Goal: Task Accomplishment & Management: Complete application form

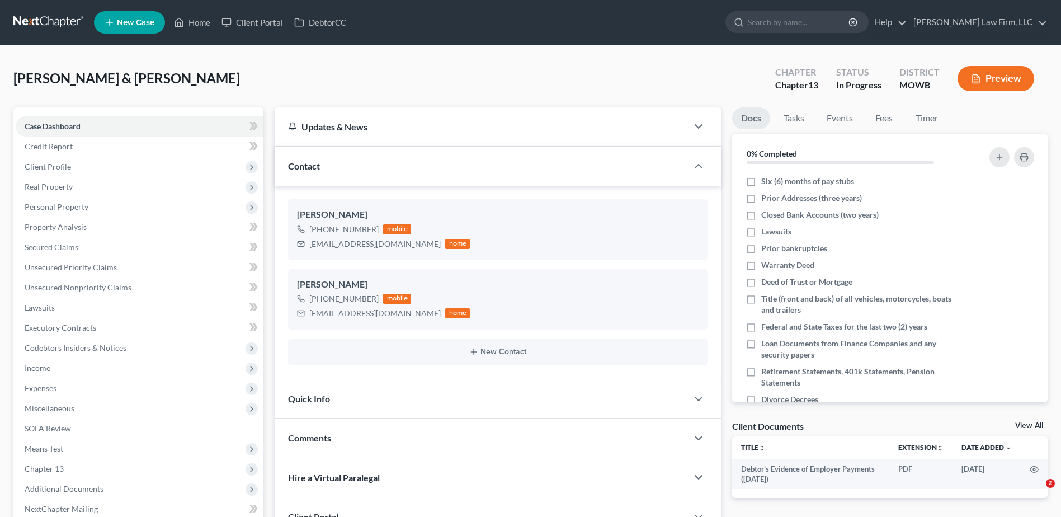
select select "0"
click at [195, 15] on link "Home" at bounding box center [192, 22] width 48 height 20
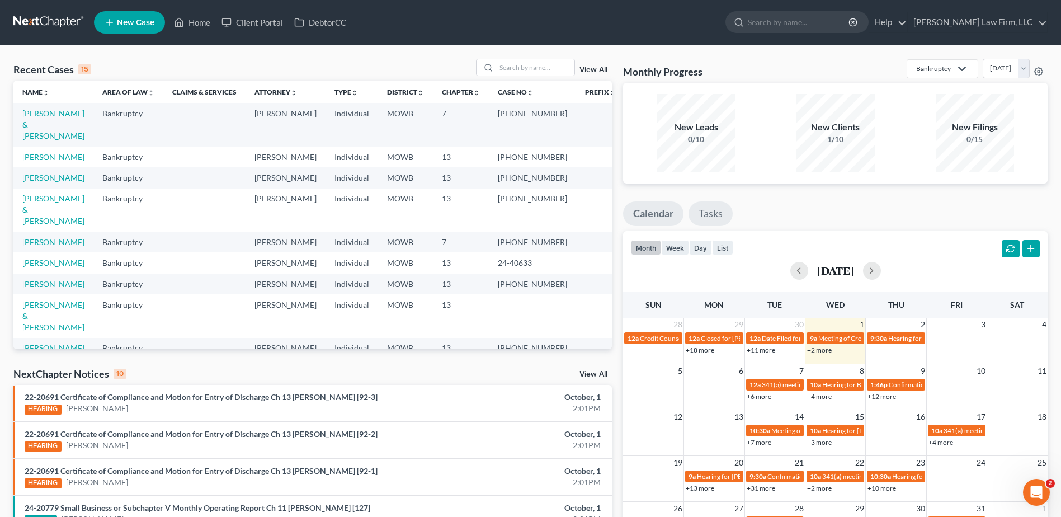
click at [708, 205] on link "Tasks" at bounding box center [711, 213] width 44 height 25
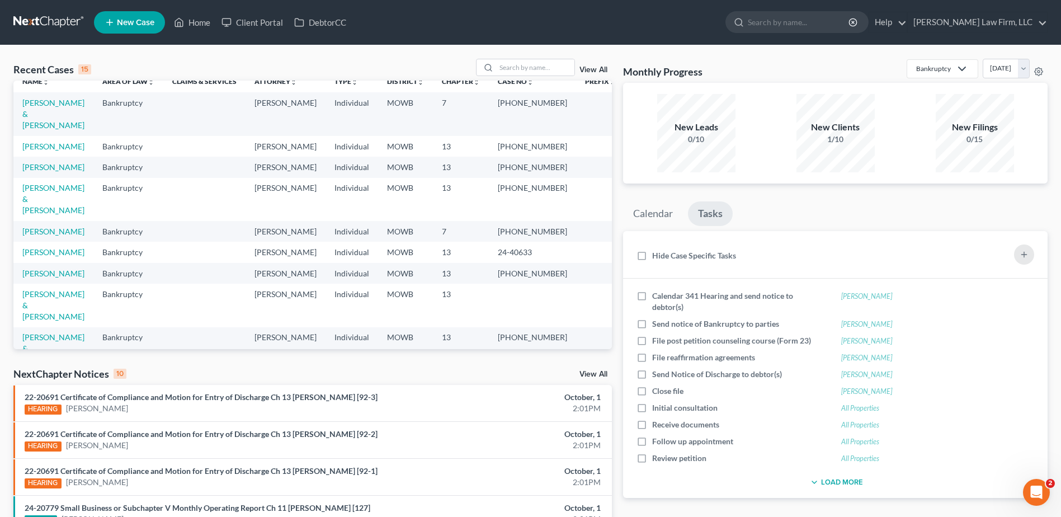
scroll to position [14, 0]
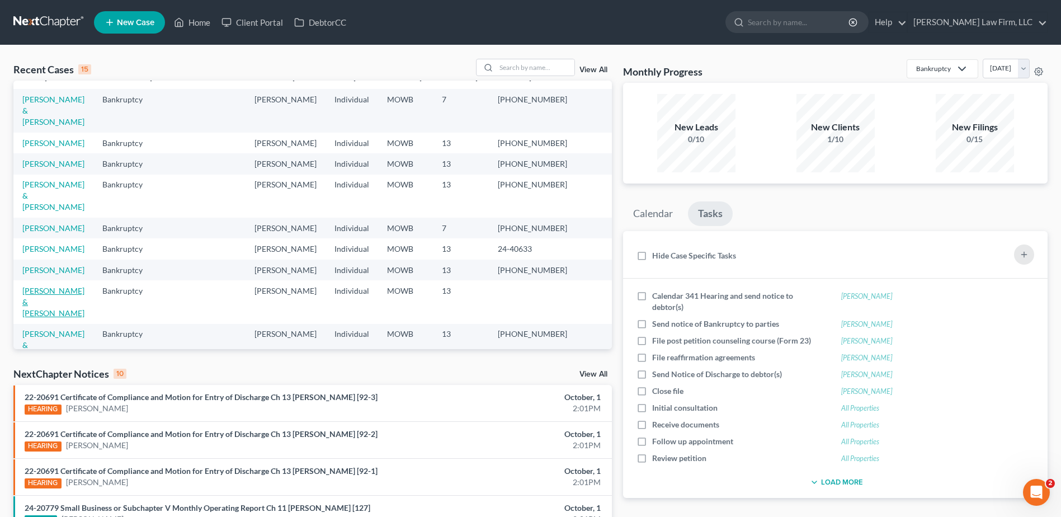
click at [59, 316] on link "[PERSON_NAME] & [PERSON_NAME]" at bounding box center [53, 302] width 62 height 32
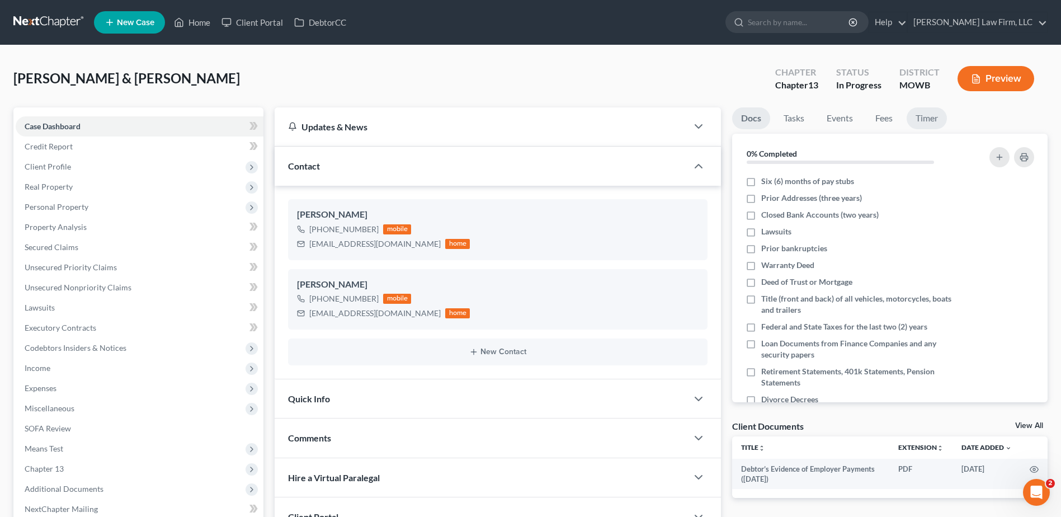
click at [929, 124] on link "Timer" at bounding box center [927, 118] width 40 height 22
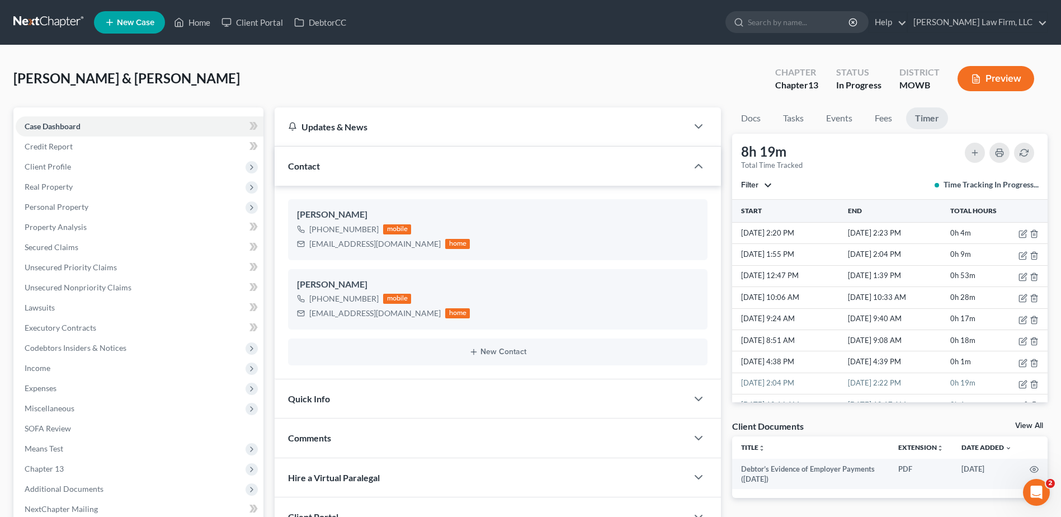
click at [928, 124] on link "Timer" at bounding box center [927, 118] width 42 height 22
click at [974, 120] on ul "Docs Tasks Events Fees Timer" at bounding box center [890, 120] width 316 height 26
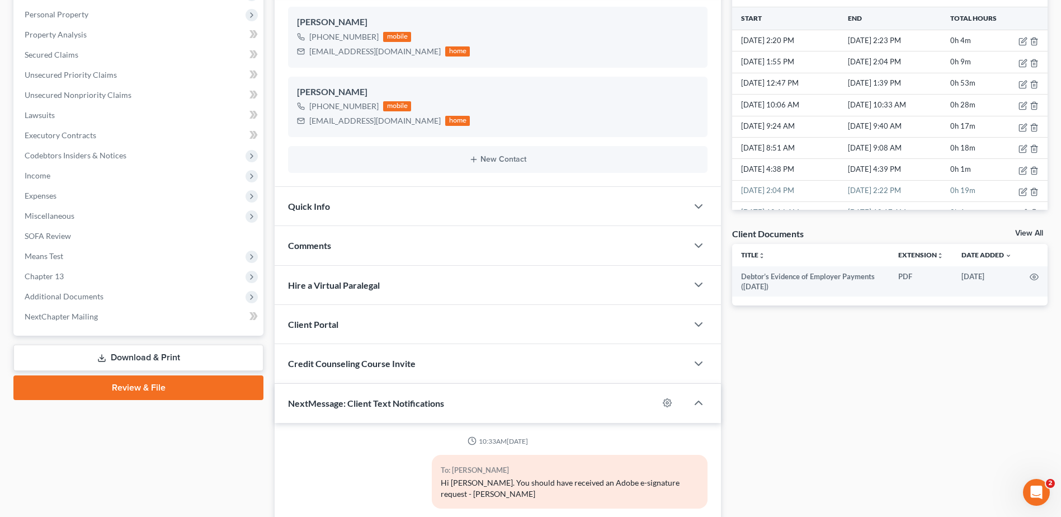
scroll to position [168, 0]
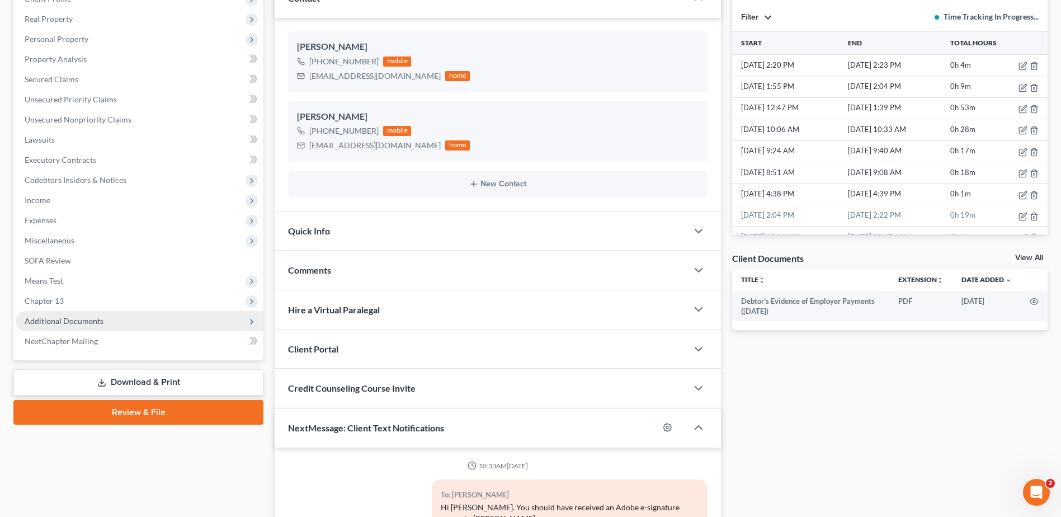
click at [86, 314] on span "Additional Documents" at bounding box center [140, 321] width 248 height 20
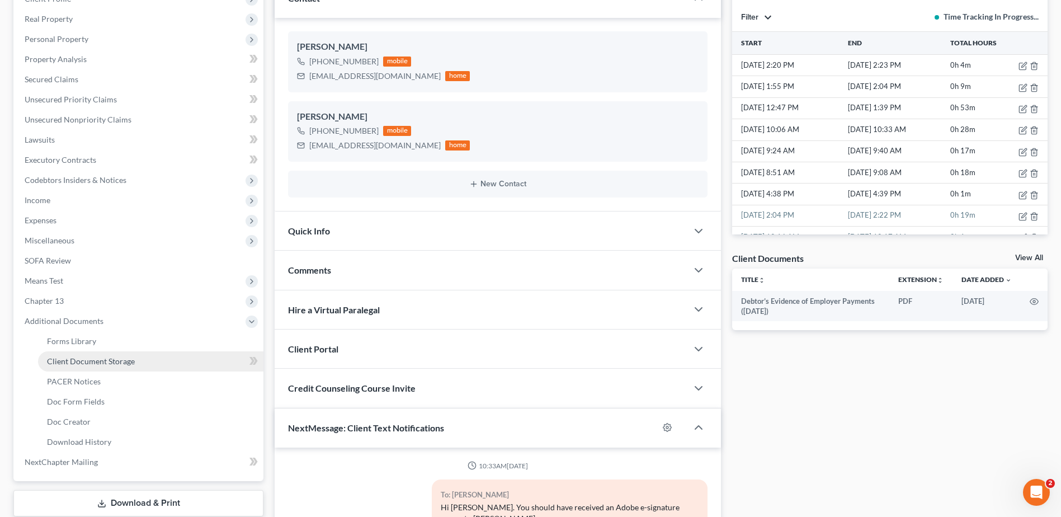
click at [81, 355] on link "Client Document Storage" at bounding box center [150, 361] width 225 height 20
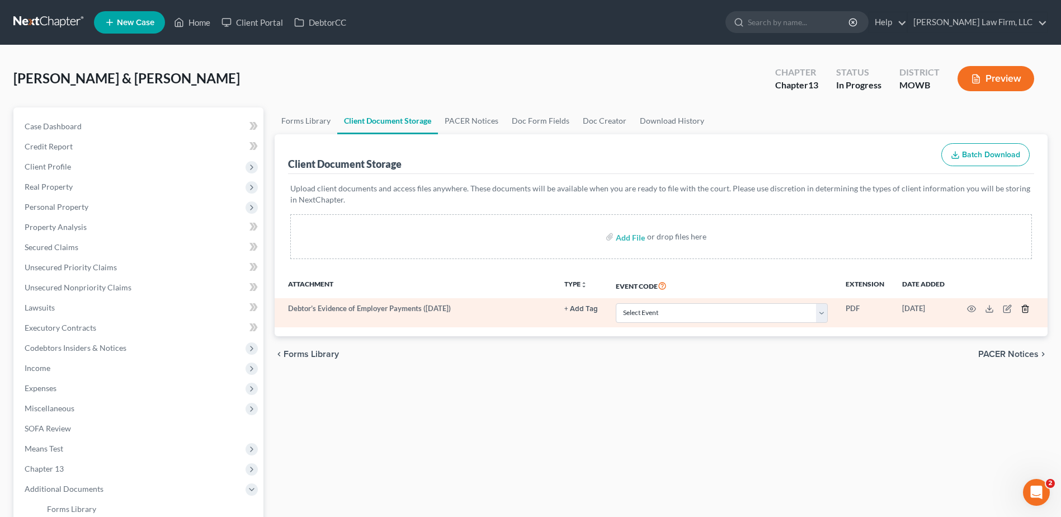
click at [1024, 307] on polyline "button" at bounding box center [1025, 307] width 7 height 0
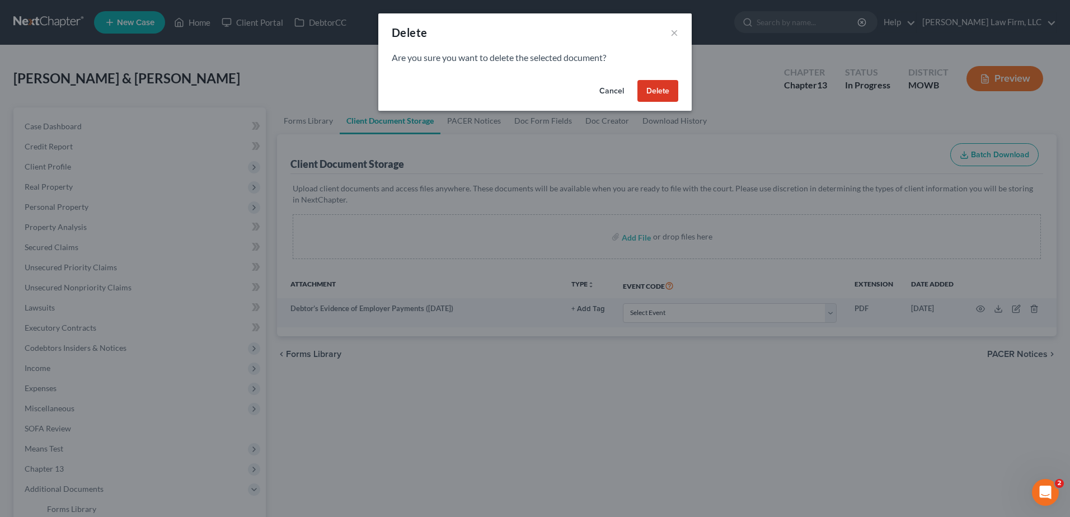
click at [659, 91] on button "Delete" at bounding box center [657, 91] width 41 height 22
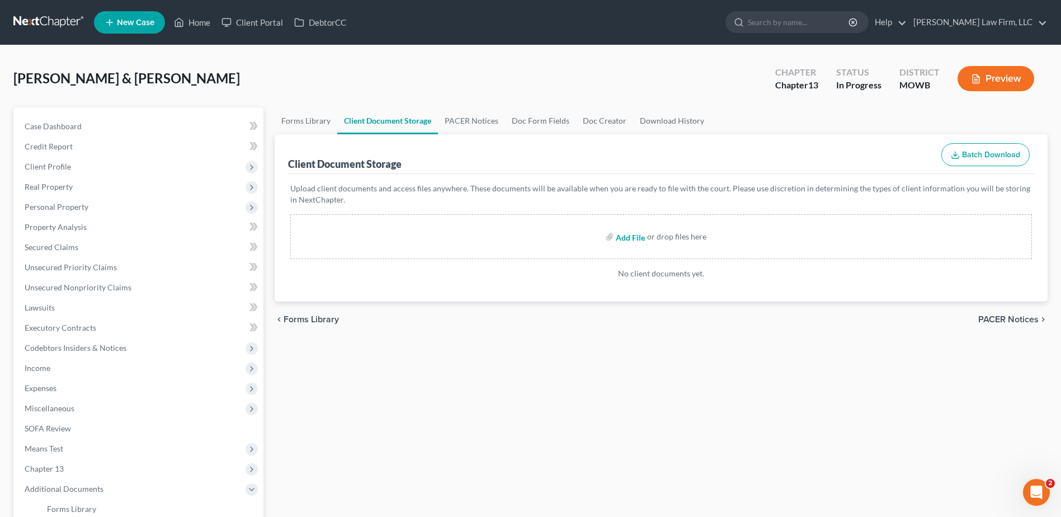
click at [633, 236] on input "file" at bounding box center [629, 237] width 27 height 20
type input "C:\fakepath\Chapter 13 Plan - Signed.pdf"
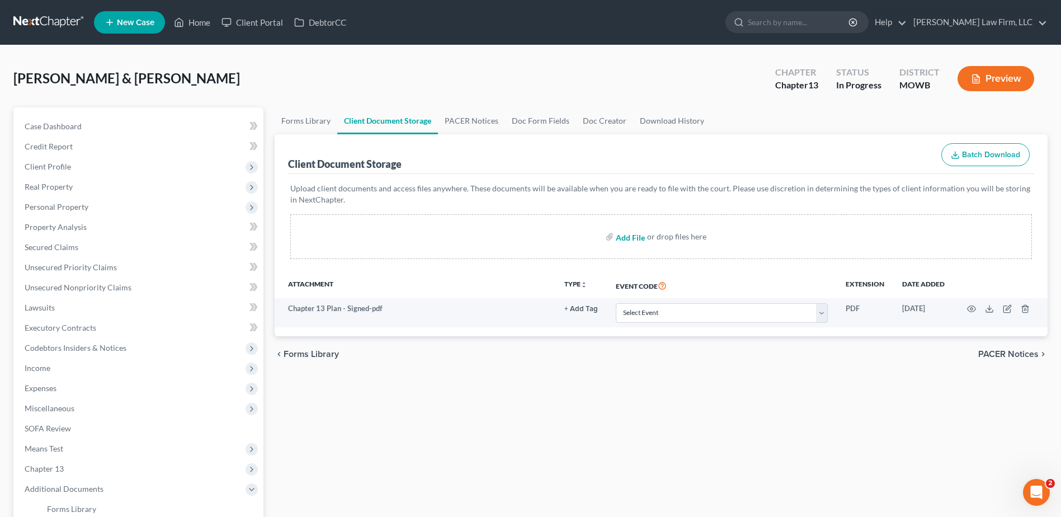
click at [621, 237] on input "file" at bounding box center [629, 237] width 27 height 20
type input "C:\fakepath\[DATE] - COS - Chapter 13 Plan.pdf"
click at [629, 230] on input "file" at bounding box center [629, 237] width 27 height 20
type input "C:\fakepath\DecRe - Signed.pdf"
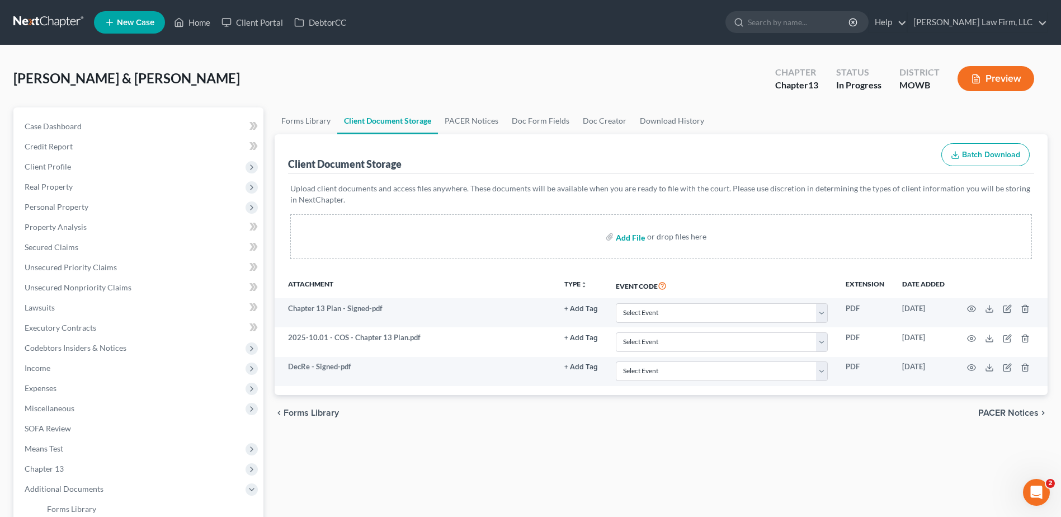
click at [633, 236] on input "file" at bounding box center [629, 237] width 27 height 20
type input "C:\fakepath\[PERSON_NAME] - Paystubs.pdf"
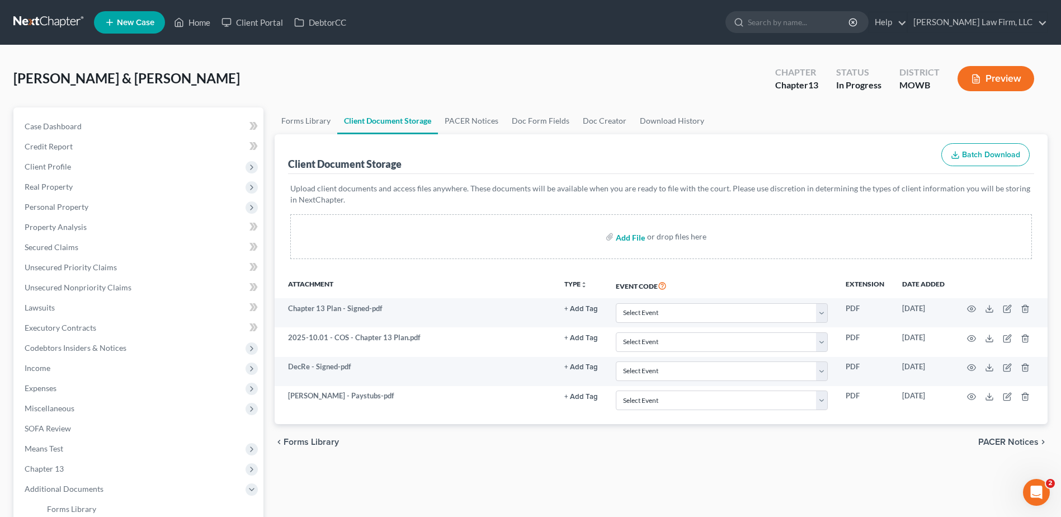
click at [639, 238] on input "file" at bounding box center [629, 237] width 27 height 20
type input "C:\fakepath\No Paystubs - Signed.pdf"
click at [629, 241] on input "file" at bounding box center [629, 237] width 27 height 20
type input "C:\fakepath\[DATE] - CCC Certificates - Both.PDF"
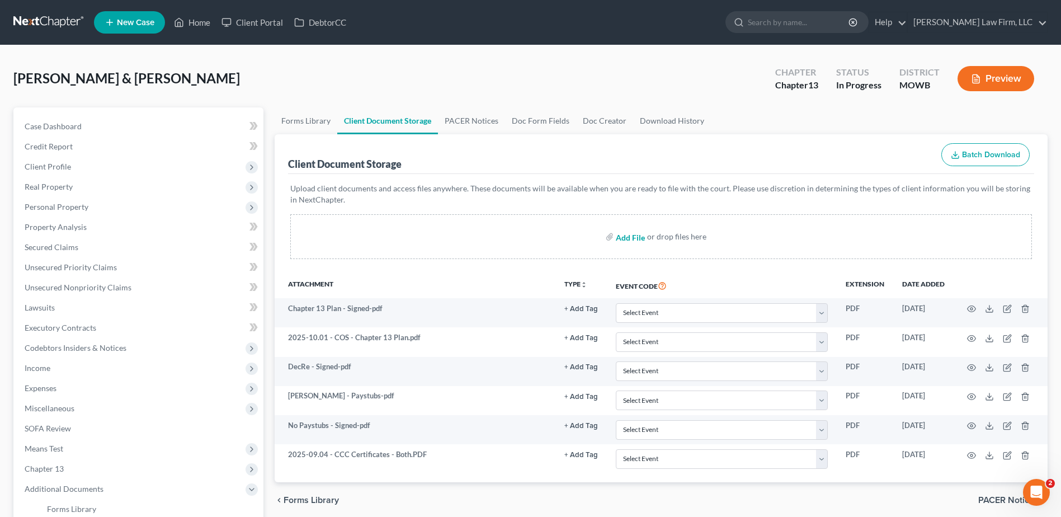
click at [631, 238] on input "file" at bounding box center [629, 237] width 27 height 20
type input "C:\fakepath\[DATE] ~ LSA ~ Signed.pdf"
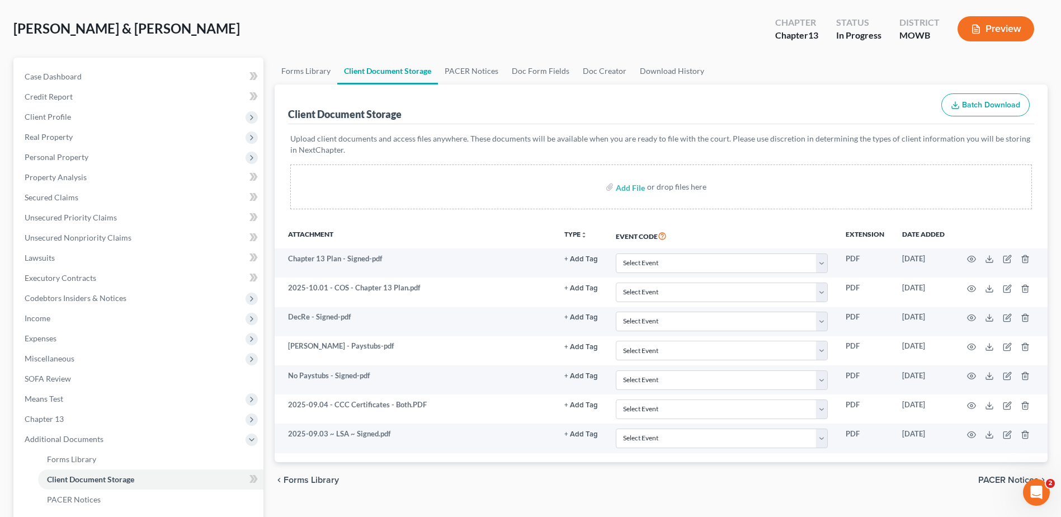
scroll to position [70, 0]
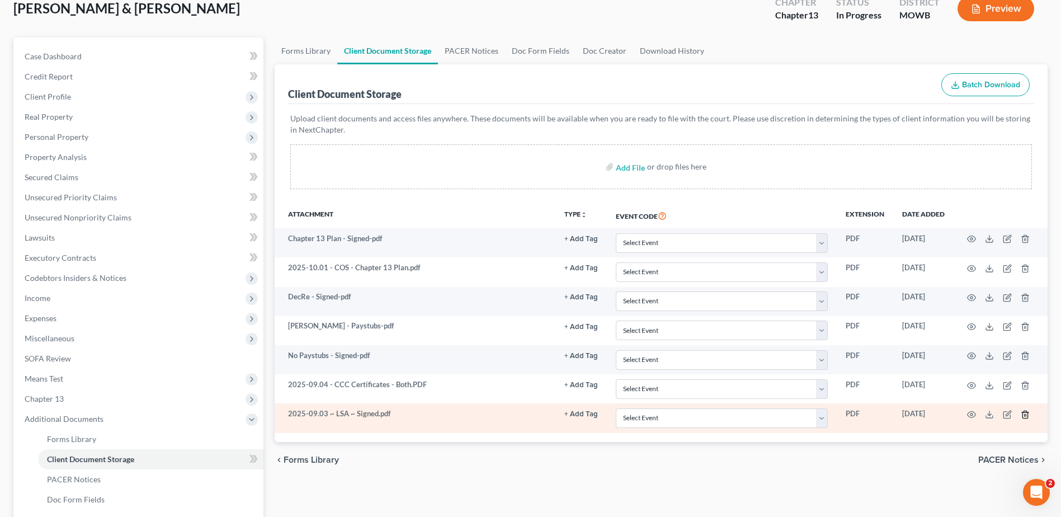
click at [1025, 412] on polyline "button" at bounding box center [1025, 412] width 7 height 0
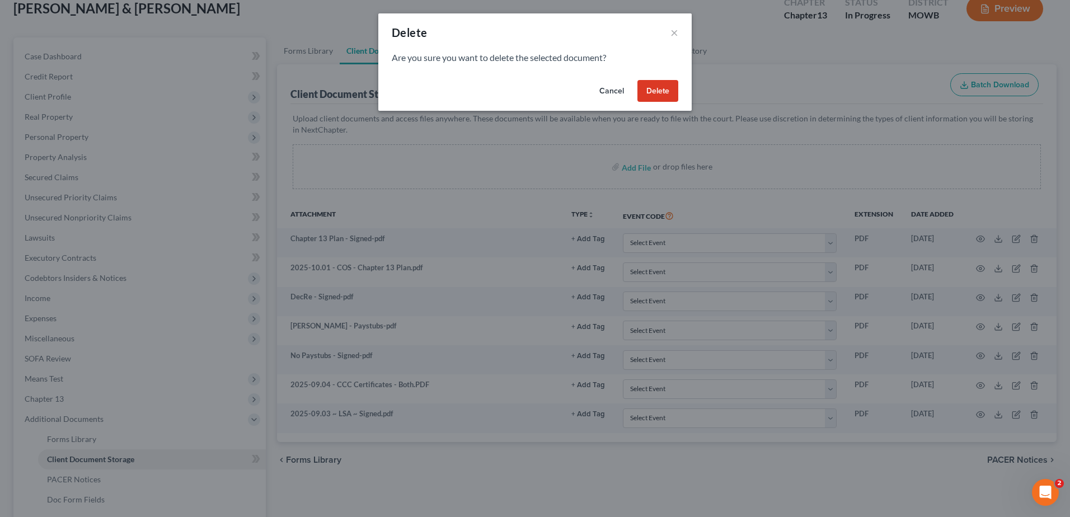
click at [666, 97] on button "Delete" at bounding box center [657, 91] width 41 height 22
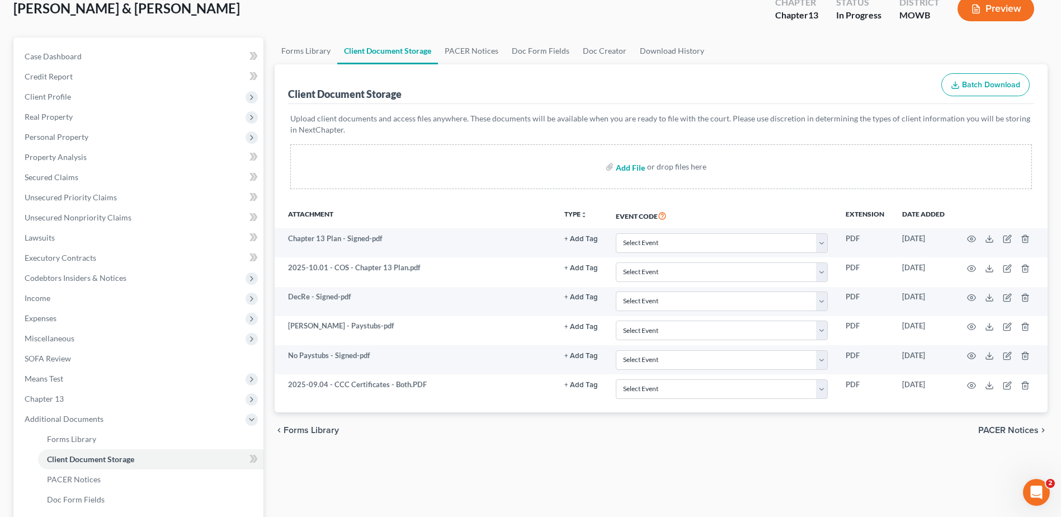
click at [627, 167] on input "file" at bounding box center [629, 167] width 27 height 20
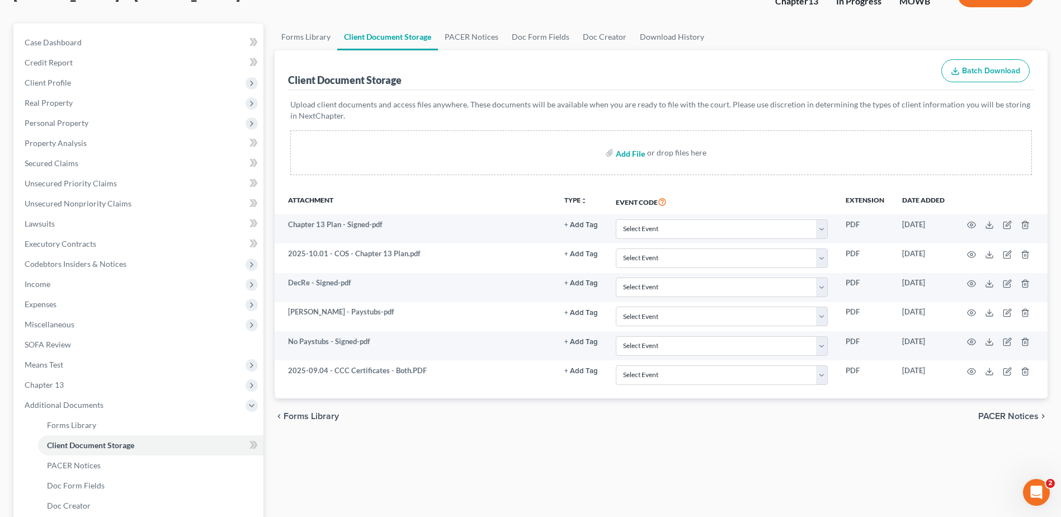
type input "C:\fakepath\Rights and Responsibilites.pdf"
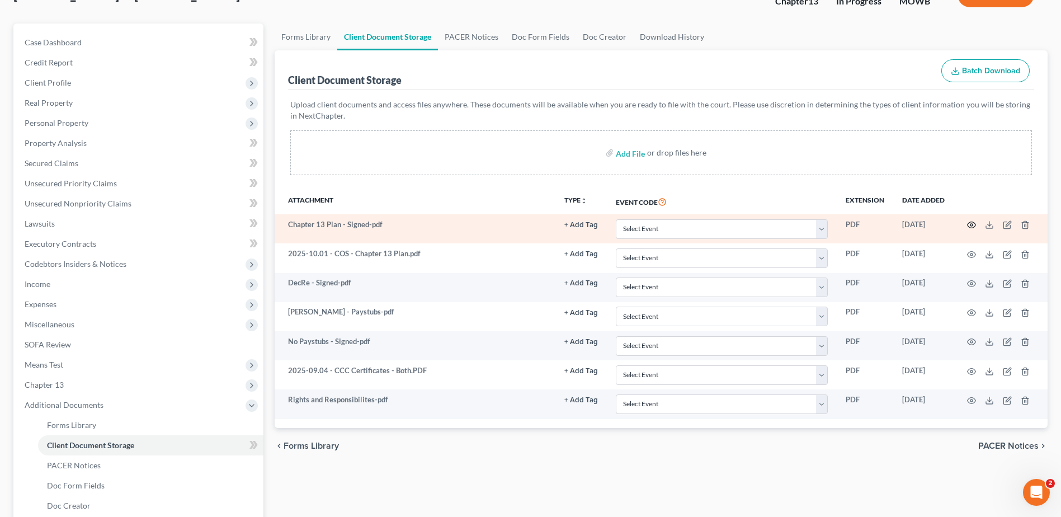
click at [972, 222] on icon "button" at bounding box center [972, 225] width 8 height 6
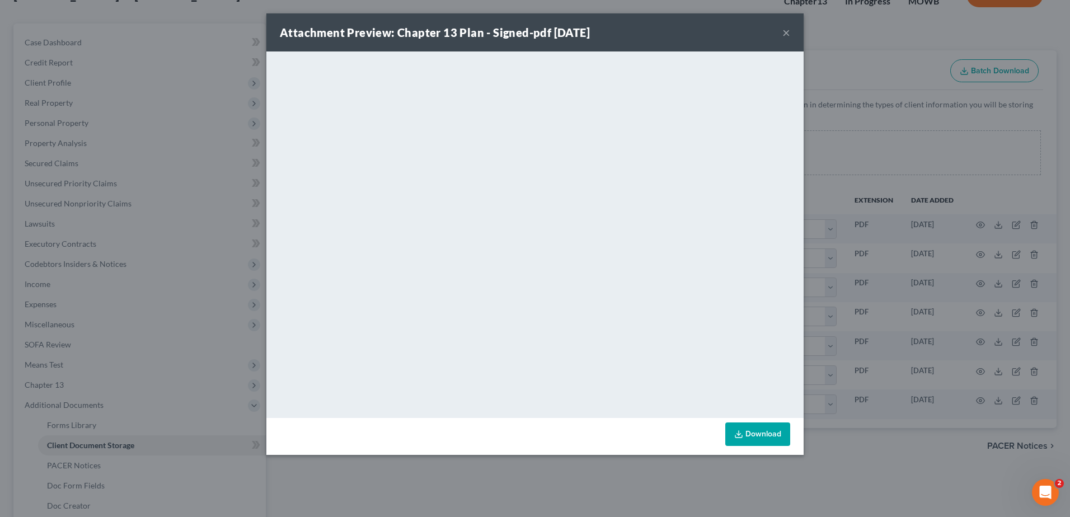
click at [787, 30] on button "×" at bounding box center [786, 32] width 8 height 13
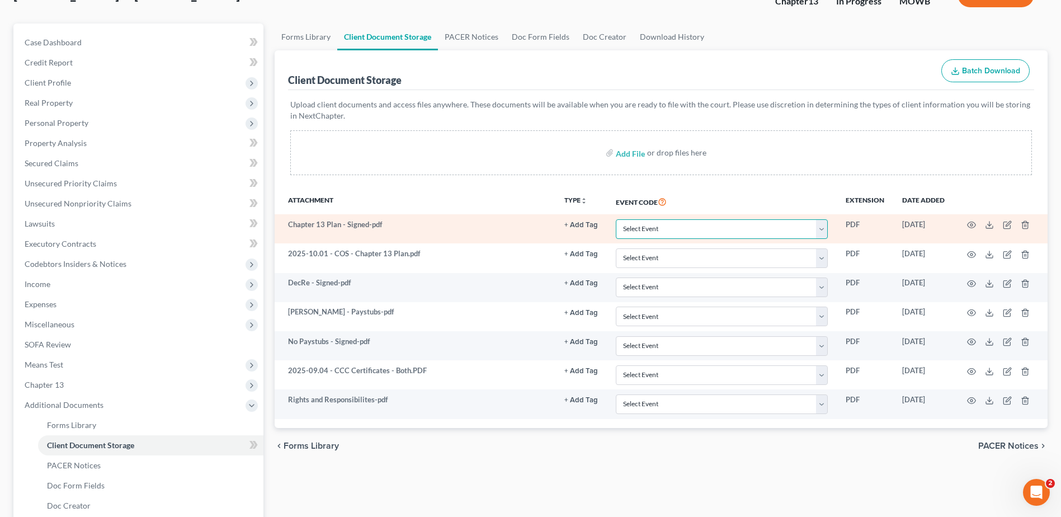
click at [821, 227] on select "Select Event 20 Largest Unsecured Creditors Affidavit re: NO Tax Returns Amende…" at bounding box center [722, 229] width 212 height 20
select select "18"
click at [616, 219] on select "Select Event 20 Largest Unsecured Creditors Affidavit re: NO Tax Returns Amende…" at bounding box center [722, 229] width 212 height 20
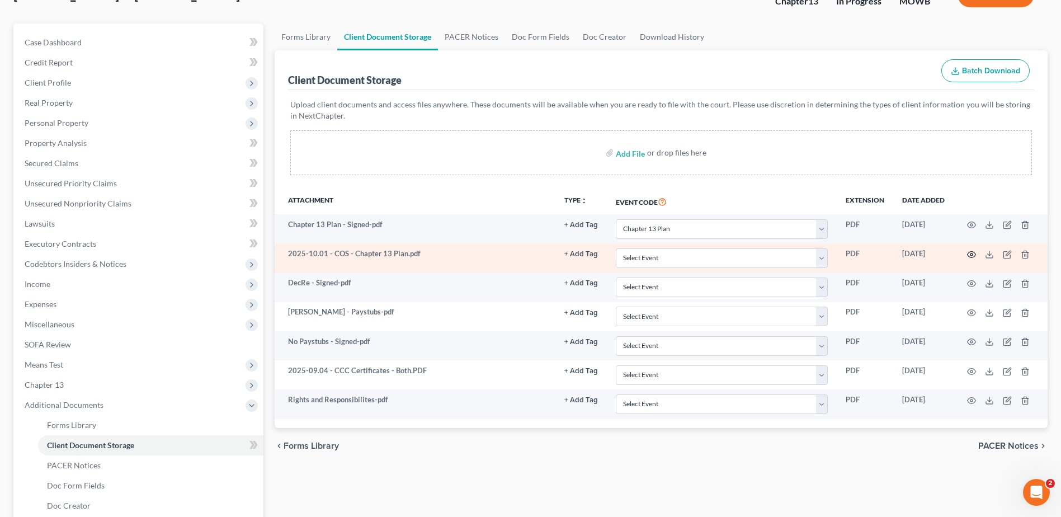
click at [972, 253] on circle "button" at bounding box center [972, 254] width 2 height 2
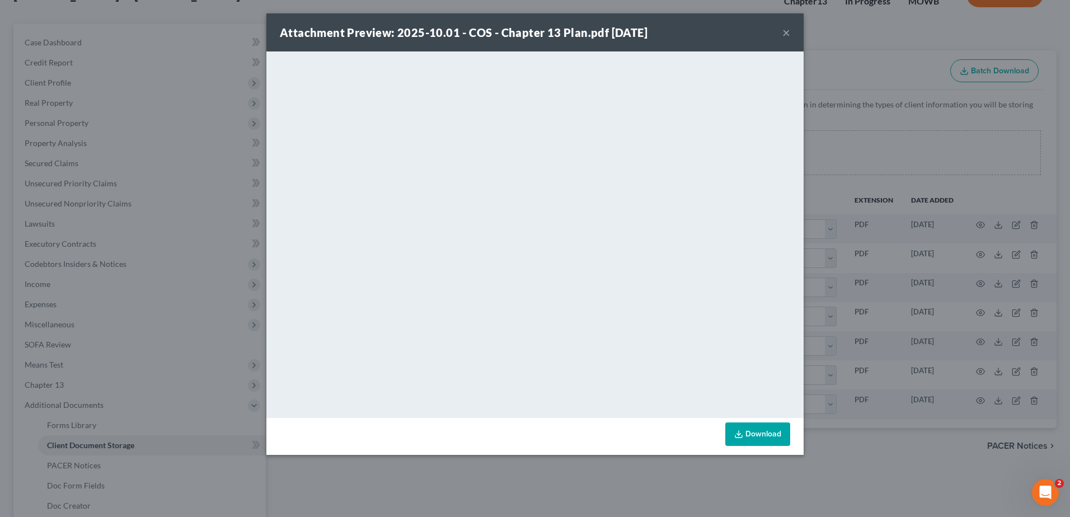
click at [788, 27] on button "×" at bounding box center [786, 32] width 8 height 13
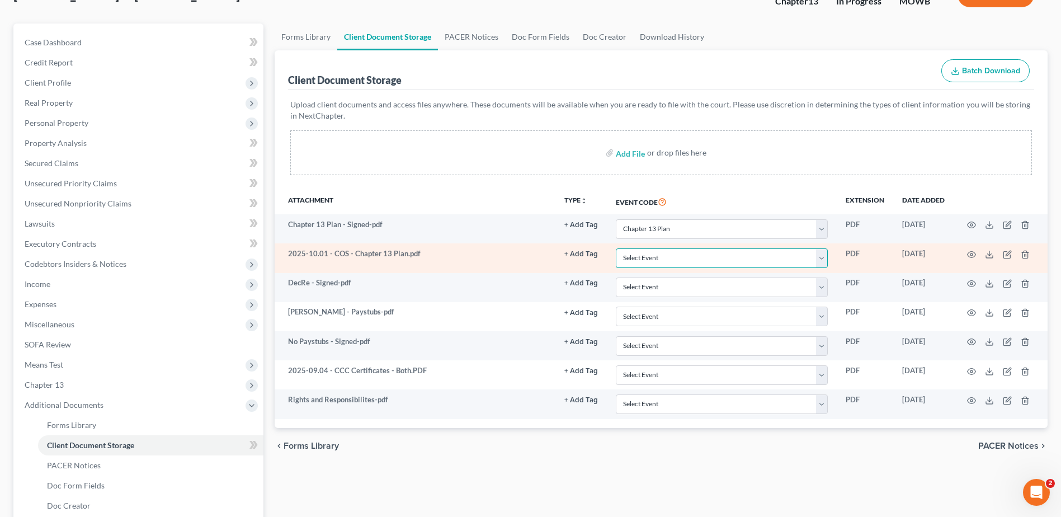
click at [824, 258] on select "Select Event 20 Largest Unsecured Creditors Affidavit re: NO Tax Returns Amende…" at bounding box center [722, 258] width 212 height 20
select select "7"
click at [616, 248] on select "Select Event 20 Largest Unsecured Creditors Affidavit re: NO Tax Returns Amende…" at bounding box center [722, 258] width 212 height 20
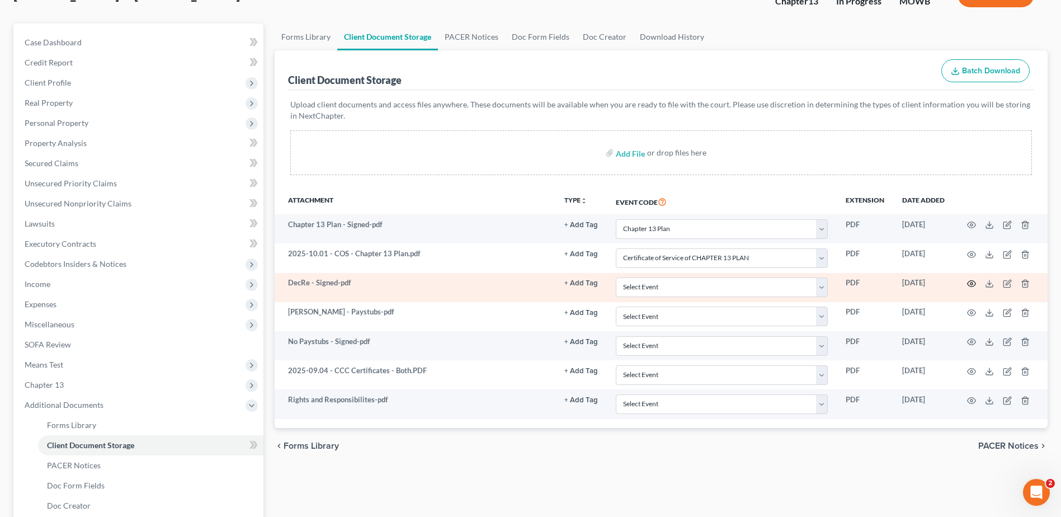
click at [973, 282] on icon "button" at bounding box center [971, 283] width 9 height 9
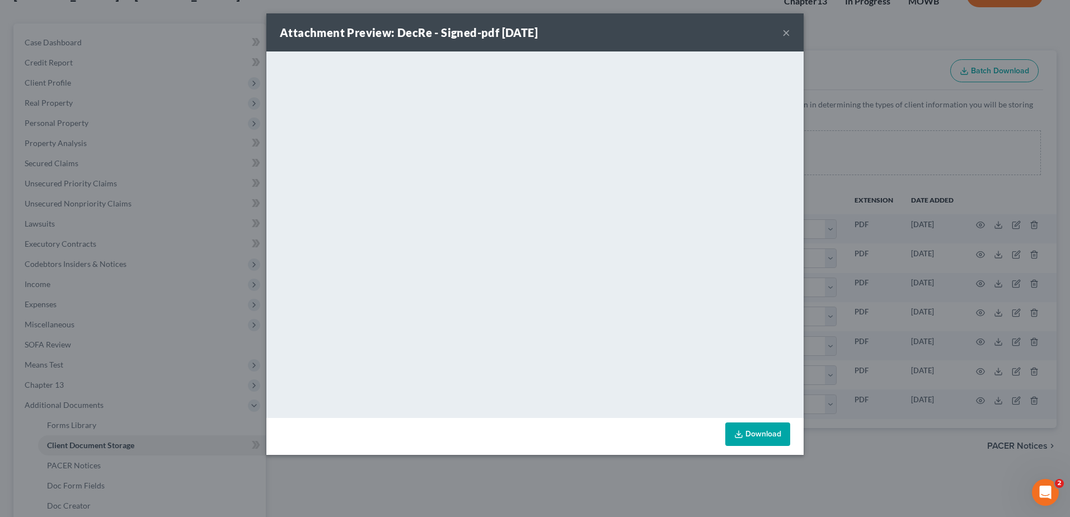
click at [787, 30] on button "×" at bounding box center [786, 32] width 8 height 13
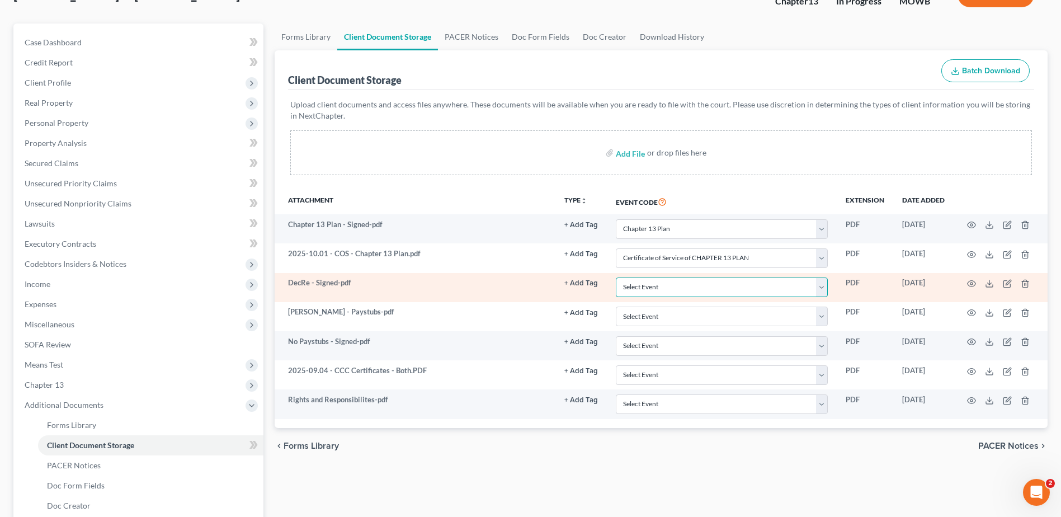
click at [824, 284] on select "Select Event 20 Largest Unsecured Creditors Affidavit re: NO Tax Returns Amende…" at bounding box center [722, 287] width 212 height 20
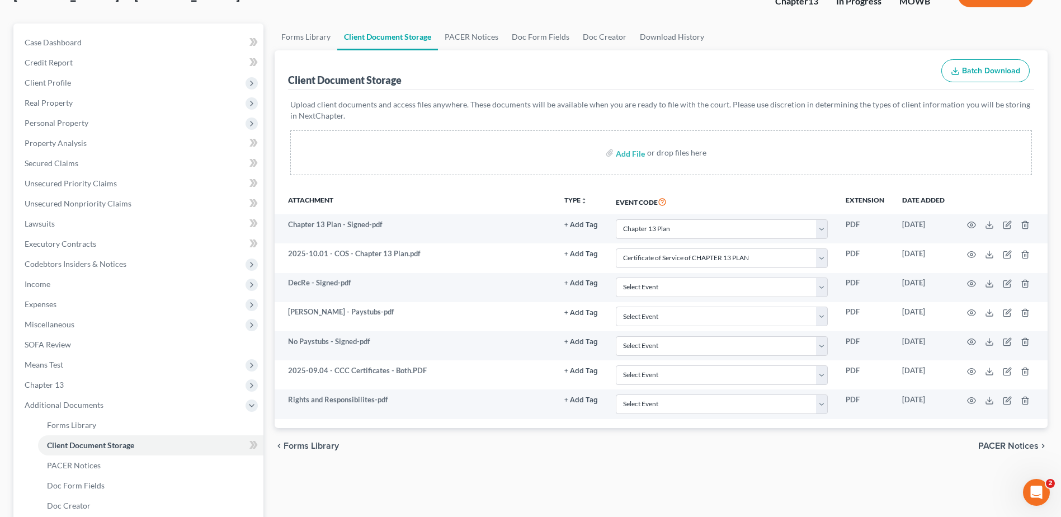
click at [593, 472] on div "Forms Library Client Document Storage PACER Notices Doc Form Fields Doc Creator…" at bounding box center [661, 326] width 784 height 606
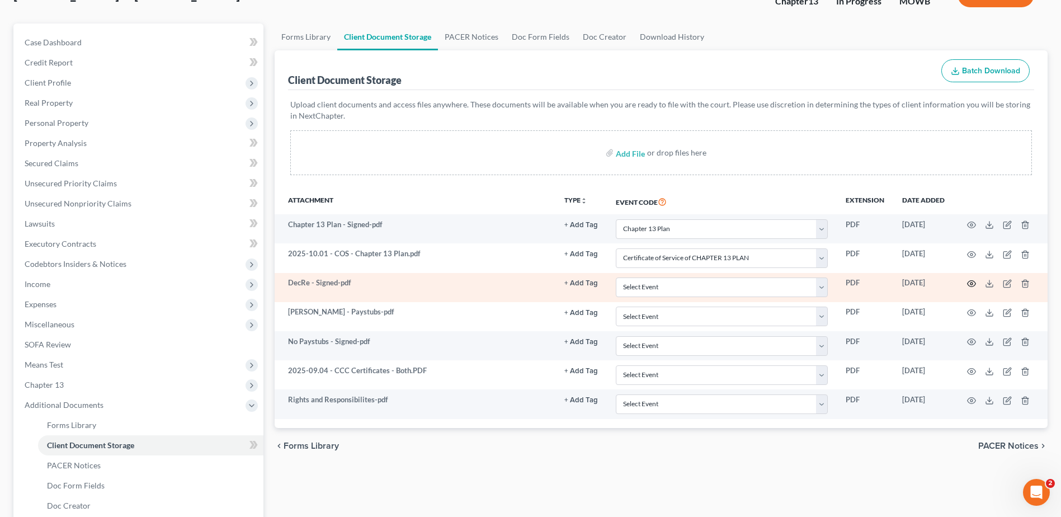
click at [972, 281] on icon "button" at bounding box center [972, 284] width 8 height 6
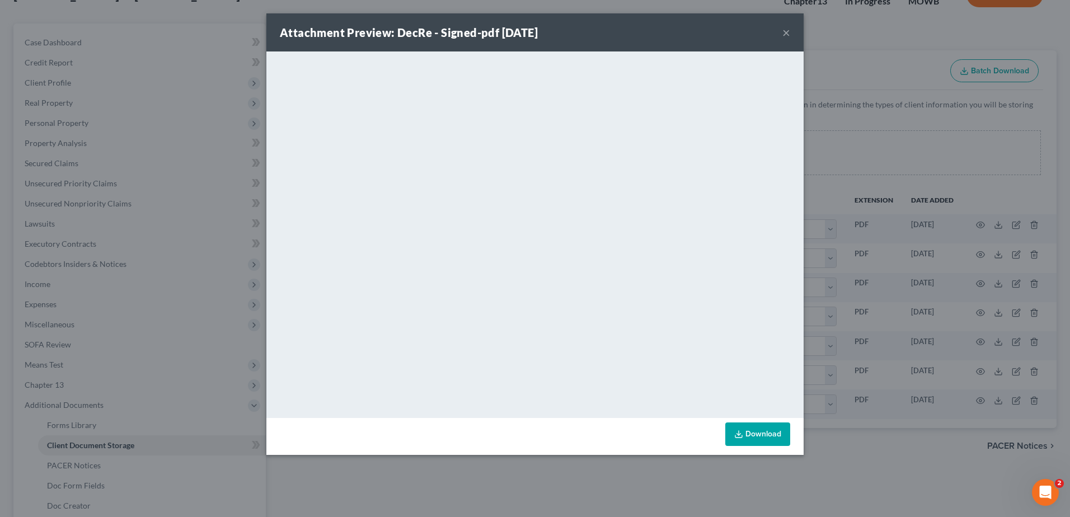
click at [785, 31] on button "×" at bounding box center [786, 32] width 8 height 13
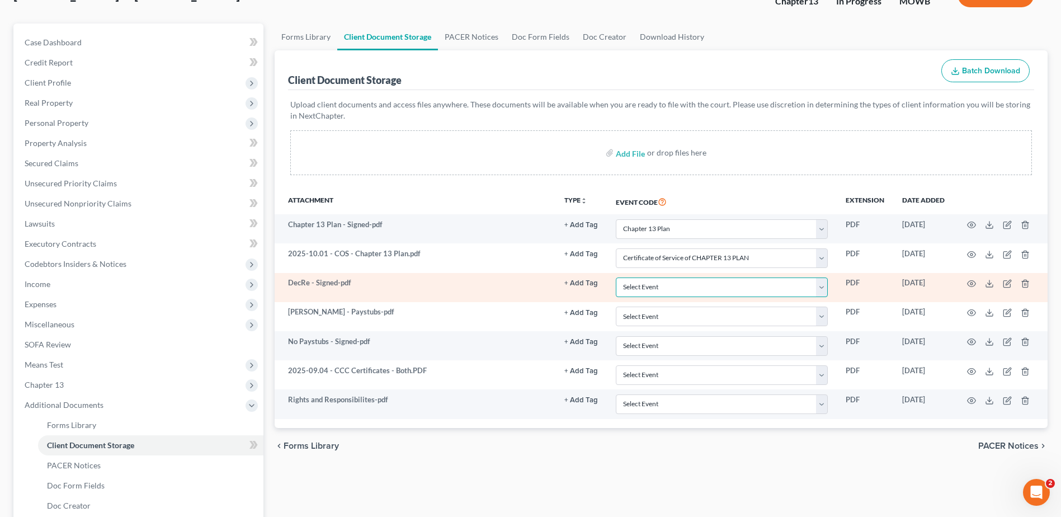
click at [825, 288] on select "Select Event 20 Largest Unsecured Creditors Affidavit re: NO Tax Returns Amende…" at bounding box center [722, 287] width 212 height 20
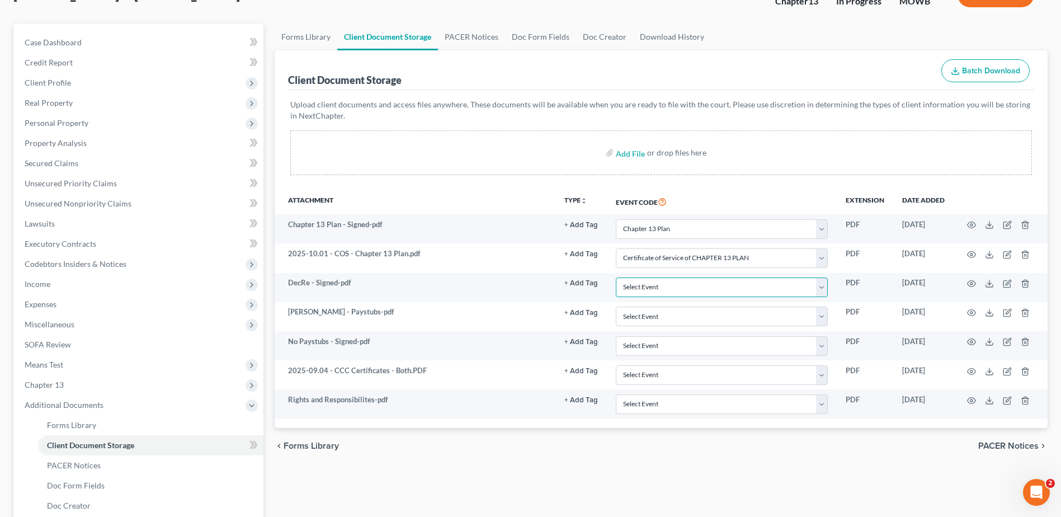
select select "24"
click at [616, 277] on select "Select Event 20 Largest Unsecured Creditors Affidavit re: NO Tax Returns Amende…" at bounding box center [722, 287] width 212 height 20
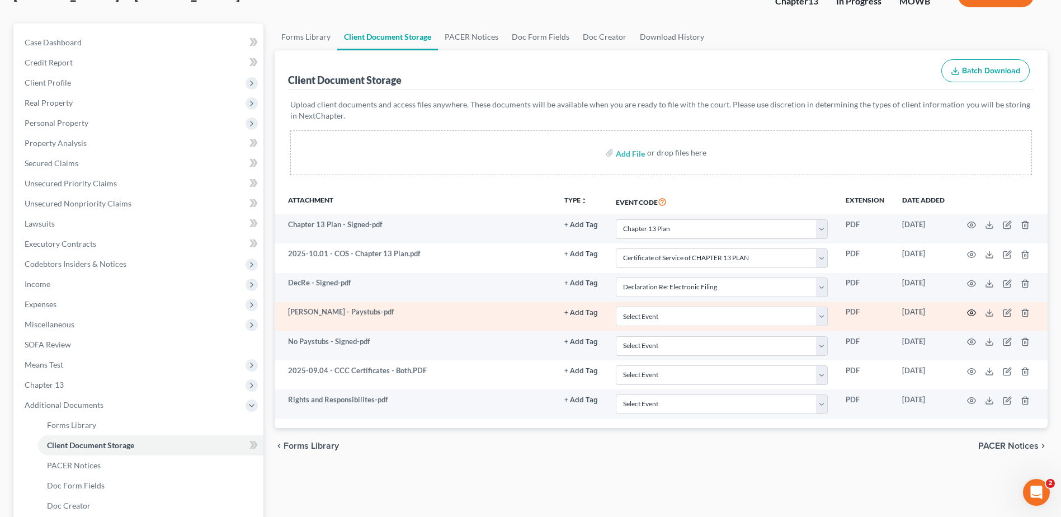
click at [971, 311] on icon "button" at bounding box center [971, 312] width 9 height 9
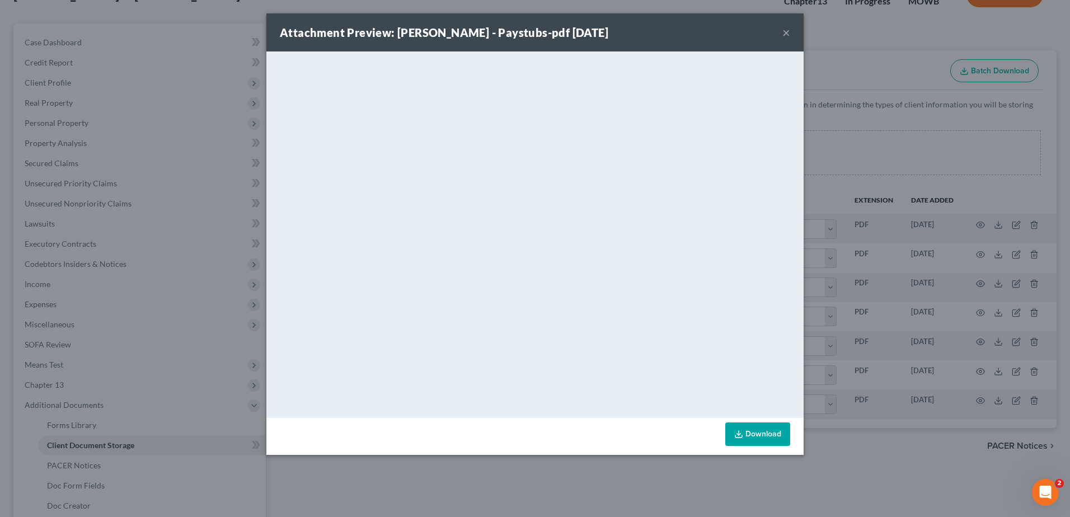
click at [788, 32] on button "×" at bounding box center [786, 32] width 8 height 13
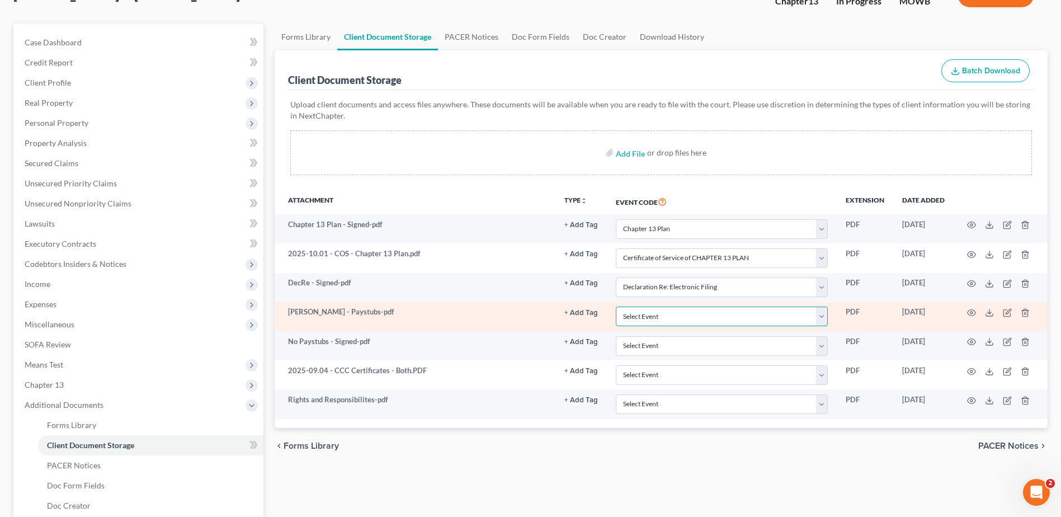
click at [821, 313] on select "Select Event 20 Largest Unsecured Creditors Affidavit re: NO Tax Returns Amende…" at bounding box center [722, 317] width 212 height 20
select select "21"
click at [616, 307] on select "Select Event 20 Largest Unsecured Creditors Affidavit re: NO Tax Returns Amende…" at bounding box center [722, 317] width 212 height 20
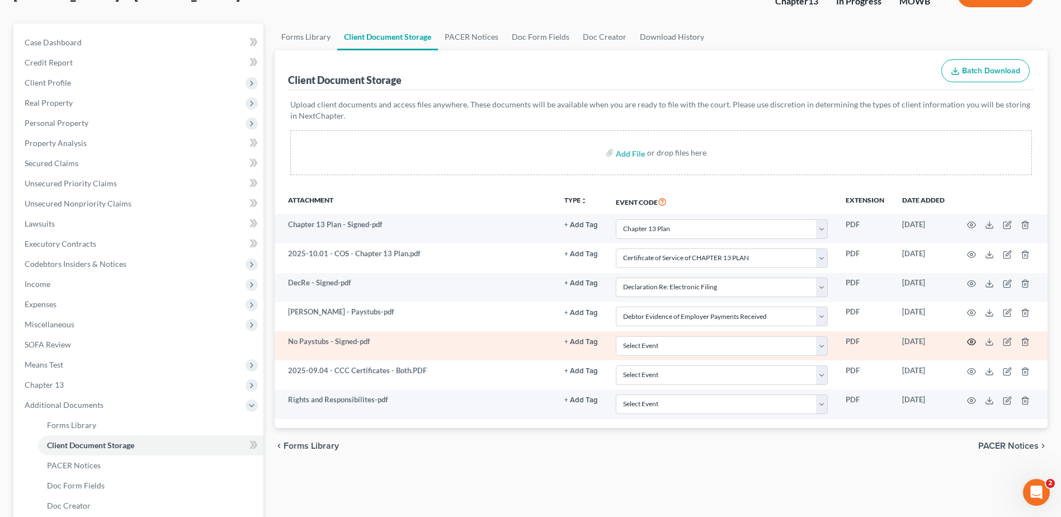
click at [971, 340] on icon "button" at bounding box center [971, 341] width 9 height 9
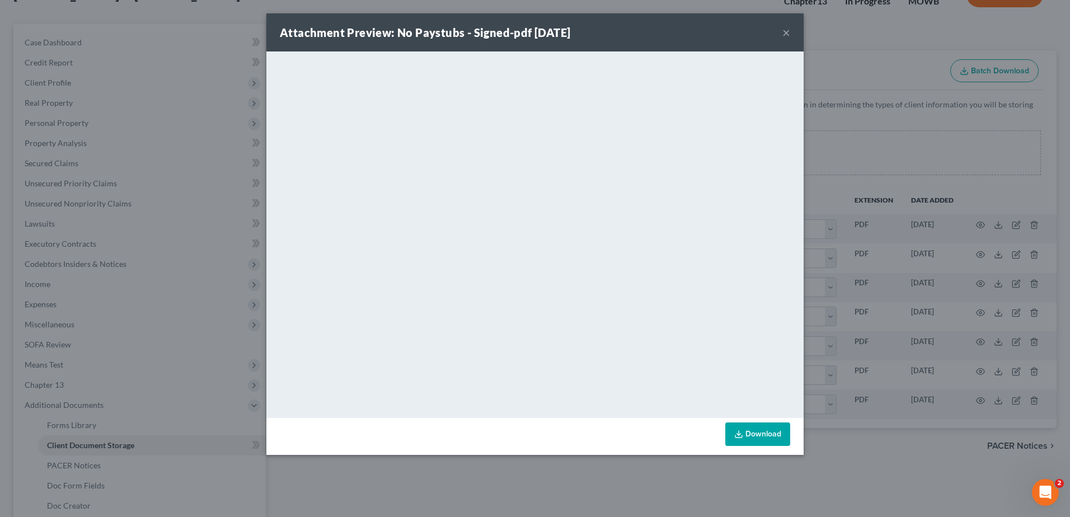
click at [787, 27] on button "×" at bounding box center [786, 32] width 8 height 13
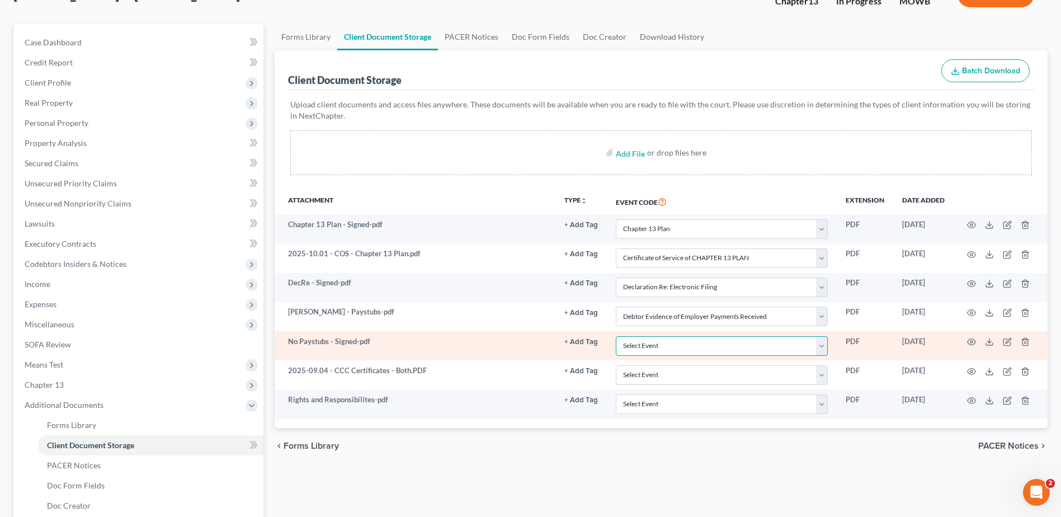
click at [728, 342] on select "Select Event 20 Largest Unsecured Creditors Affidavit re: NO Tax Returns Amende…" at bounding box center [722, 346] width 212 height 20
select select "22"
click at [616, 336] on select "Select Event 20 Largest Unsecured Creditors Affidavit re: NO Tax Returns Amende…" at bounding box center [722, 346] width 212 height 20
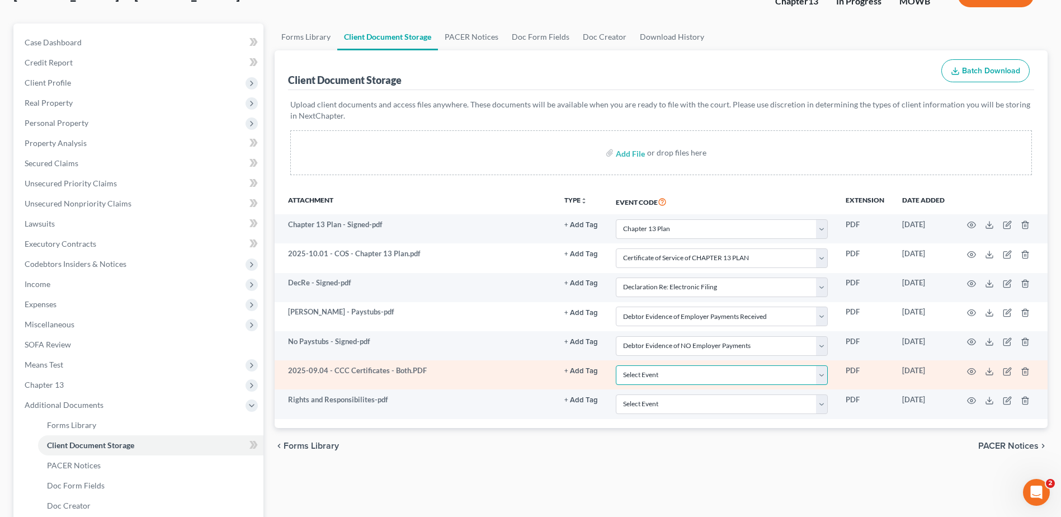
click at [824, 378] on select "Select Event 20 Largest Unsecured Creditors Affidavit re: NO Tax Returns Amende…" at bounding box center [722, 375] width 212 height 20
select select "5"
click at [616, 365] on select "Select Event 20 Largest Unsecured Creditors Affidavit re: NO Tax Returns Amende…" at bounding box center [722, 375] width 212 height 20
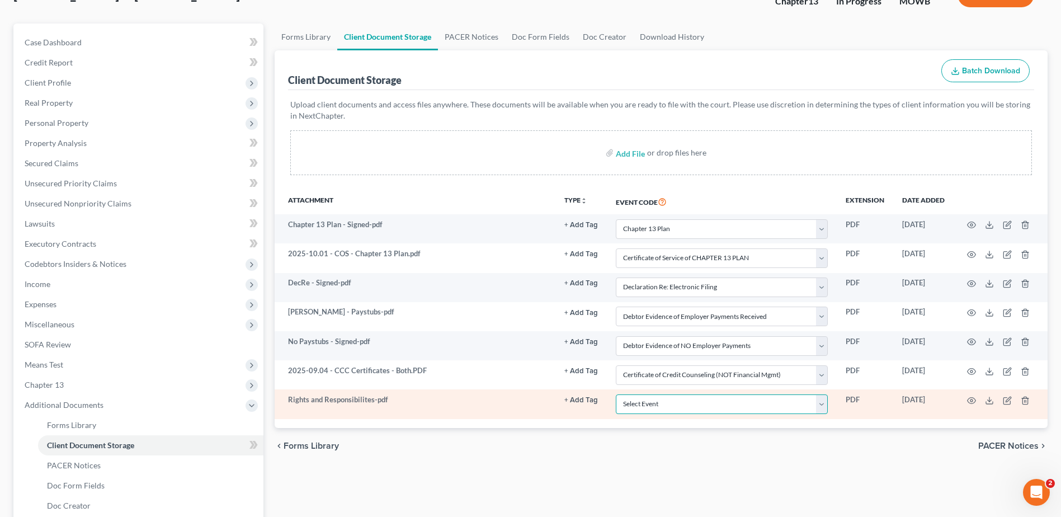
click at [826, 404] on select "Select Event 20 Largest Unsecured Creditors Affidavit re: NO Tax Returns Amende…" at bounding box center [722, 404] width 212 height 20
select select "9"
click at [616, 394] on select "Select Event 20 Largest Unsecured Creditors Affidavit re: NO Tax Returns Amende…" at bounding box center [722, 404] width 212 height 20
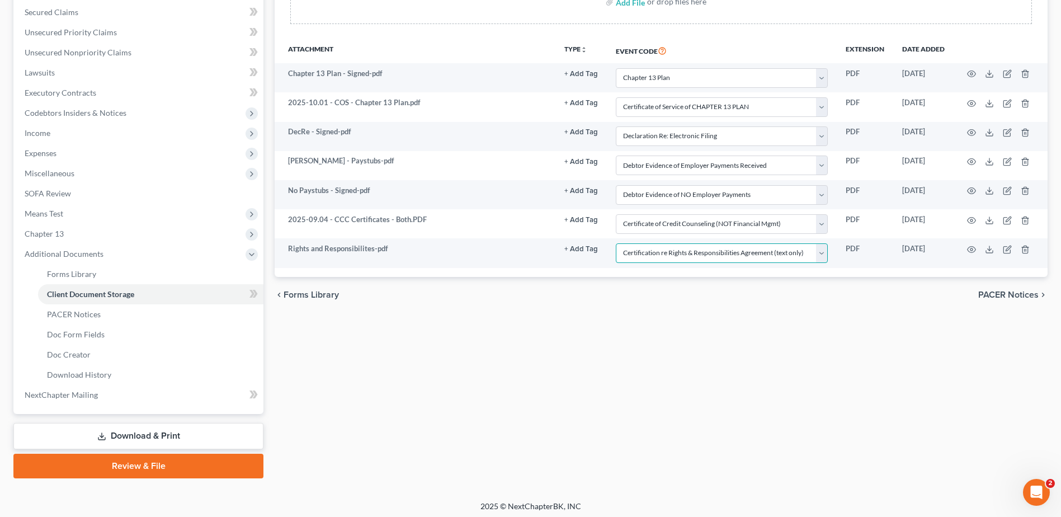
scroll to position [238, 0]
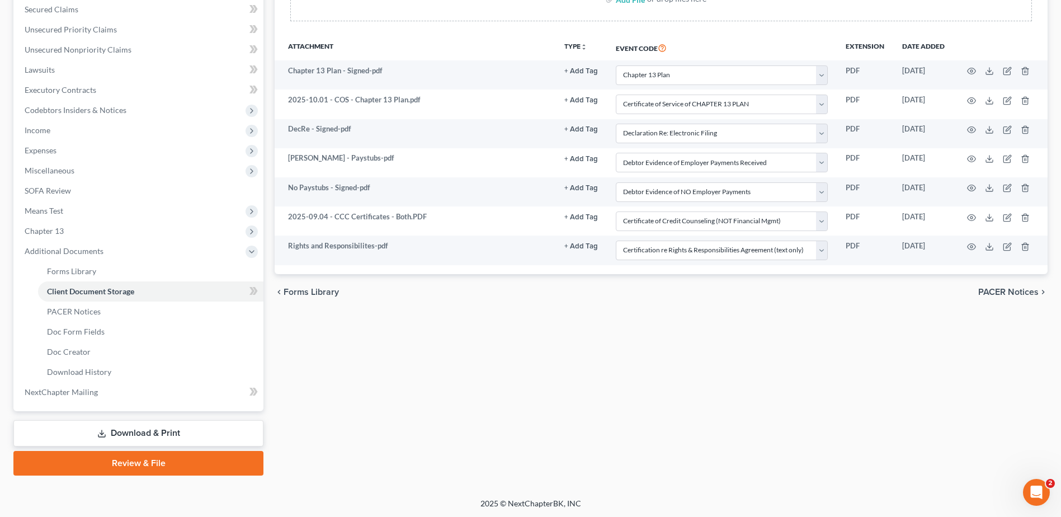
click at [183, 454] on link "Review & File" at bounding box center [138, 463] width 250 height 25
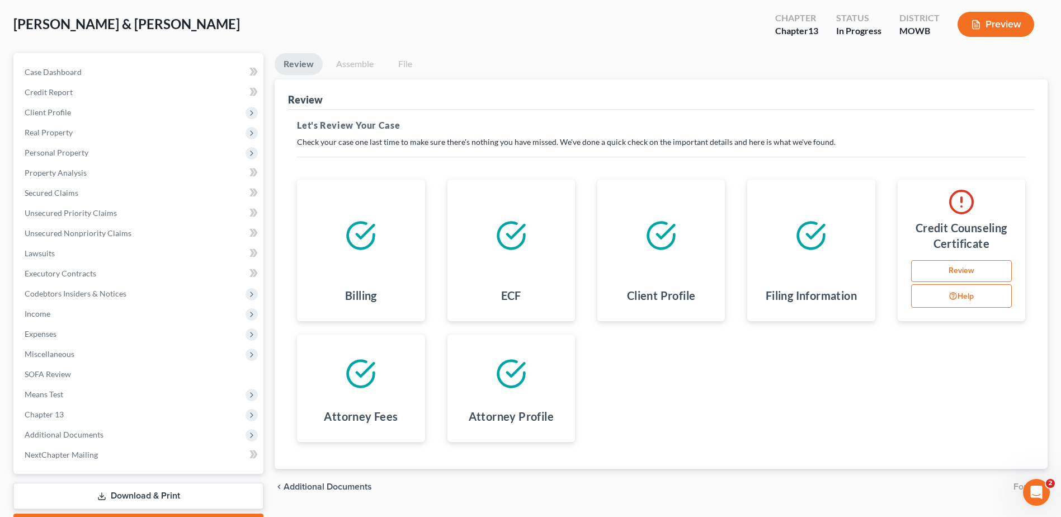
scroll to position [56, 0]
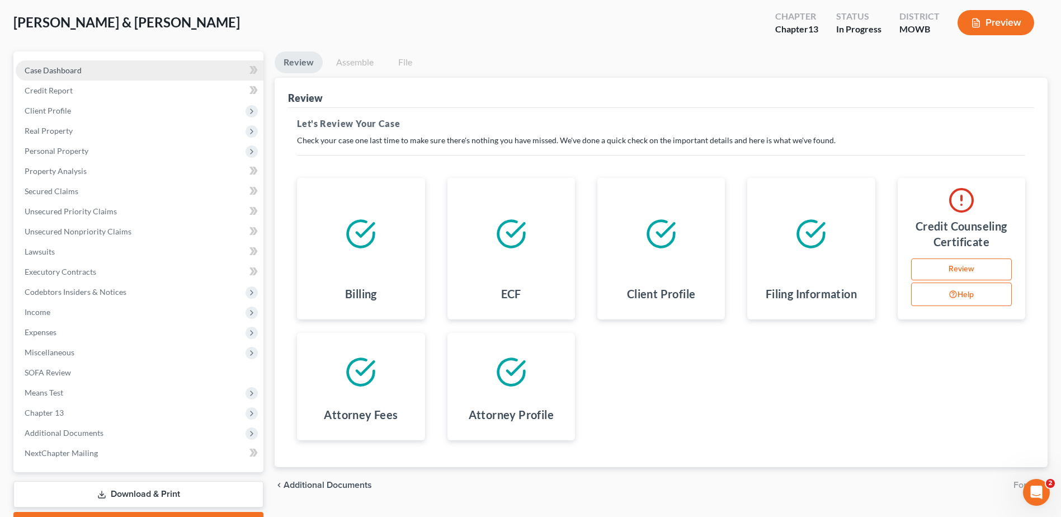
click at [40, 73] on span "Case Dashboard" at bounding box center [53, 70] width 57 height 10
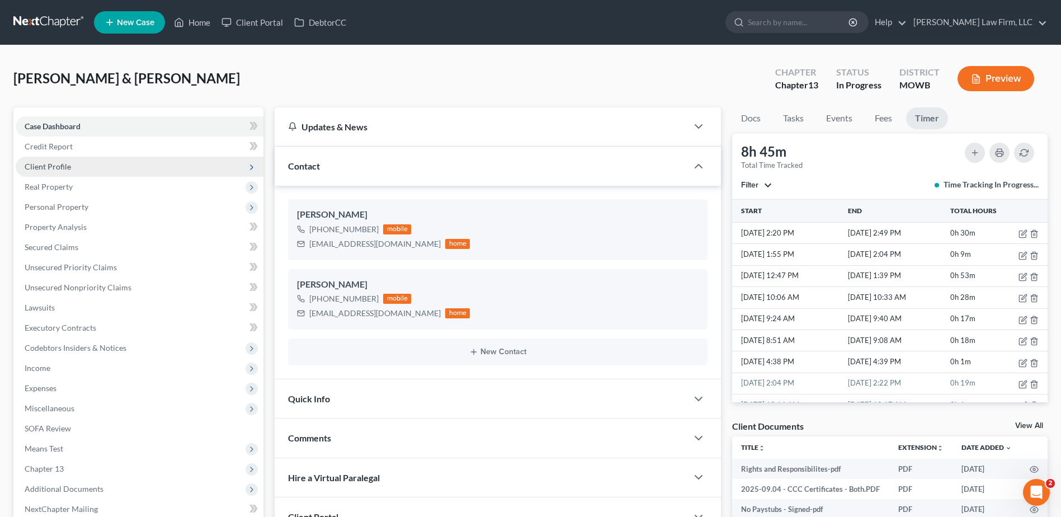
click at [56, 164] on span "Client Profile" at bounding box center [48, 167] width 46 height 10
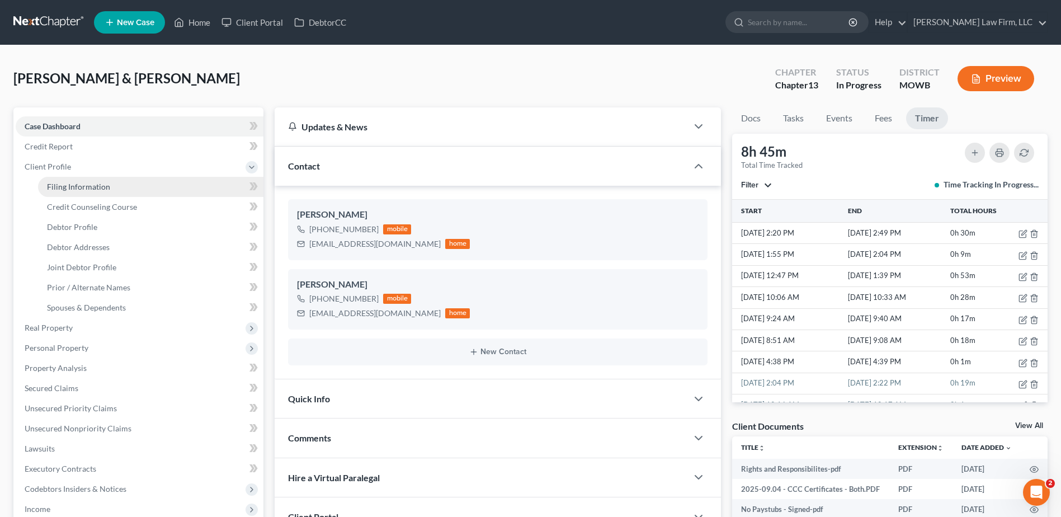
click at [58, 180] on link "Filing Information" at bounding box center [150, 187] width 225 height 20
select select "1"
select select "3"
select select "46"
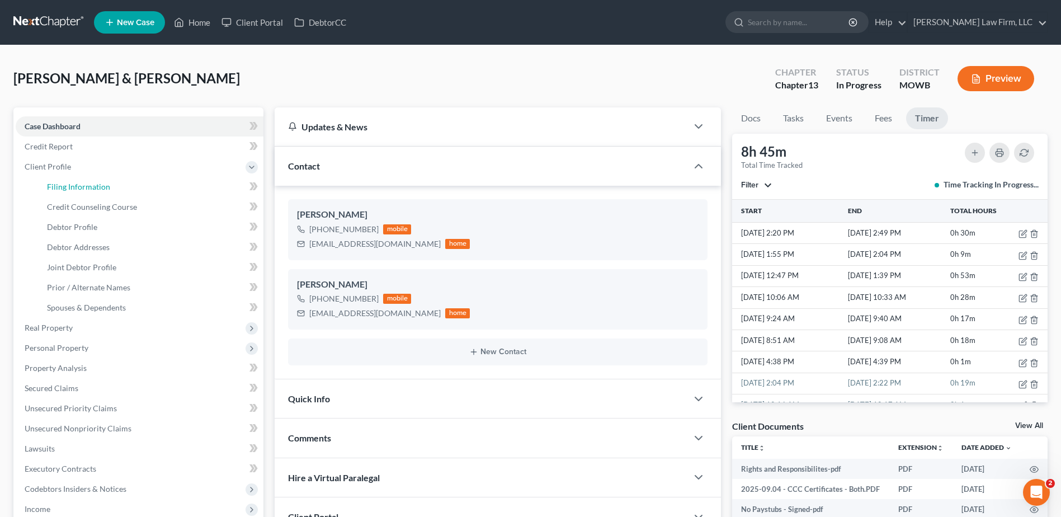
select select "10"
select select "26"
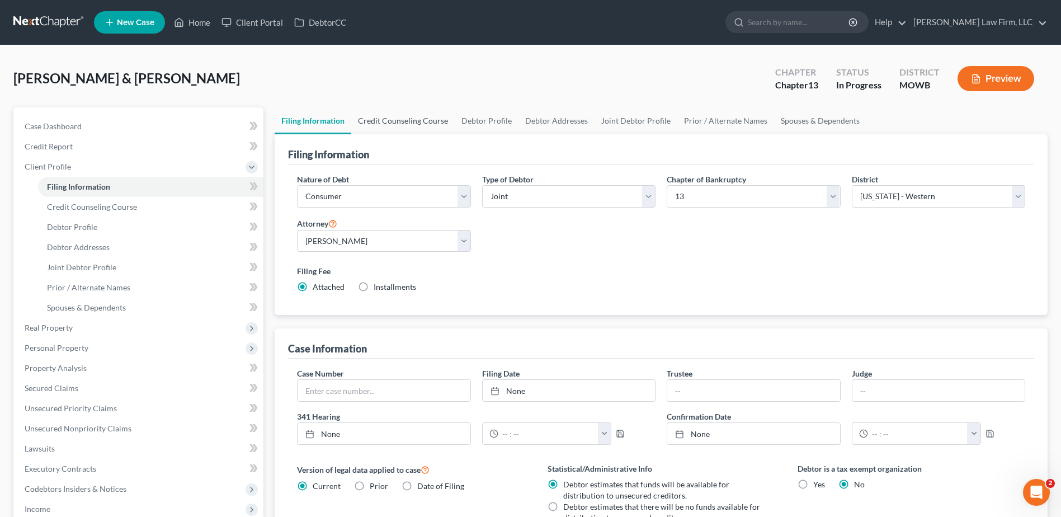
click at [382, 116] on link "Credit Counseling Course" at bounding box center [403, 120] width 104 height 27
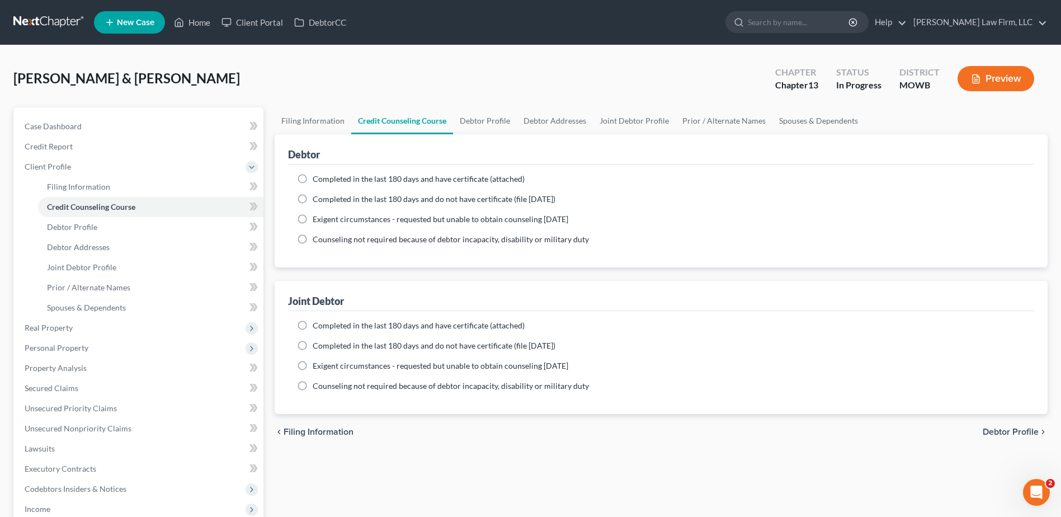
click at [313, 198] on label "Completed in the last 180 days and do not have certificate (file [DATE])" at bounding box center [434, 199] width 243 height 11
click at [317, 198] on input "Completed in the last 180 days and do not have certificate (file [DATE])" at bounding box center [320, 197] width 7 height 7
radio input "true"
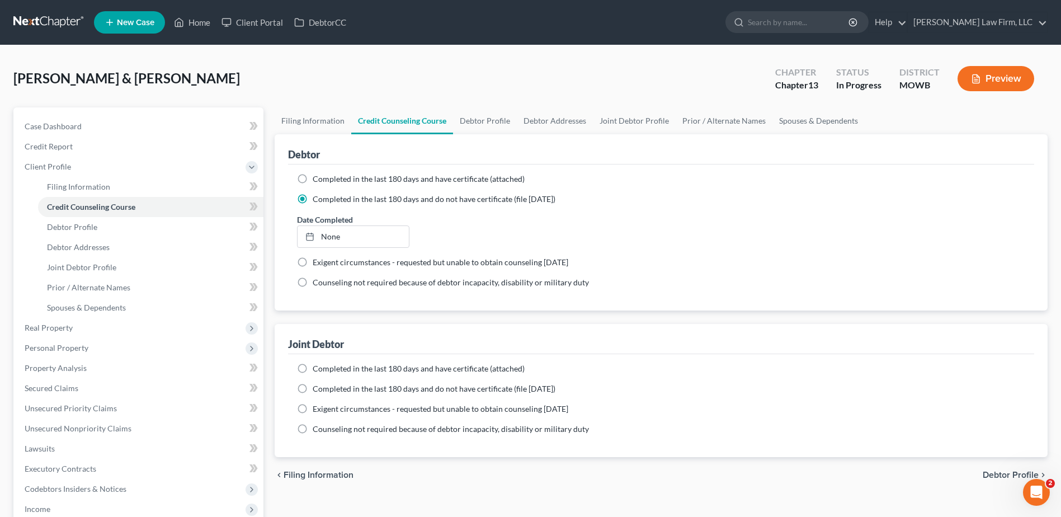
click at [313, 198] on label "Completed in the last 180 days and do not have certificate (file [DATE])" at bounding box center [434, 199] width 243 height 11
click at [317, 198] on input "Completed in the last 180 days and do not have certificate (file [DATE])" at bounding box center [320, 197] width 7 height 7
click at [313, 174] on label "Completed in the last 180 days and have certificate (attached)" at bounding box center [419, 178] width 212 height 11
click at [317, 174] on input "Completed in the last 180 days and have certificate (attached)" at bounding box center [320, 176] width 7 height 7
radio input "true"
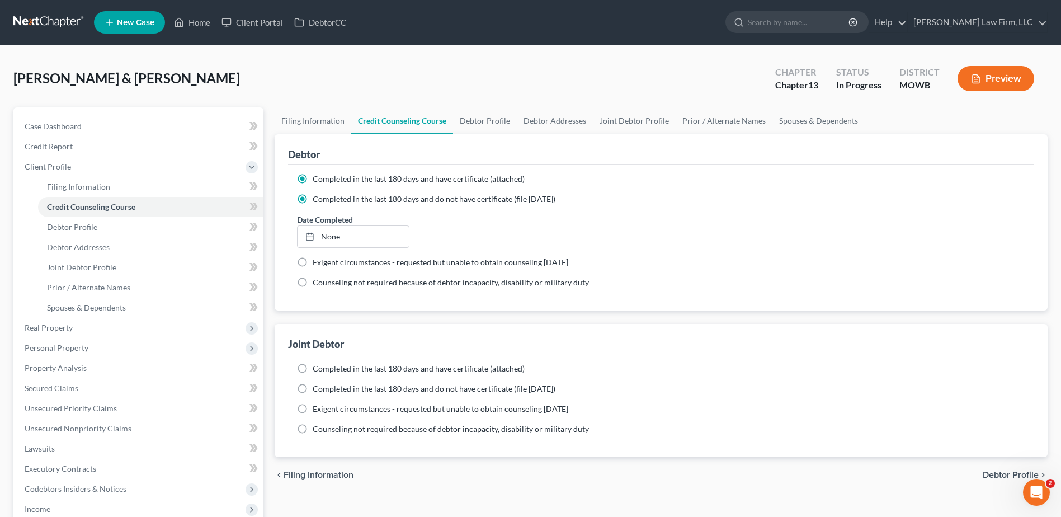
radio input "false"
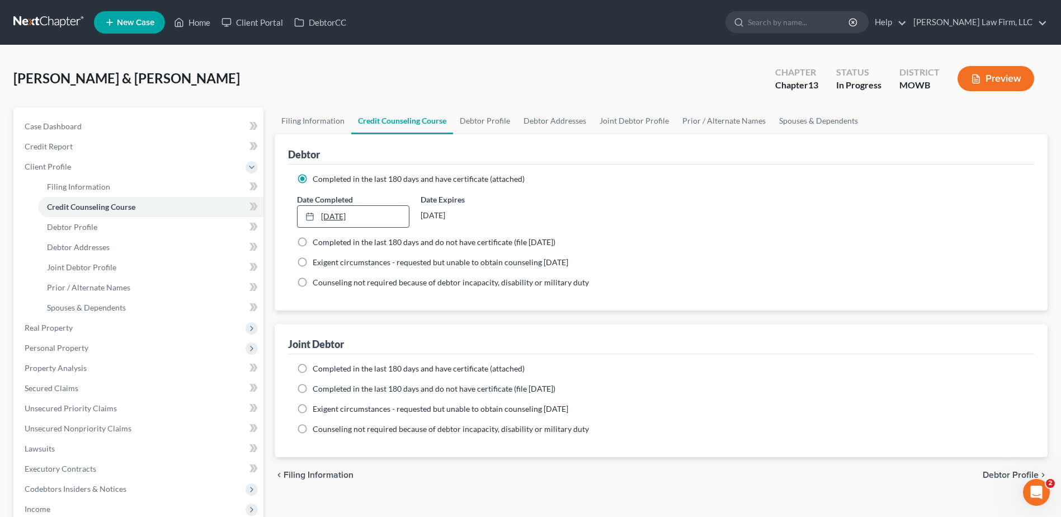
click at [326, 216] on link "[DATE]" at bounding box center [353, 216] width 111 height 21
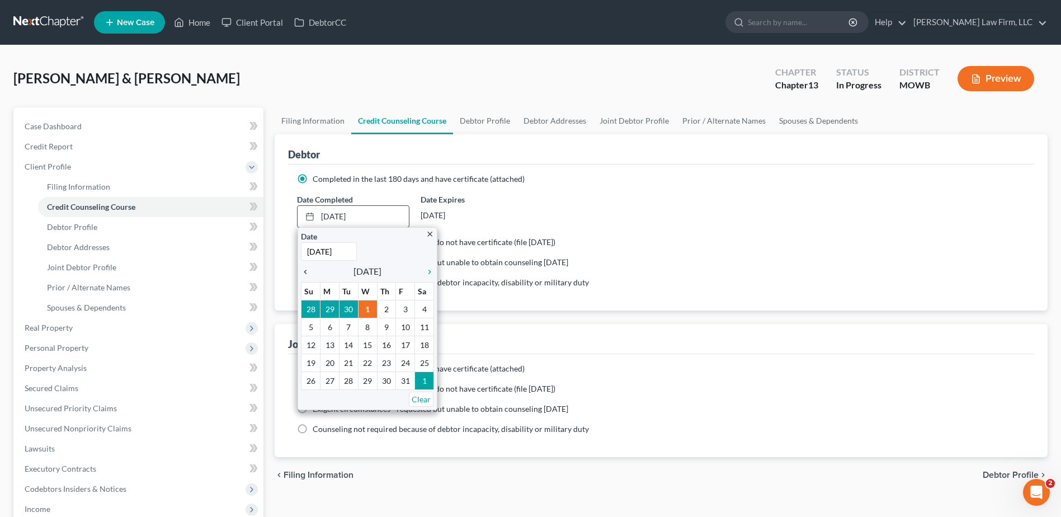
click at [305, 274] on icon "chevron_left" at bounding box center [308, 271] width 15 height 9
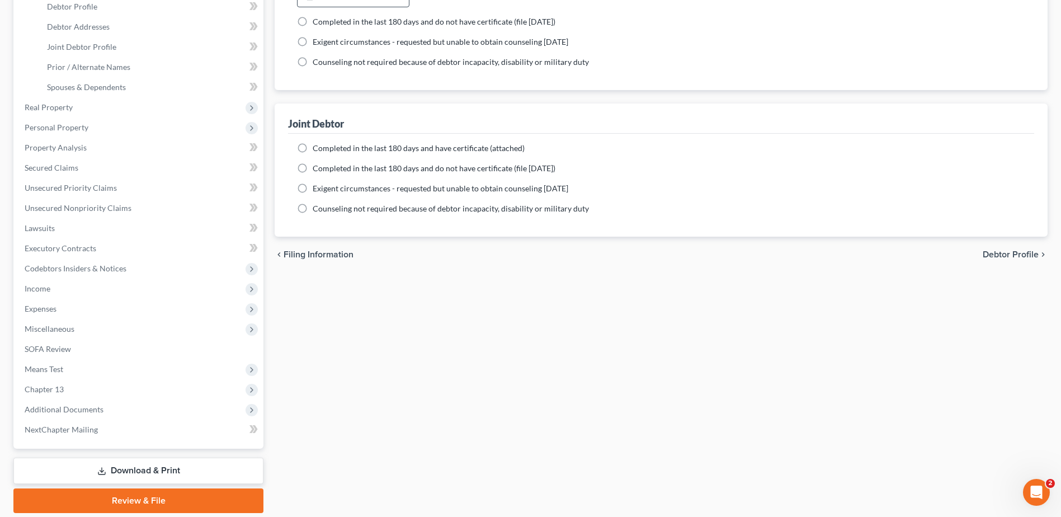
scroll to position [259, 0]
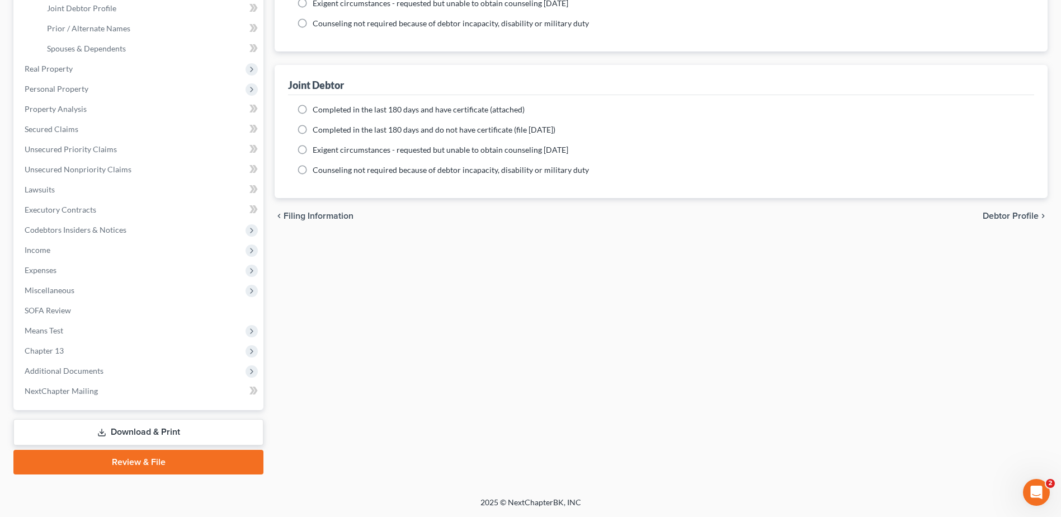
click at [191, 461] on link "Review & File" at bounding box center [138, 462] width 250 height 25
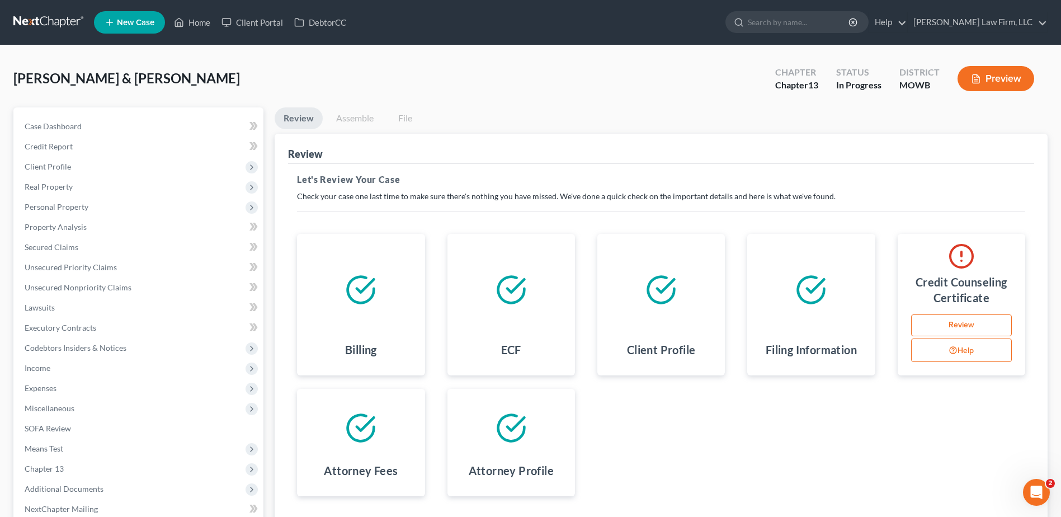
click at [972, 286] on h4 "Credit Counseling Certificate" at bounding box center [962, 289] width 110 height 31
click at [959, 324] on link "Review" at bounding box center [961, 325] width 101 height 22
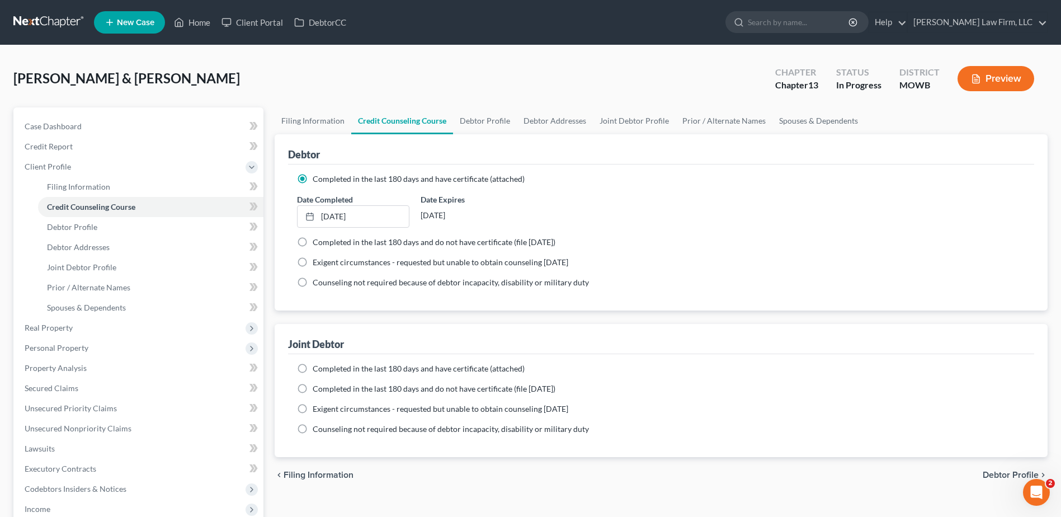
click at [313, 366] on label "Completed in the last 180 days and have certificate (attached)" at bounding box center [419, 368] width 212 height 11
click at [317, 366] on input "Completed in the last 180 days and have certificate (attached)" at bounding box center [320, 366] width 7 height 7
radio input "true"
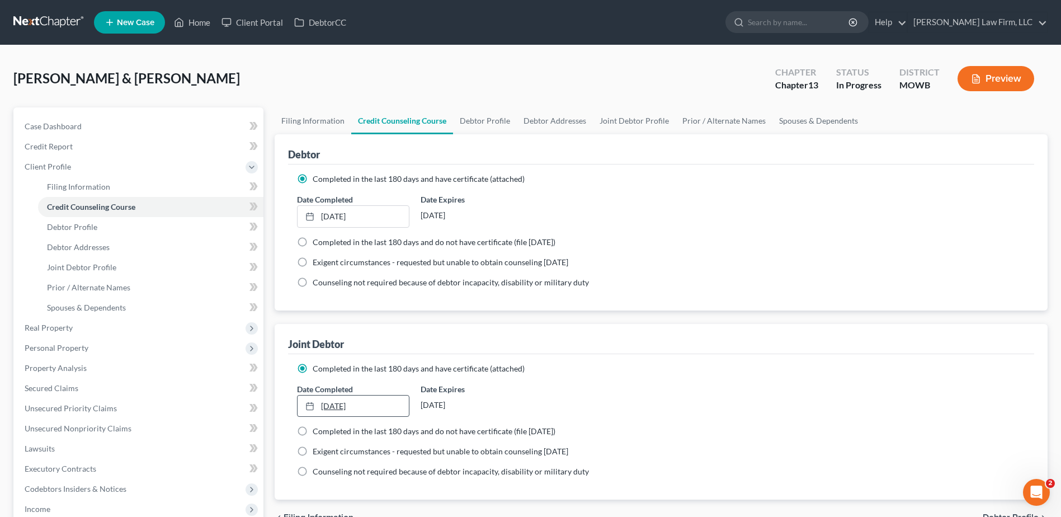
click at [325, 406] on link "[DATE]" at bounding box center [353, 406] width 111 height 21
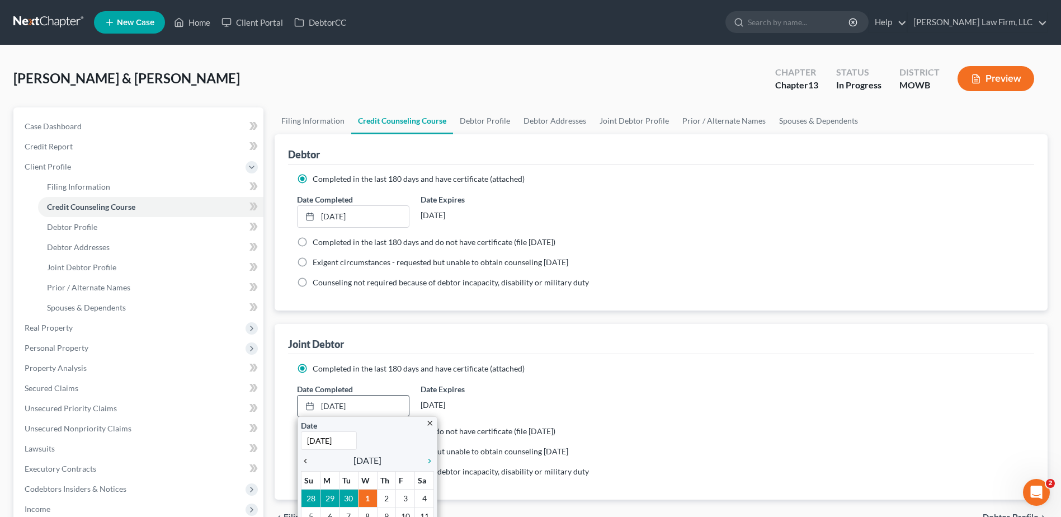
click at [305, 461] on icon "chevron_left" at bounding box center [308, 461] width 15 height 9
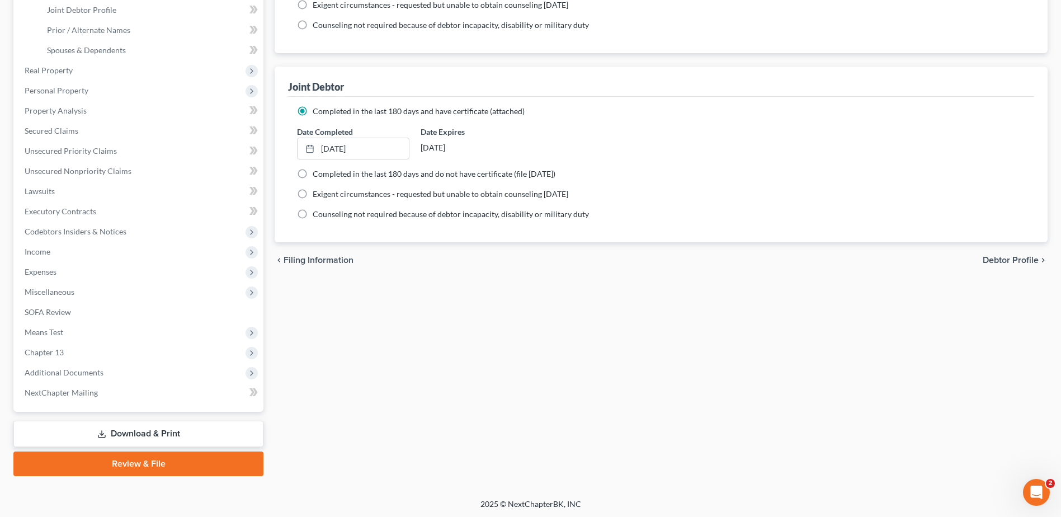
scroll to position [259, 0]
click at [161, 455] on link "Review & File" at bounding box center [138, 462] width 250 height 25
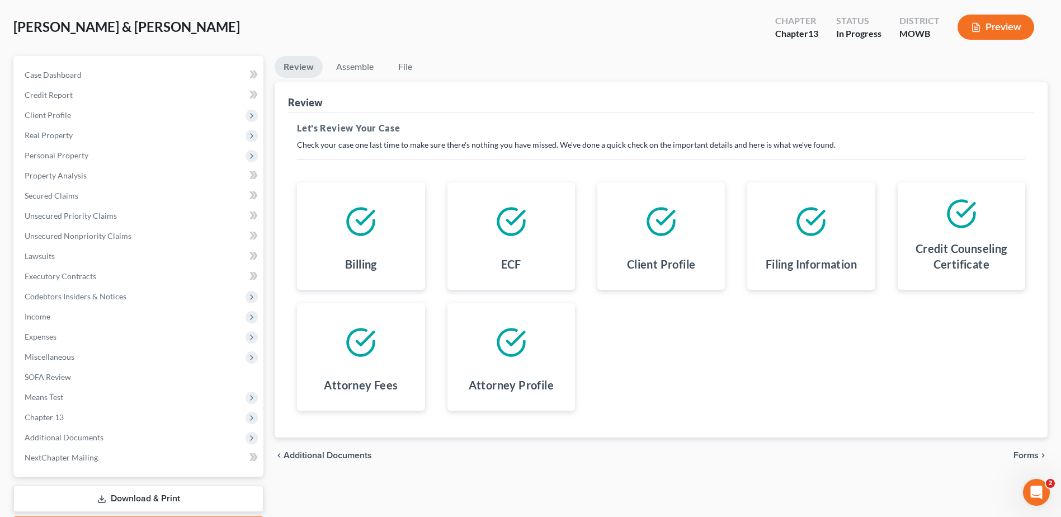
scroll to position [118, 0]
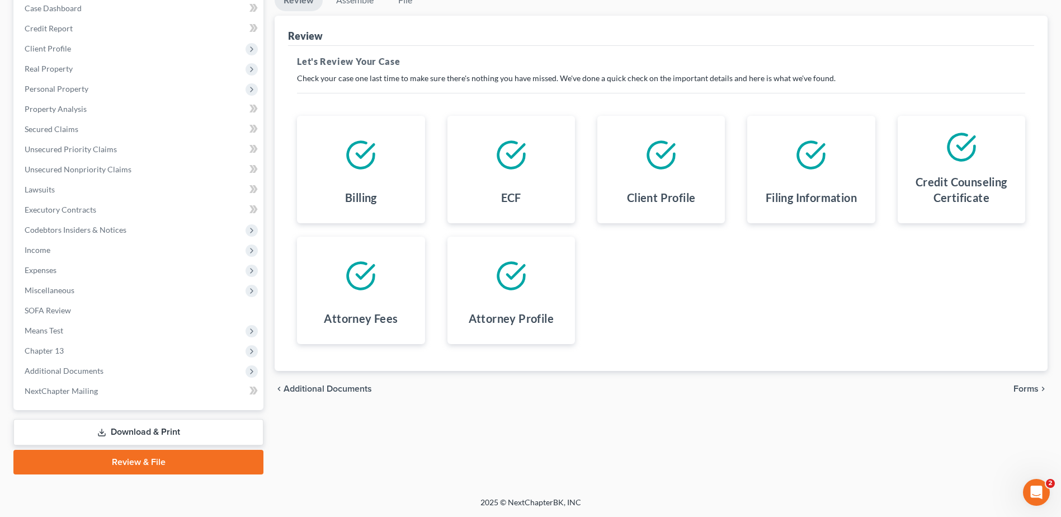
click at [1029, 387] on span "Forms" at bounding box center [1026, 388] width 25 height 9
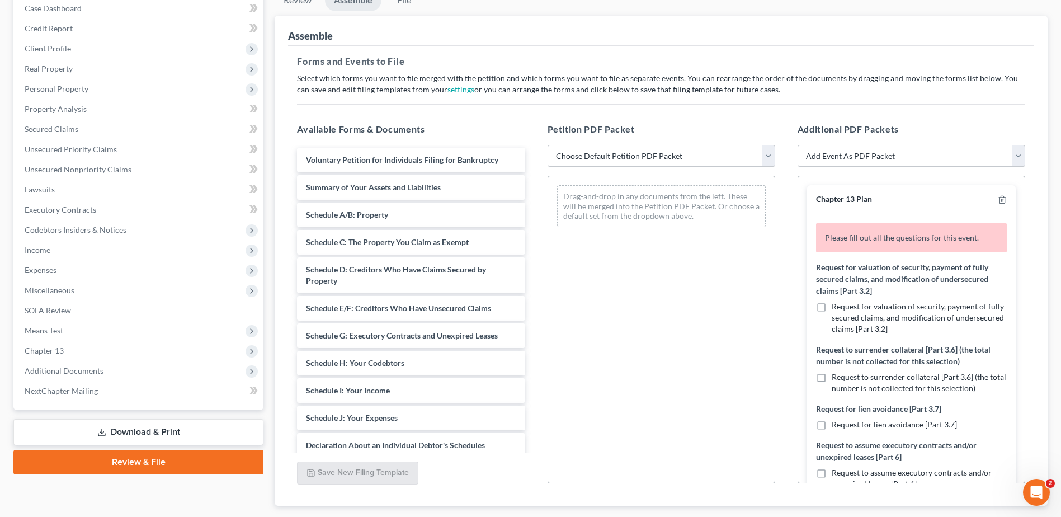
click at [765, 154] on select "Choose Default Petition PDF Packet Complete Bankruptcy Petition (all forms and …" at bounding box center [662, 156] width 228 height 22
select select "0"
click at [548, 145] on select "Choose Default Petition PDF Packet Complete Bankruptcy Petition (all forms and …" at bounding box center [662, 156] width 228 height 22
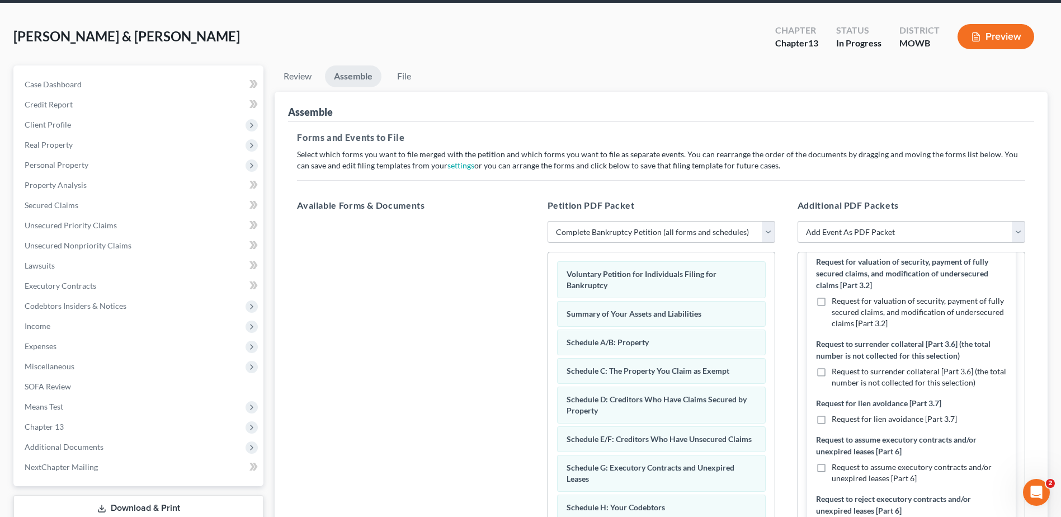
scroll to position [84, 0]
click at [832, 370] on label "Request to surrender collateral [Part 3.6] (the total number is not collected f…" at bounding box center [919, 375] width 175 height 22
click at [836, 370] on input "Request to surrender collateral [Part 3.6] (the total number is not collected f…" at bounding box center [839, 367] width 7 height 7
checkbox input "true"
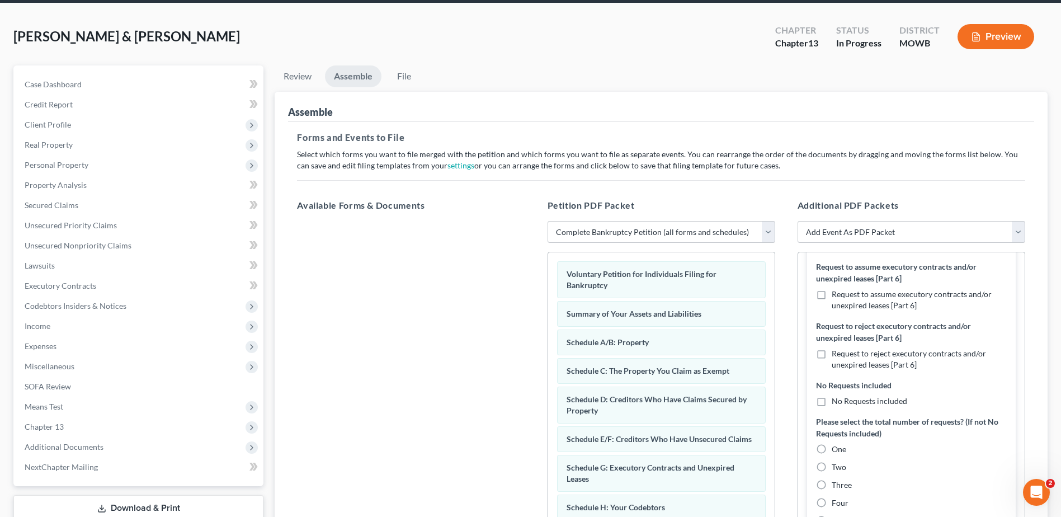
scroll to position [280, 0]
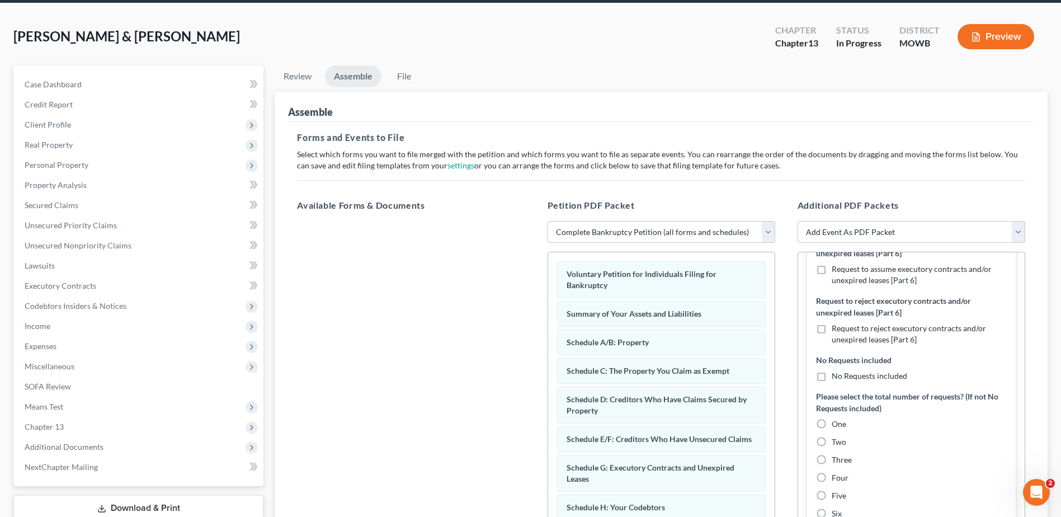
click at [832, 424] on label "One" at bounding box center [839, 423] width 15 height 11
click at [836, 424] on input "One" at bounding box center [839, 421] width 7 height 7
radio input "true"
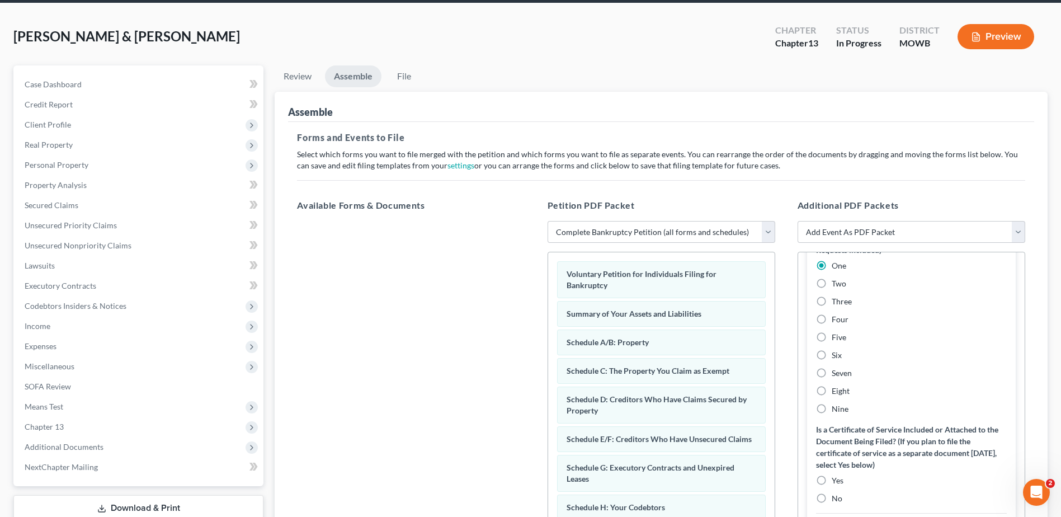
scroll to position [476, 0]
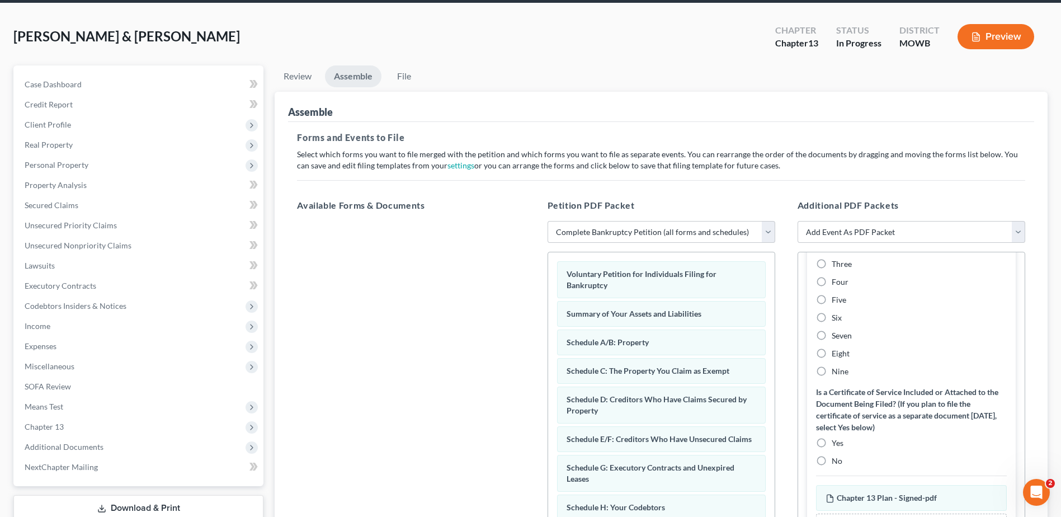
click at [832, 444] on label "Yes" at bounding box center [838, 443] width 12 height 11
click at [836, 444] on input "Yes" at bounding box center [839, 441] width 7 height 7
radio input "true"
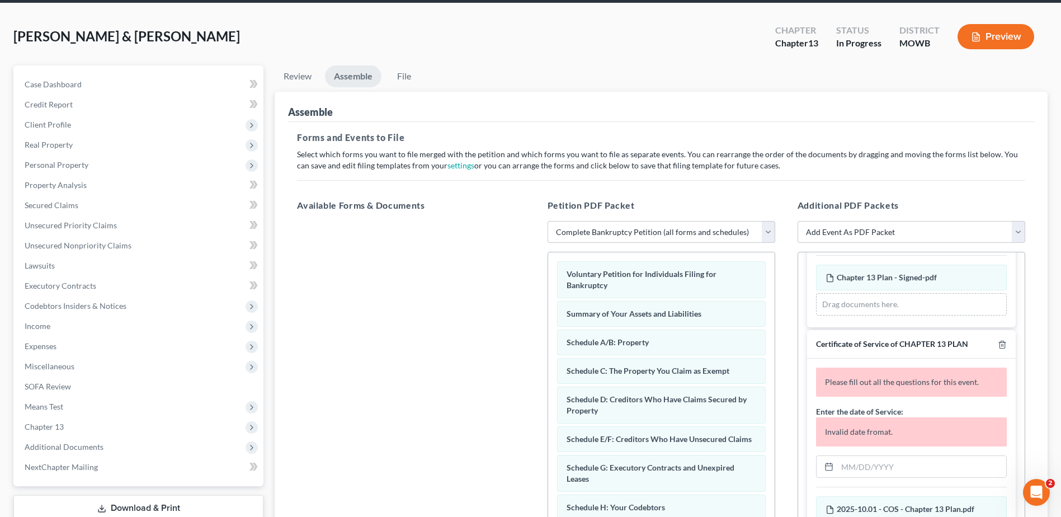
scroll to position [675, 0]
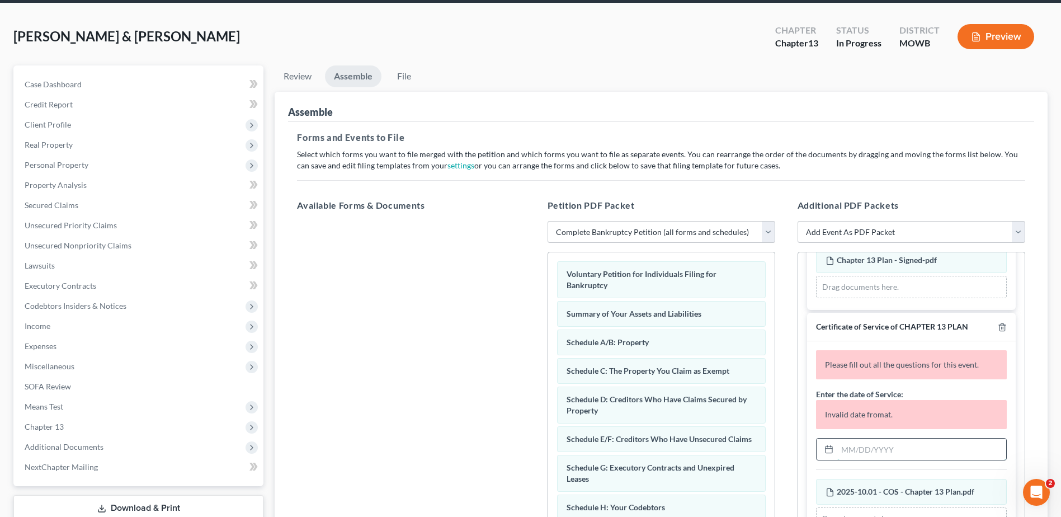
click at [879, 444] on input "text" at bounding box center [922, 449] width 169 height 21
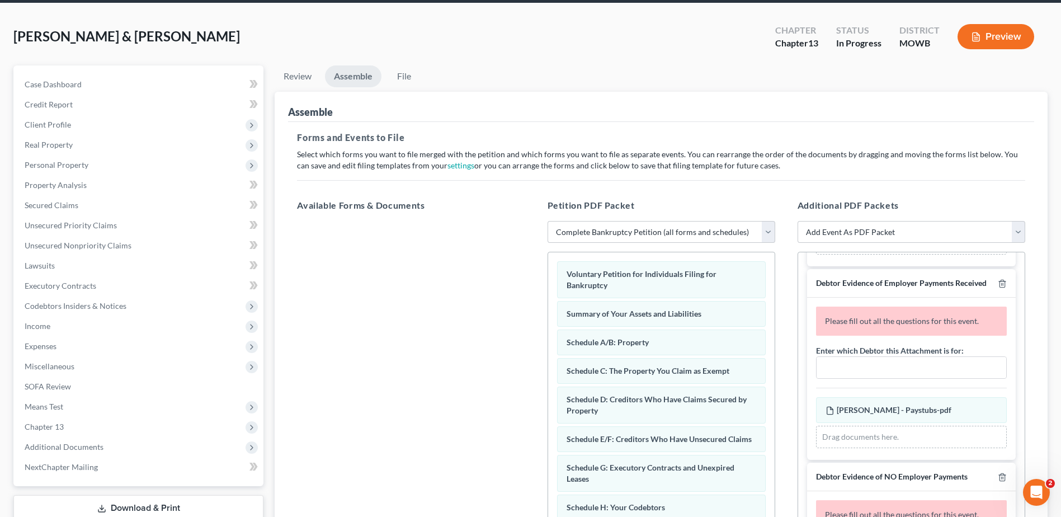
scroll to position [983, 0]
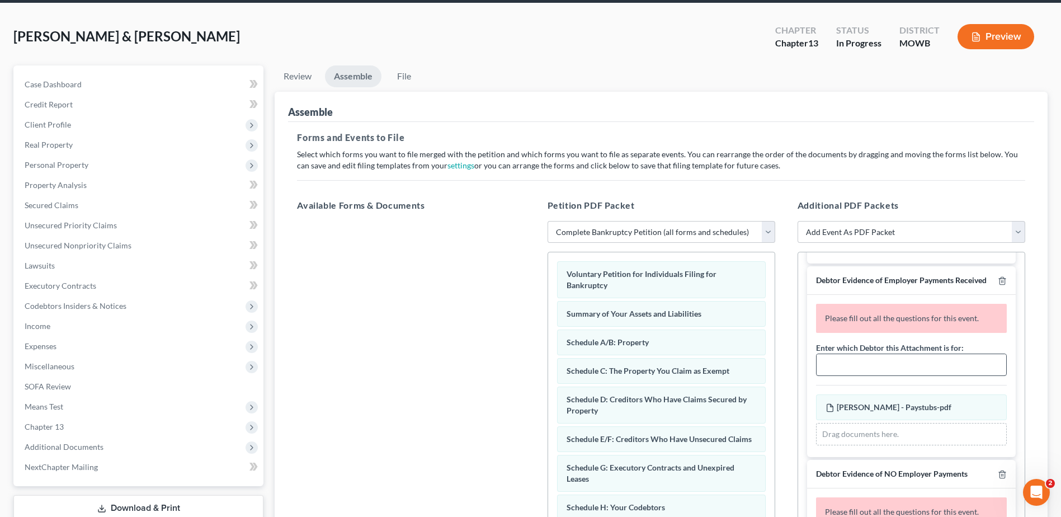
type input "[DATE]"
click at [900, 375] on input "text" at bounding box center [912, 364] width 190 height 21
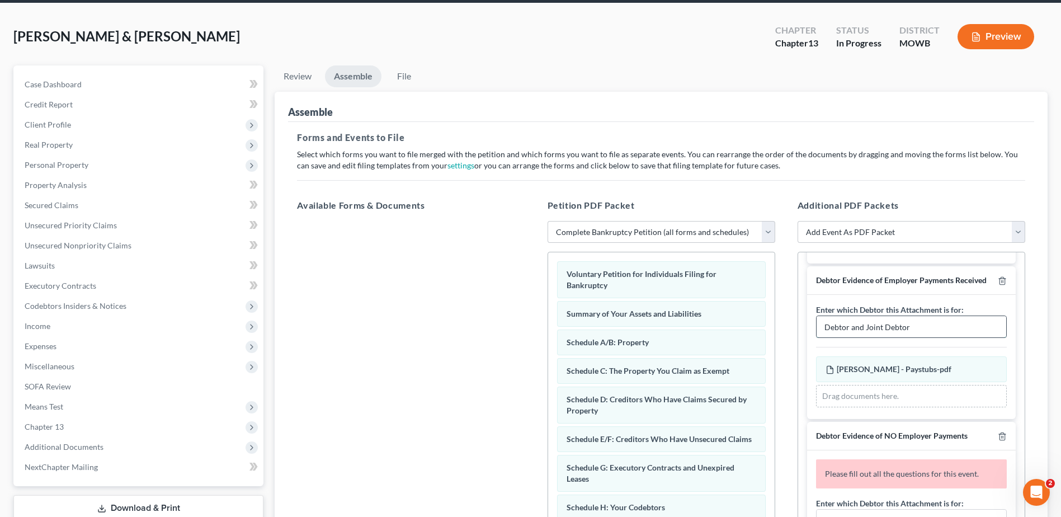
type input "Debtor and Joint Debtor"
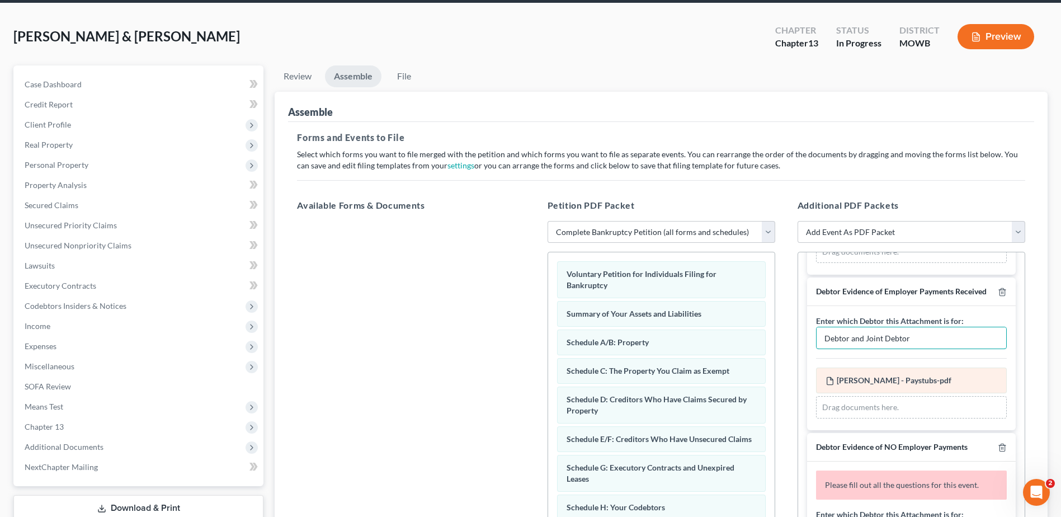
scroll to position [969, 0]
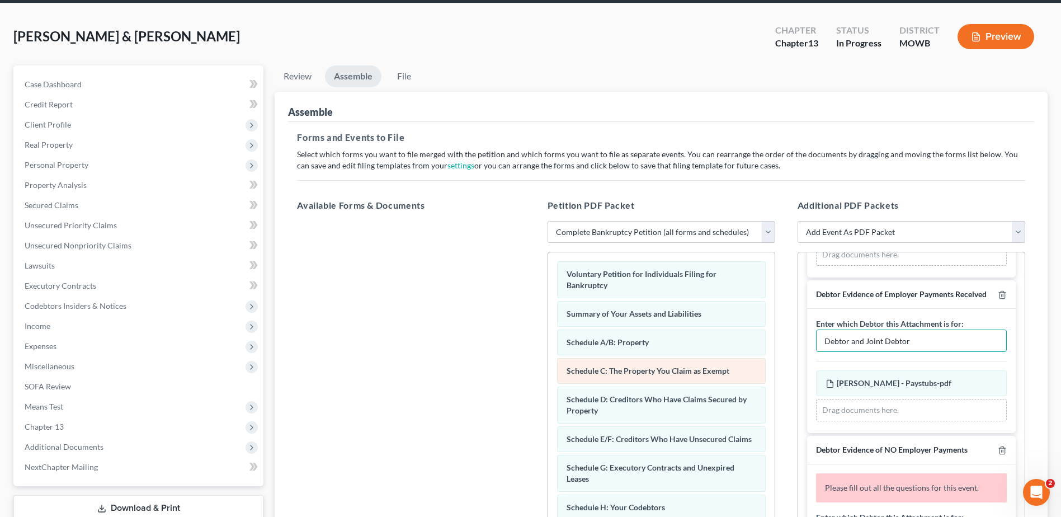
drag, startPoint x: 930, startPoint y: 352, endPoint x: 748, endPoint y: 359, distance: 182.5
click at [748, 359] on div "Available Forms & Documents Save New Filing Template Petition PDF Packet Choose…" at bounding box center [661, 379] width 751 height 379
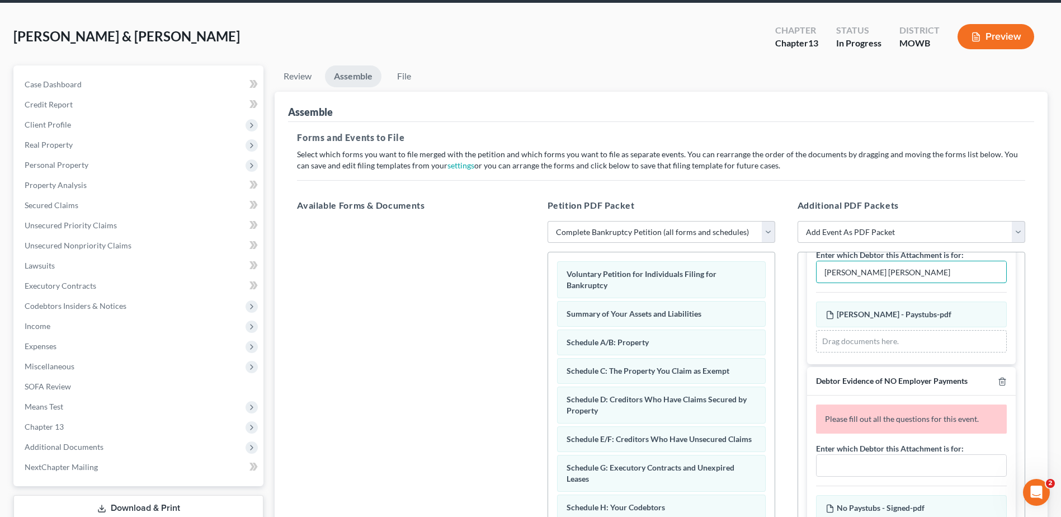
scroll to position [1039, 0]
type input "[PERSON_NAME] [PERSON_NAME]"
click at [862, 473] on input "text" at bounding box center [912, 464] width 190 height 21
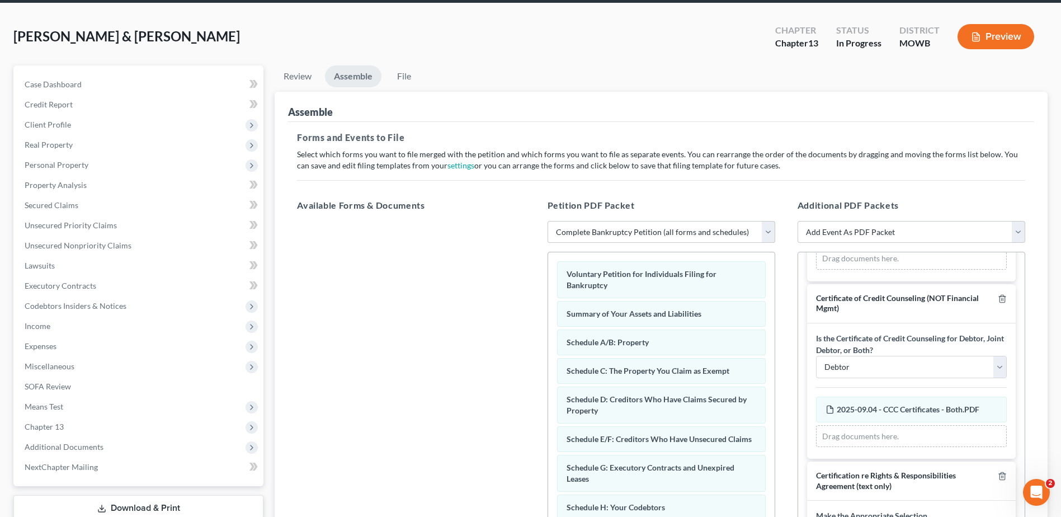
scroll to position [1277, 0]
type input "[PERSON_NAME] [PERSON_NAME]"
click at [902, 378] on select "Debtor Joint Debtor Debtor and Joint Debtor" at bounding box center [911, 366] width 191 height 22
select select "2"
click at [816, 365] on select "Debtor Joint Debtor Debtor and Joint Debtor" at bounding box center [911, 366] width 191 height 22
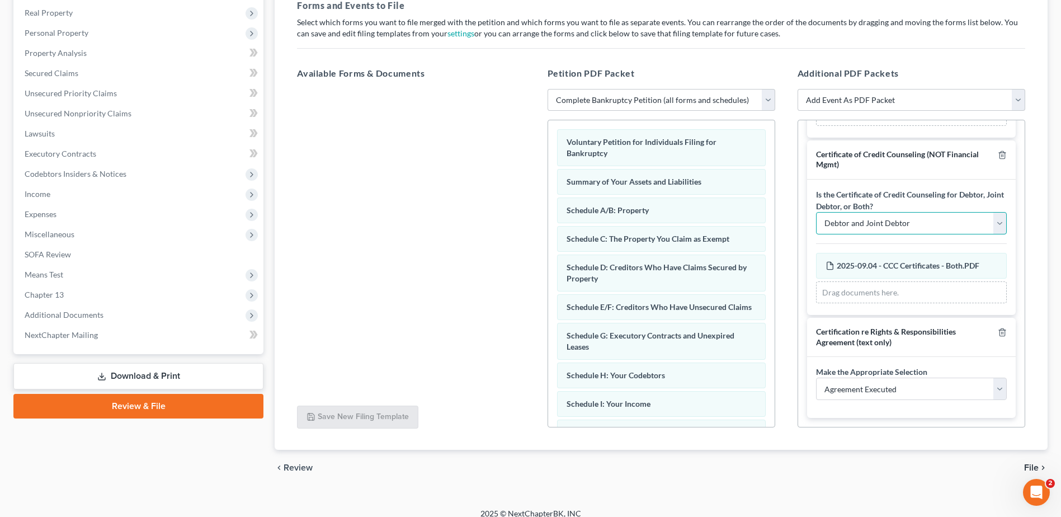
scroll to position [185, 0]
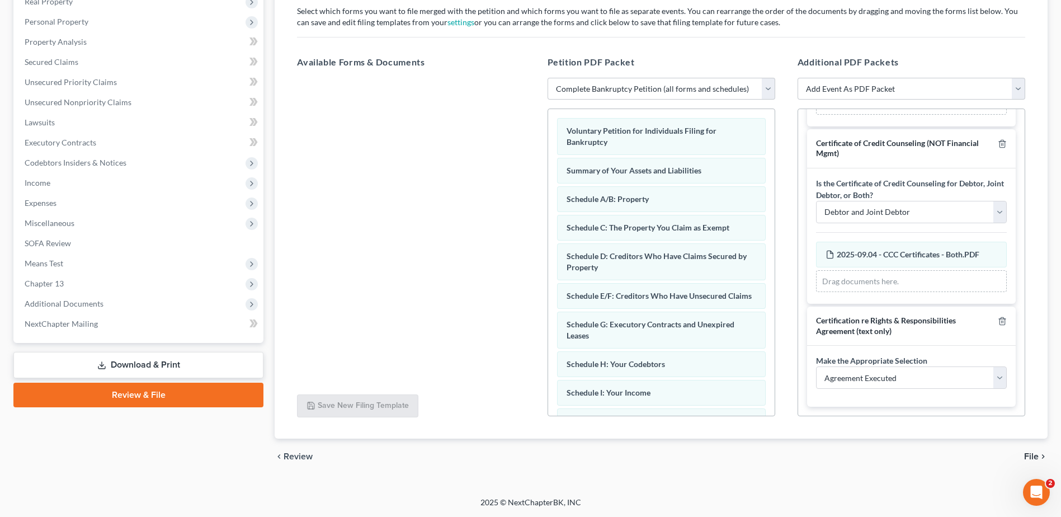
click at [1025, 457] on span "File" at bounding box center [1031, 456] width 15 height 9
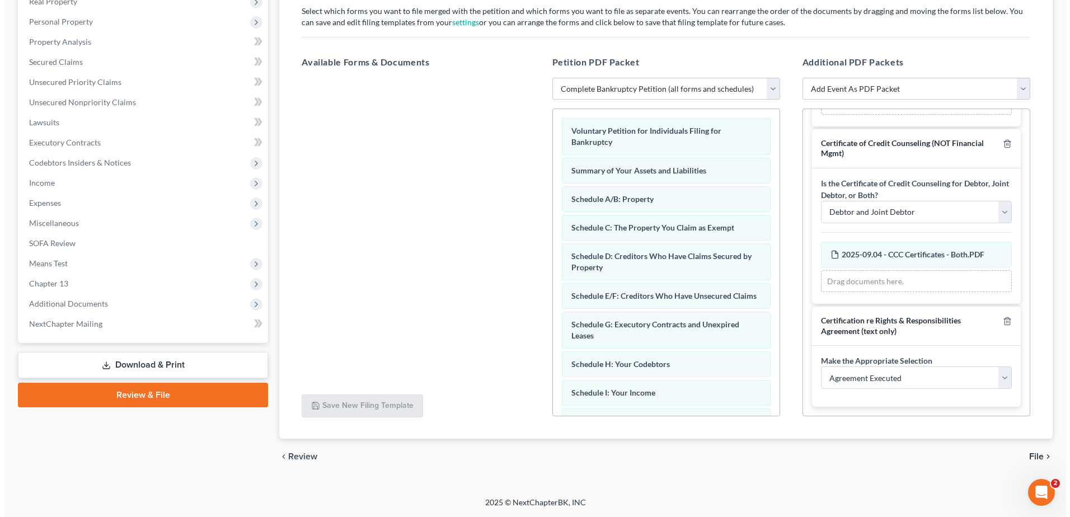
scroll to position [118, 0]
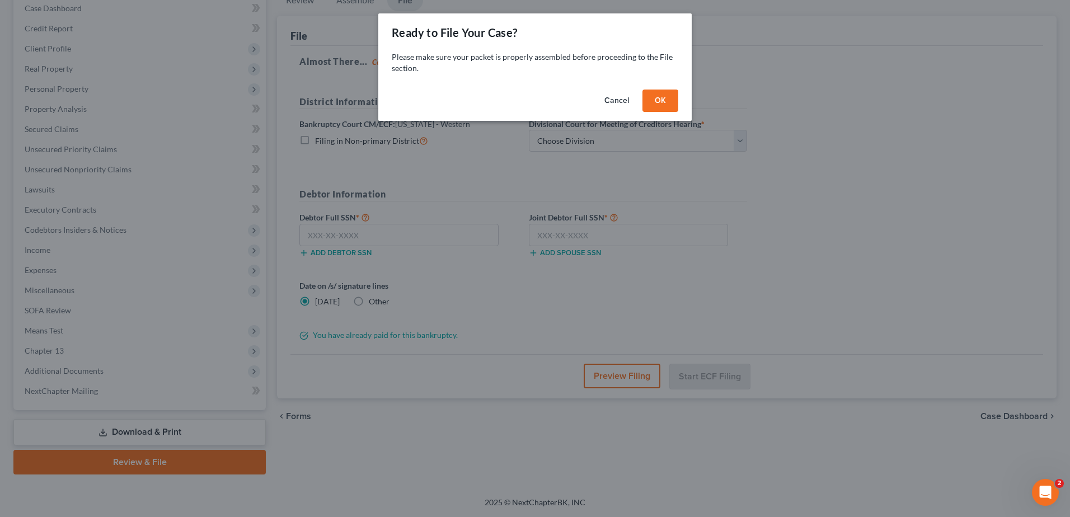
click at [654, 102] on button "OK" at bounding box center [660, 101] width 36 height 22
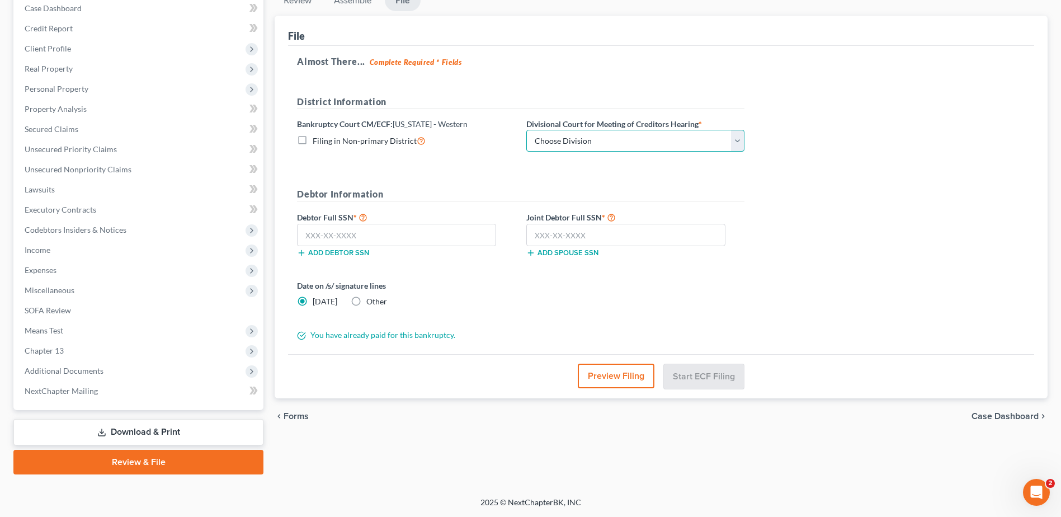
click at [626, 140] on select "Choose Division Central Southern Southwestern St. [PERSON_NAME]" at bounding box center [635, 141] width 218 height 22
select select "4"
click at [526, 130] on select "Choose Division Central Southern Southwestern St. [PERSON_NAME]" at bounding box center [635, 141] width 218 height 22
click at [413, 236] on input "text" at bounding box center [396, 235] width 199 height 22
click at [373, 227] on input "text" at bounding box center [396, 235] width 199 height 22
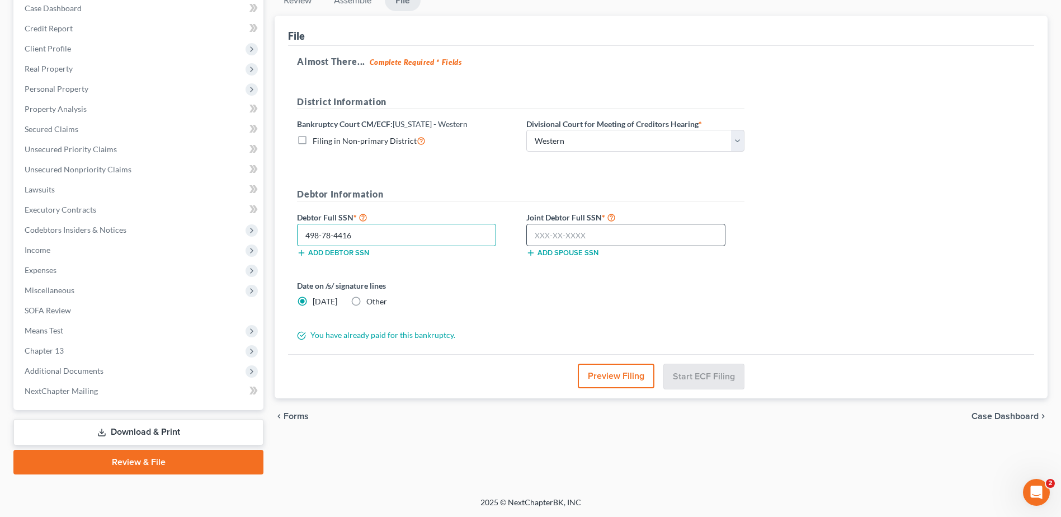
type input "498-78-4416"
click at [558, 230] on input "text" at bounding box center [625, 235] width 199 height 22
type input "496-80-2274"
click at [625, 371] on button "Preview Filing" at bounding box center [616, 376] width 77 height 25
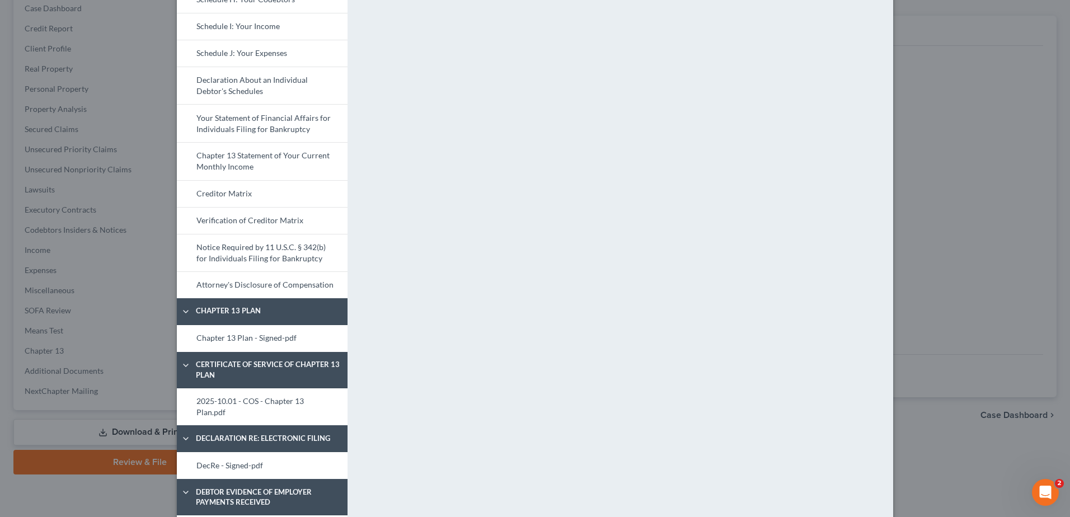
scroll to position [350, 0]
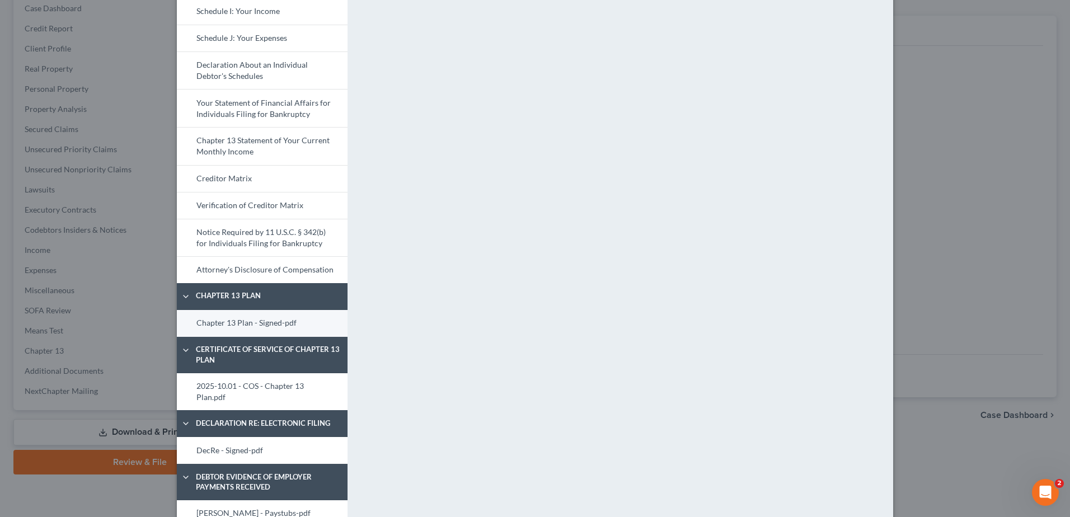
click at [255, 323] on link "Chapter 13 Plan - Signed-pdf" at bounding box center [262, 323] width 171 height 27
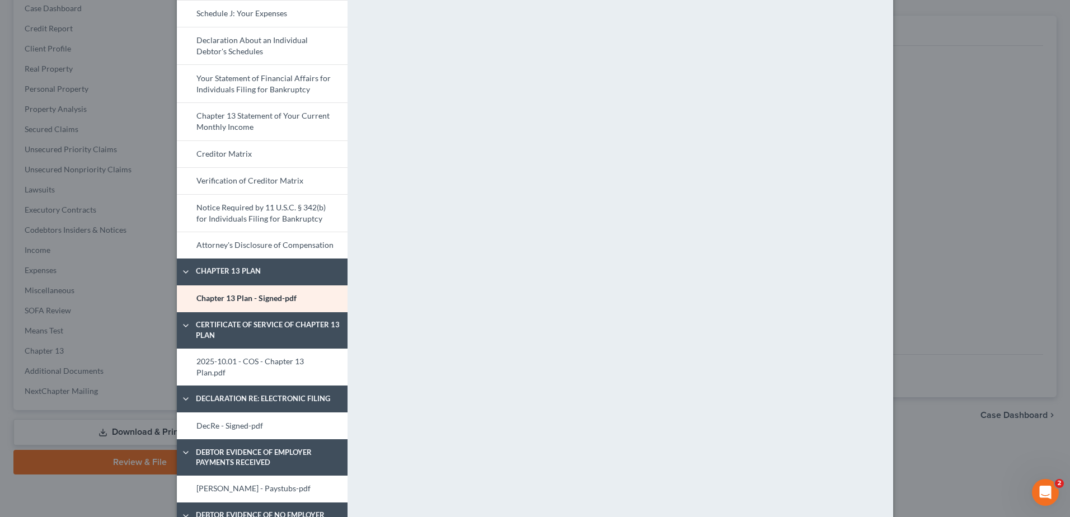
scroll to position [332, 0]
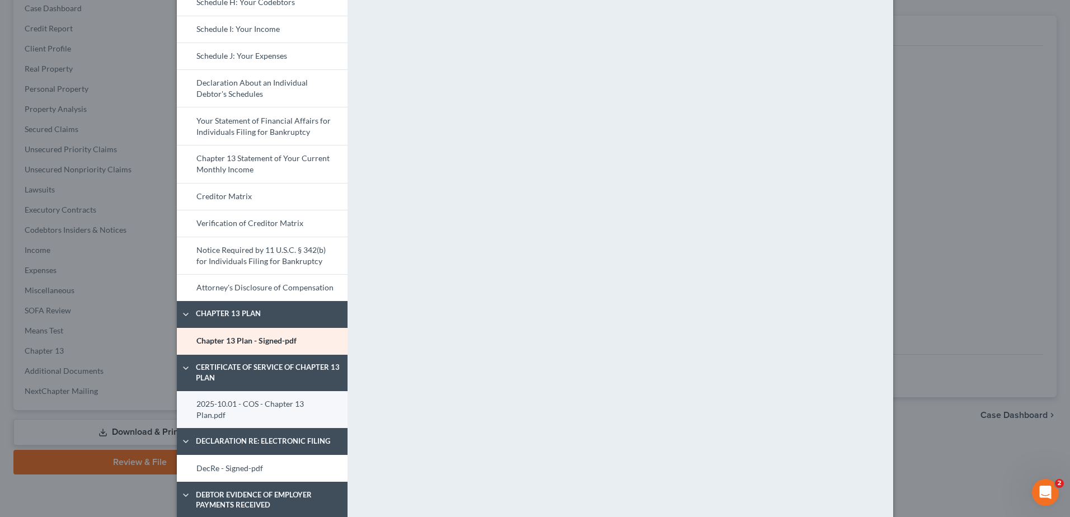
click at [294, 403] on link "2025-10.01 - COS - Chapter 13 Plan.pdf" at bounding box center [262, 409] width 171 height 37
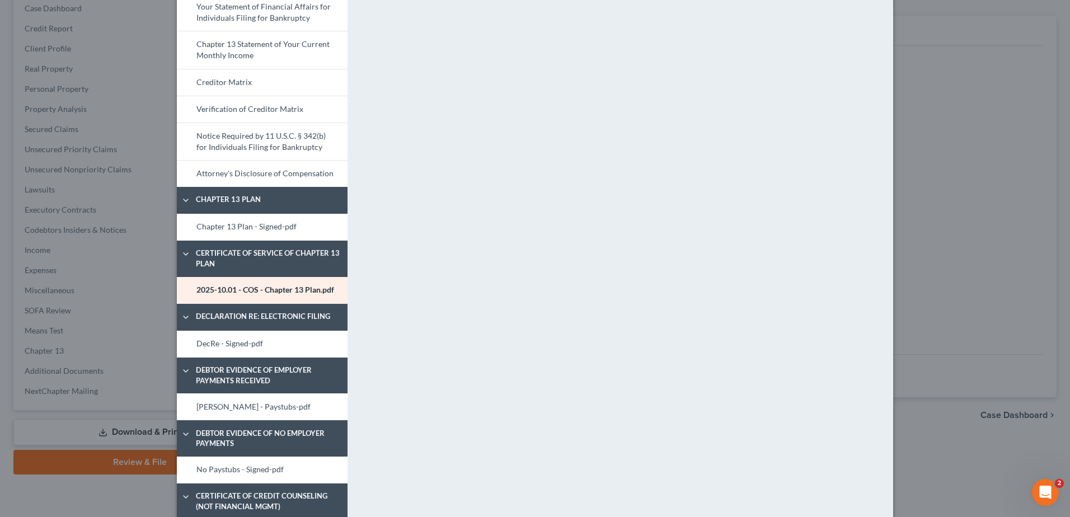
scroll to position [584, 0]
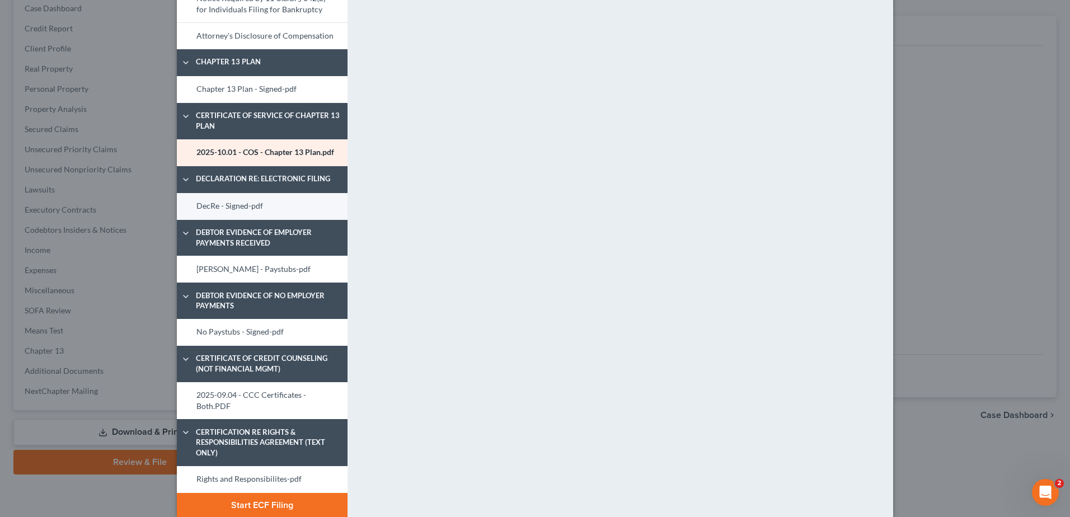
click at [207, 217] on link "DecRe - Signed-pdf" at bounding box center [262, 206] width 171 height 27
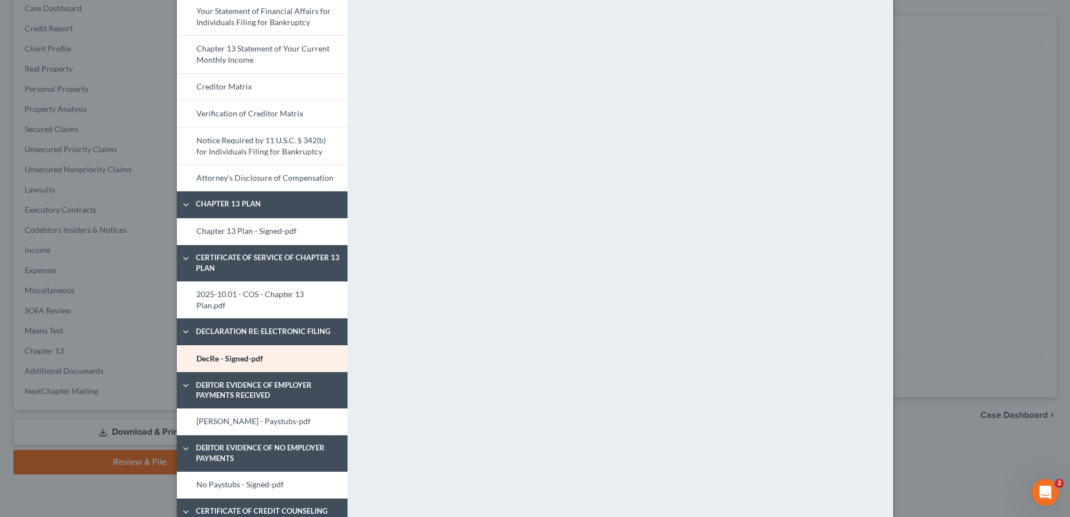
scroll to position [444, 0]
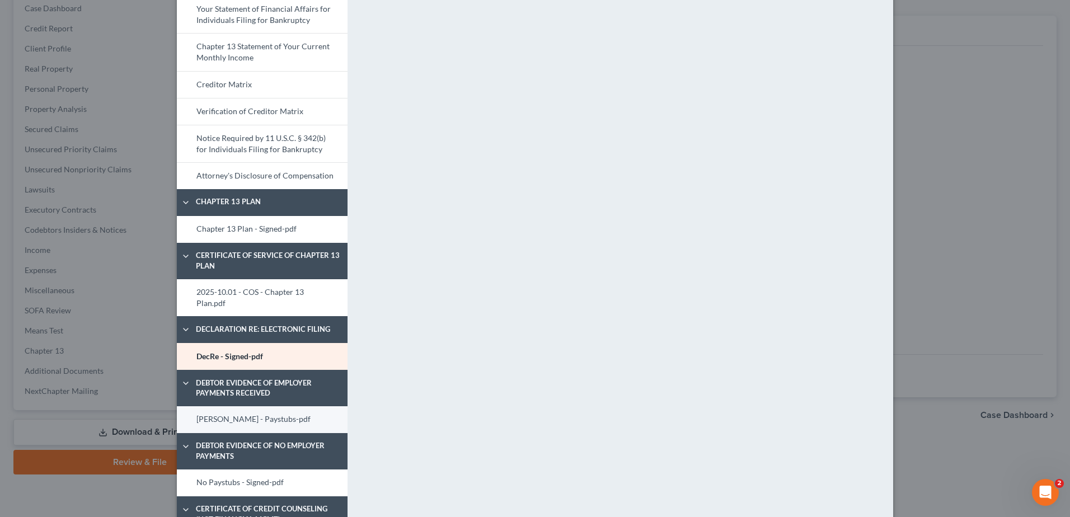
click at [250, 411] on link "[PERSON_NAME] - Paystubs-pdf" at bounding box center [262, 419] width 171 height 27
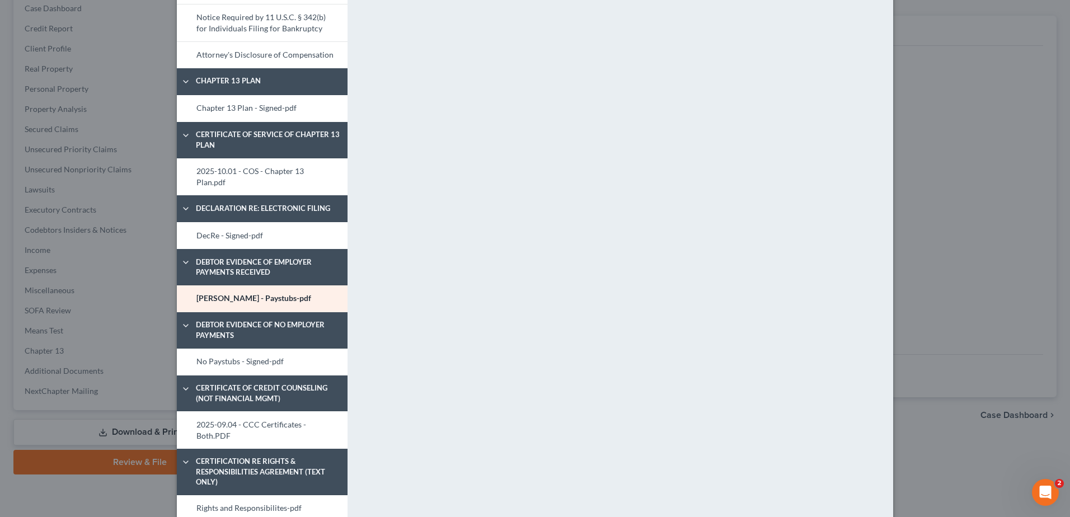
scroll to position [570, 0]
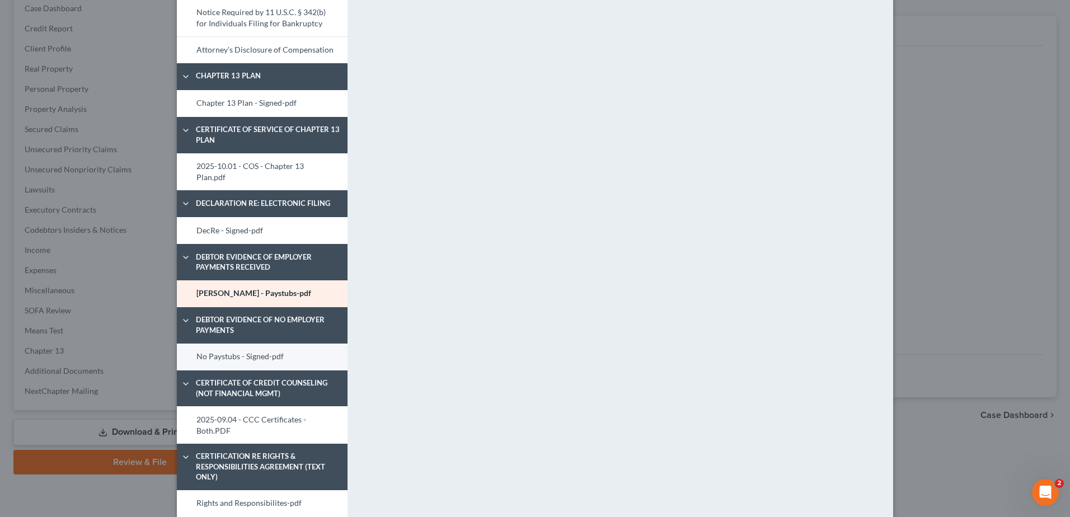
click at [238, 348] on link "No Paystubs - Signed-pdf" at bounding box center [262, 357] width 171 height 27
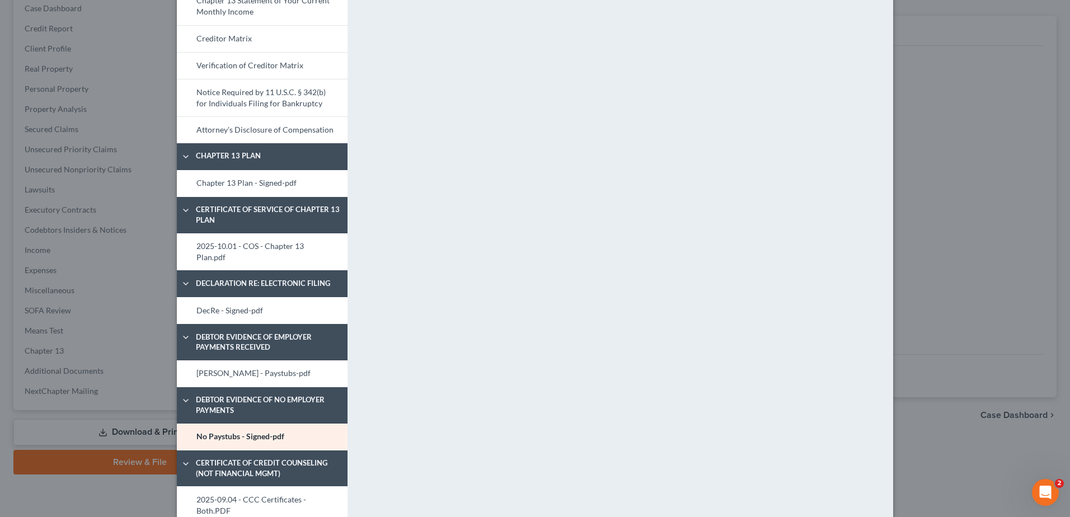
scroll to position [598, 0]
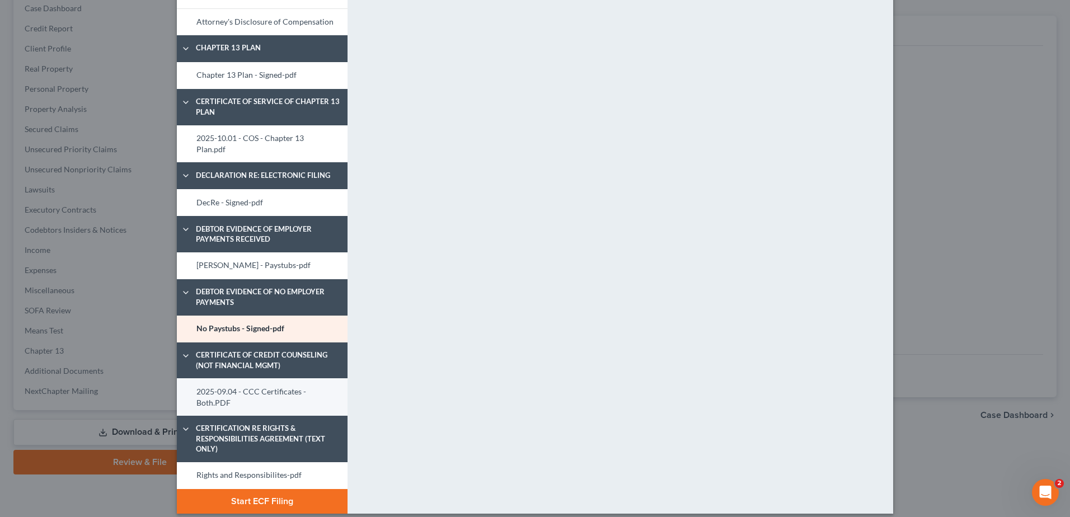
click at [283, 381] on link "2025-09.04 - CCC Certificates - Both.PDF" at bounding box center [262, 396] width 171 height 37
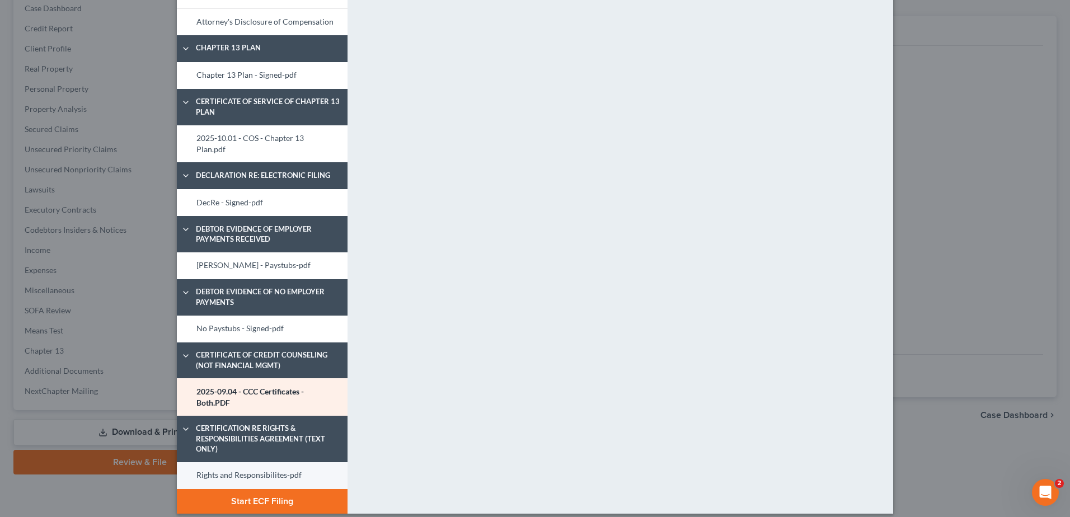
click at [230, 464] on link "Rights and Responsibilites-pdf" at bounding box center [262, 475] width 171 height 27
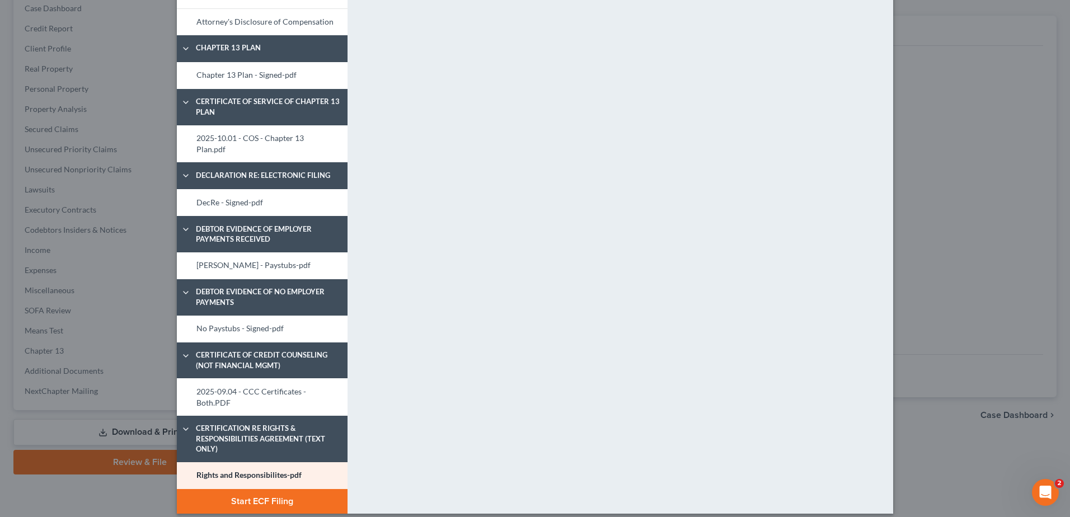
click at [300, 495] on button "Start ECF Filing" at bounding box center [262, 501] width 171 height 25
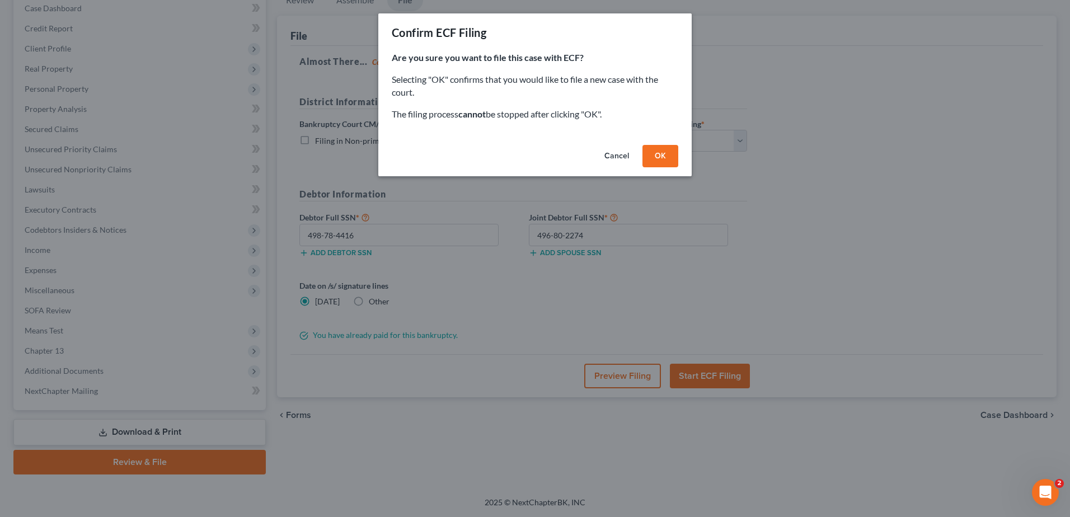
click at [659, 163] on button "OK" at bounding box center [660, 156] width 36 height 22
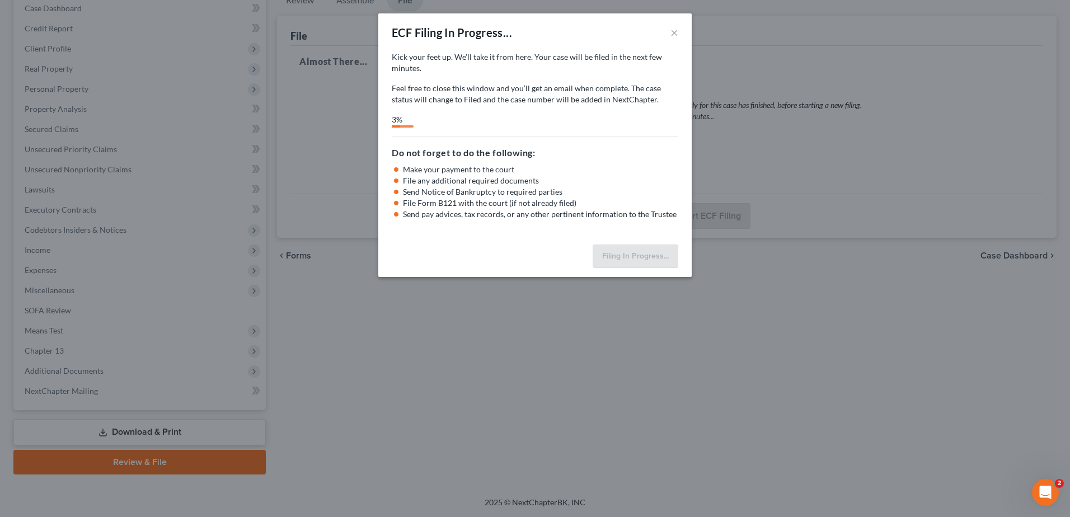
click at [572, 484] on div "ECF Filing In Progress... × Kick your feet up. We’ll take it from here. Your ca…" at bounding box center [535, 258] width 1070 height 517
click at [676, 32] on button "×" at bounding box center [674, 32] width 8 height 13
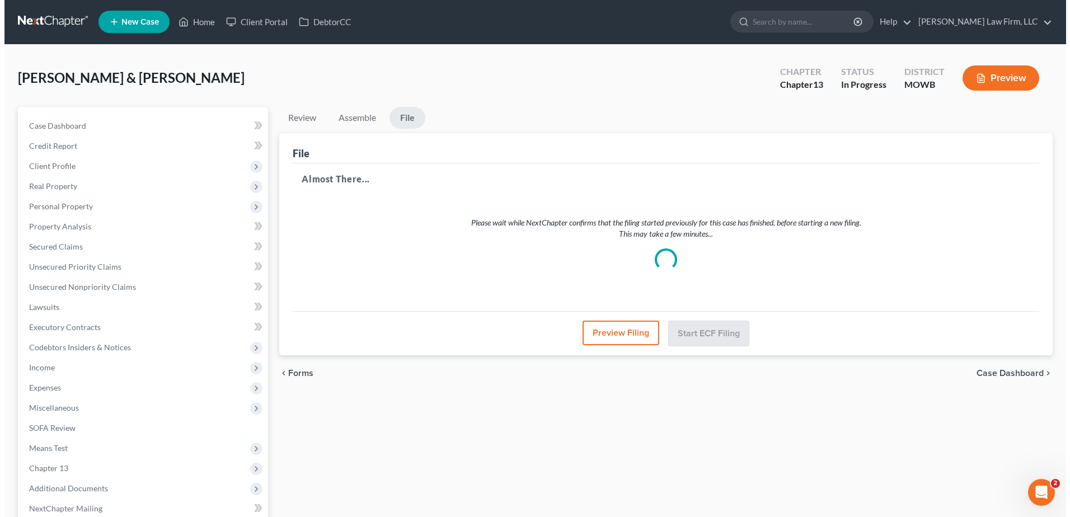
scroll to position [0, 0]
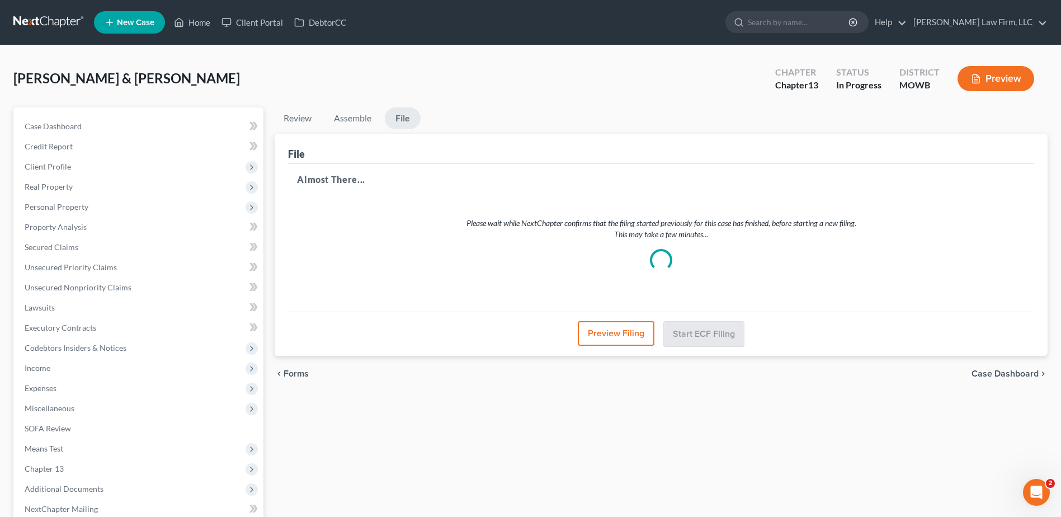
click at [638, 336] on button "Preview Filing" at bounding box center [616, 333] width 77 height 25
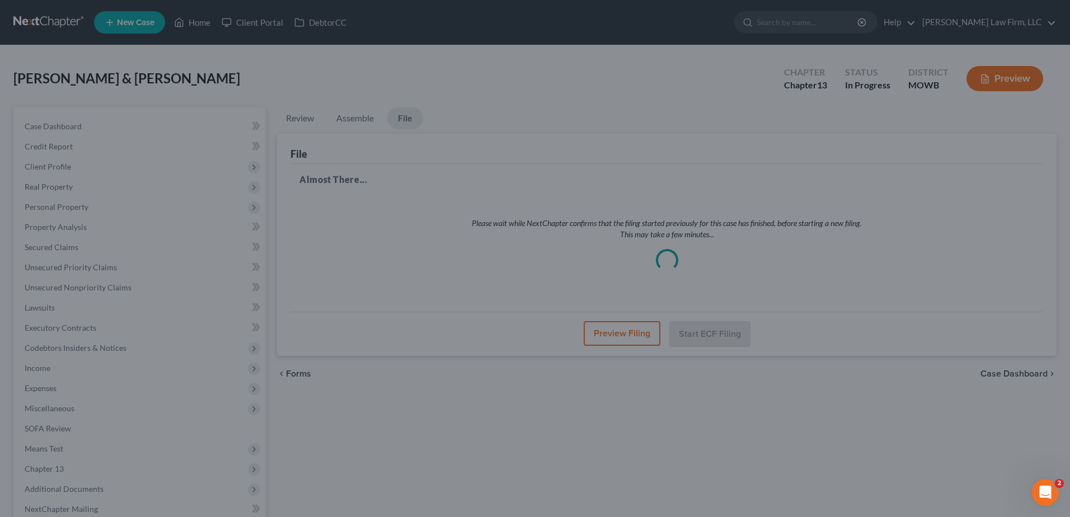
click at [967, 228] on div "Petition Preview Voluntary Petition for Individuals Filing for Bankruptcy × Ban…" at bounding box center [535, 258] width 1070 height 517
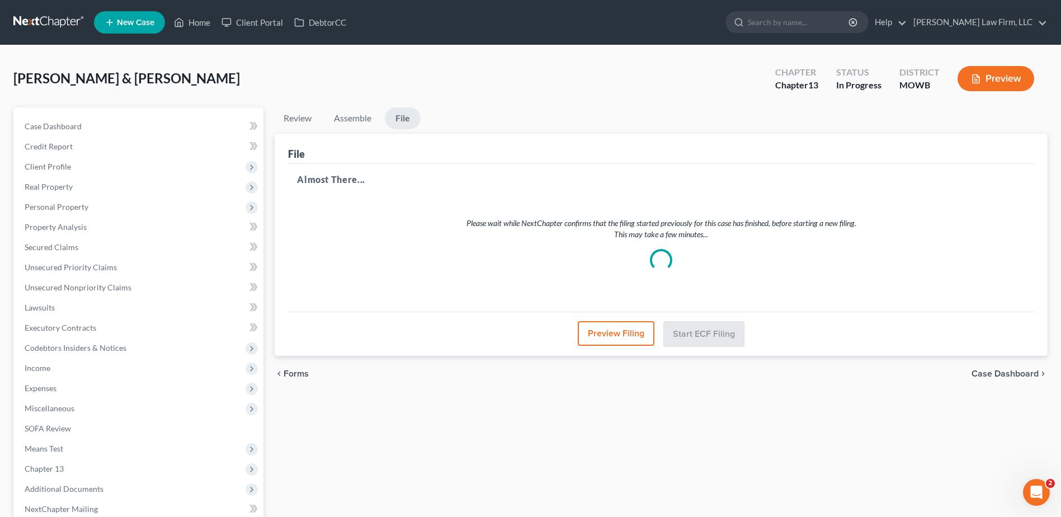
select select "4"
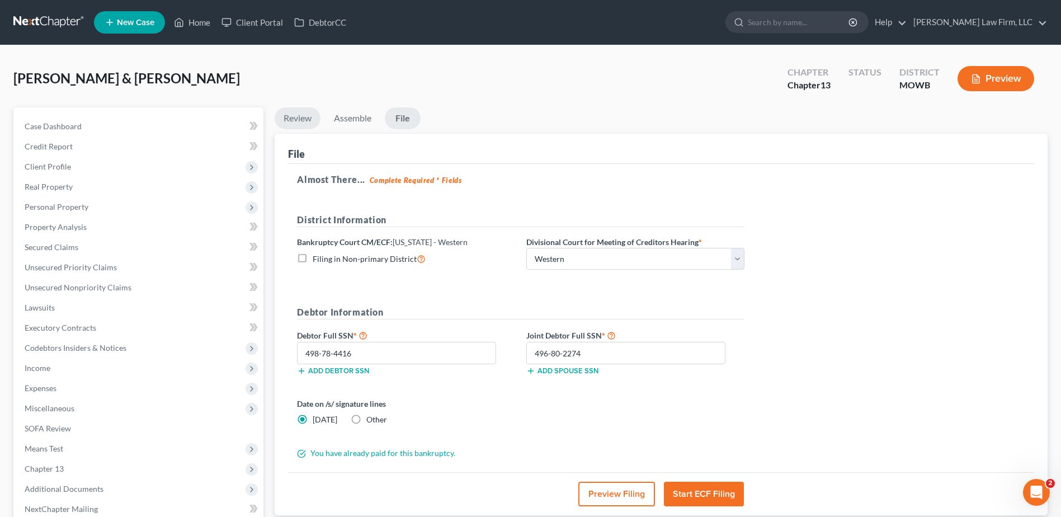
click at [304, 112] on link "Review" at bounding box center [298, 118] width 46 height 22
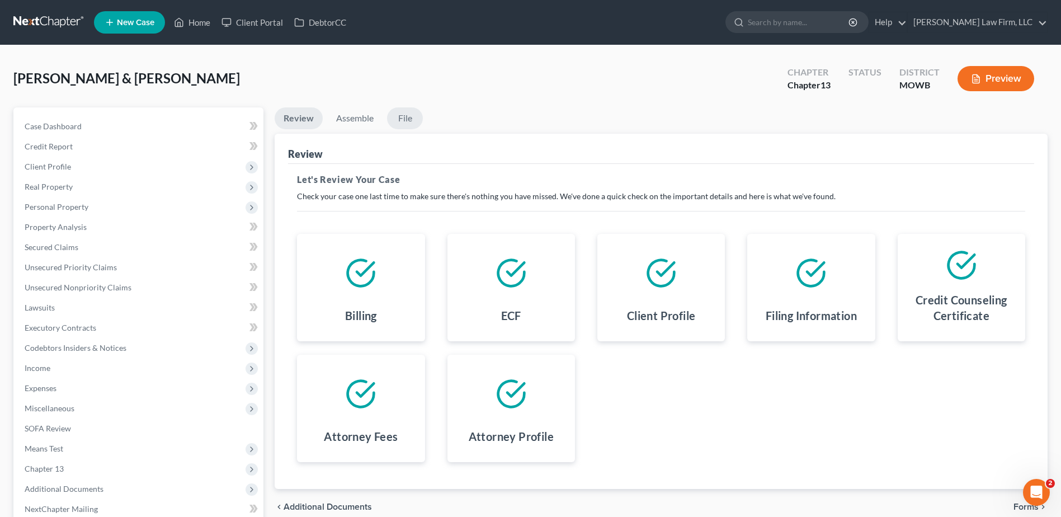
click at [402, 119] on link "File" at bounding box center [405, 118] width 36 height 22
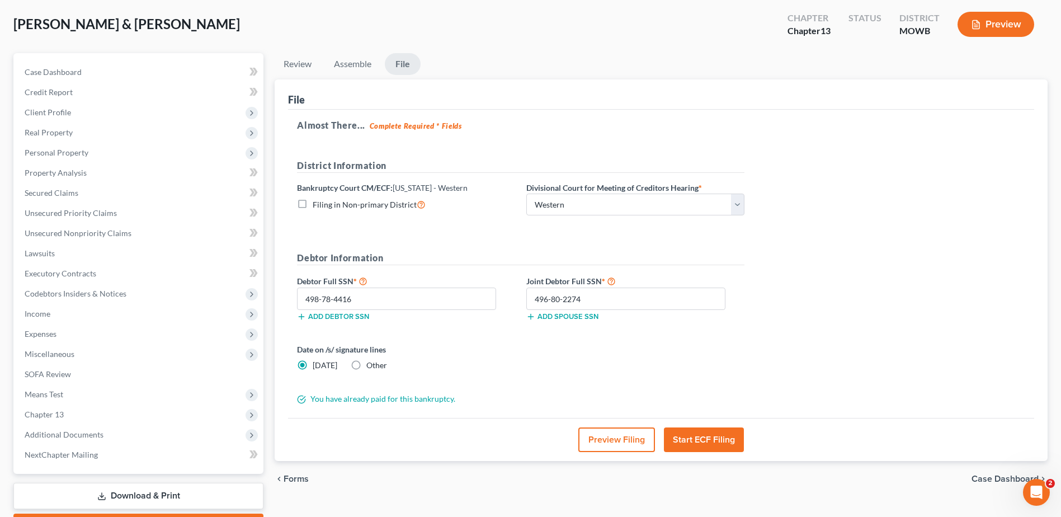
scroll to position [56, 0]
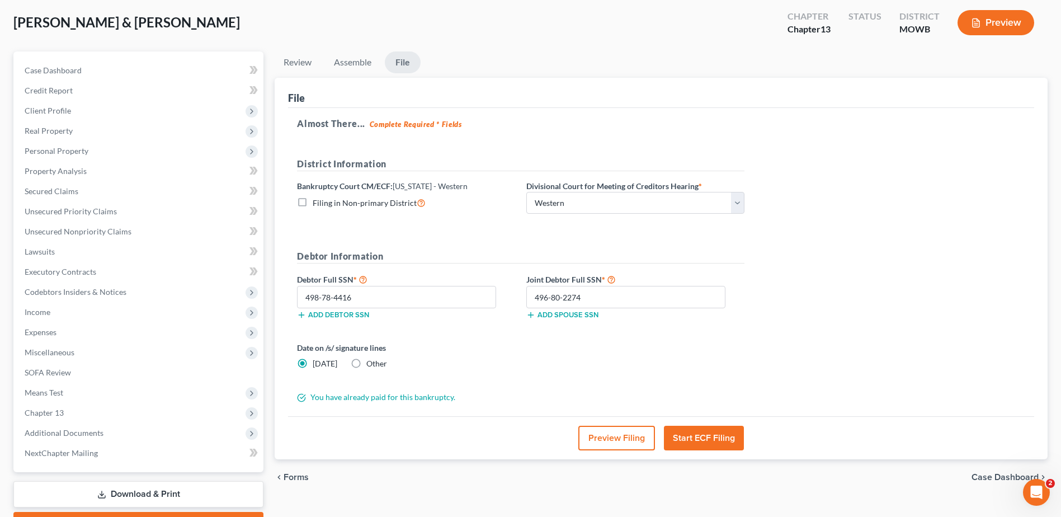
click at [691, 440] on button "Start ECF Filing" at bounding box center [704, 438] width 80 height 25
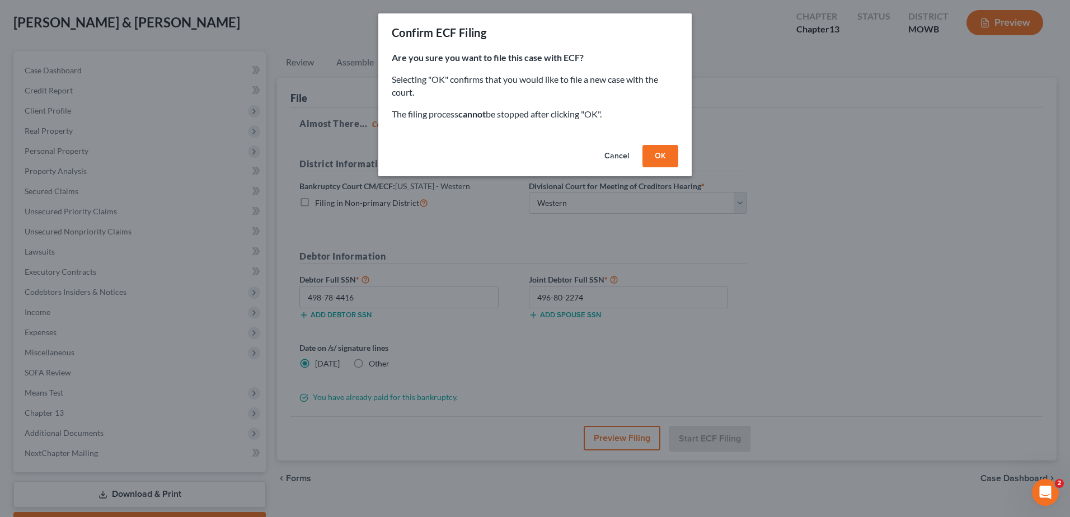
click at [660, 158] on button "OK" at bounding box center [660, 156] width 36 height 22
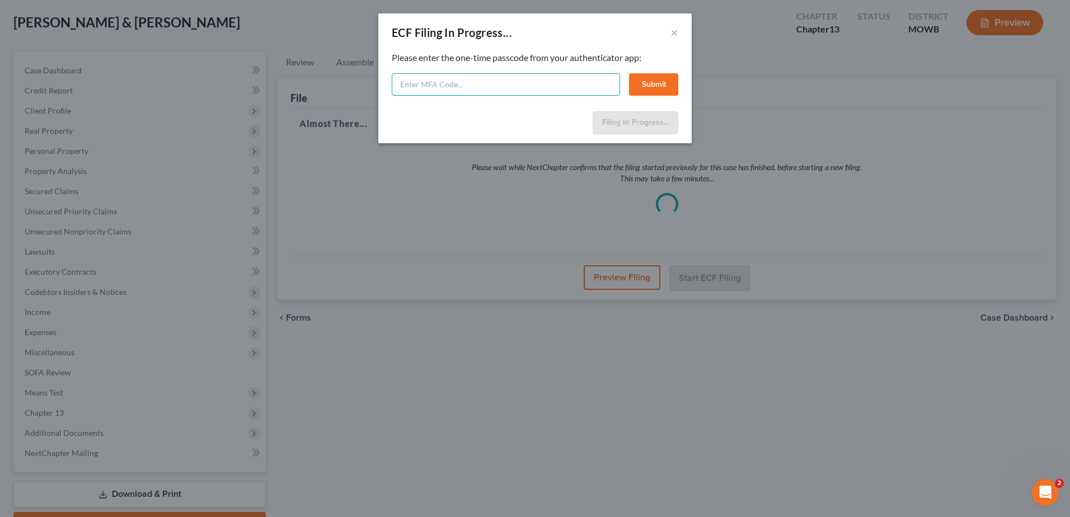
click at [422, 83] on input "text" at bounding box center [506, 84] width 228 height 22
type input "967658"
click at [660, 84] on button "Submit" at bounding box center [653, 84] width 49 height 22
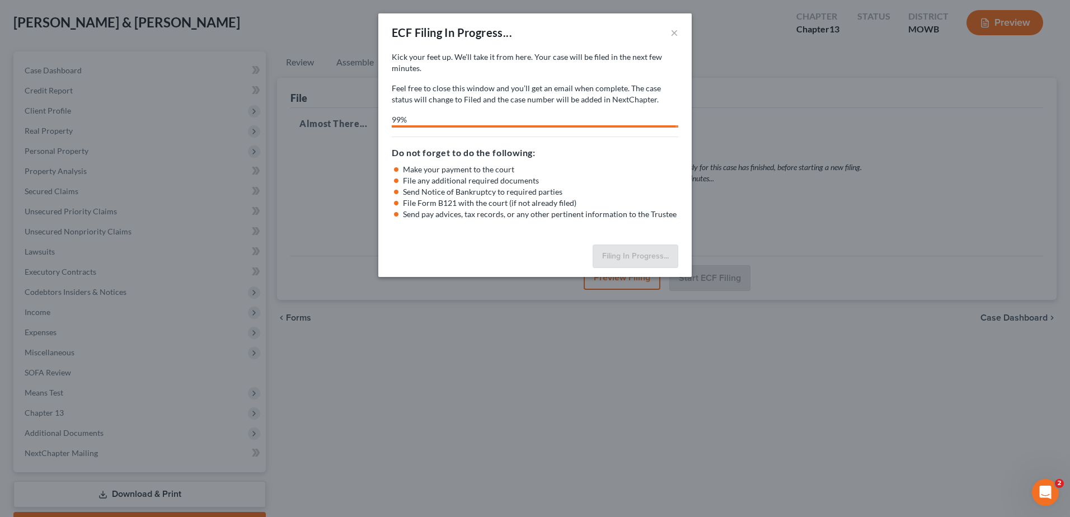
select select "4"
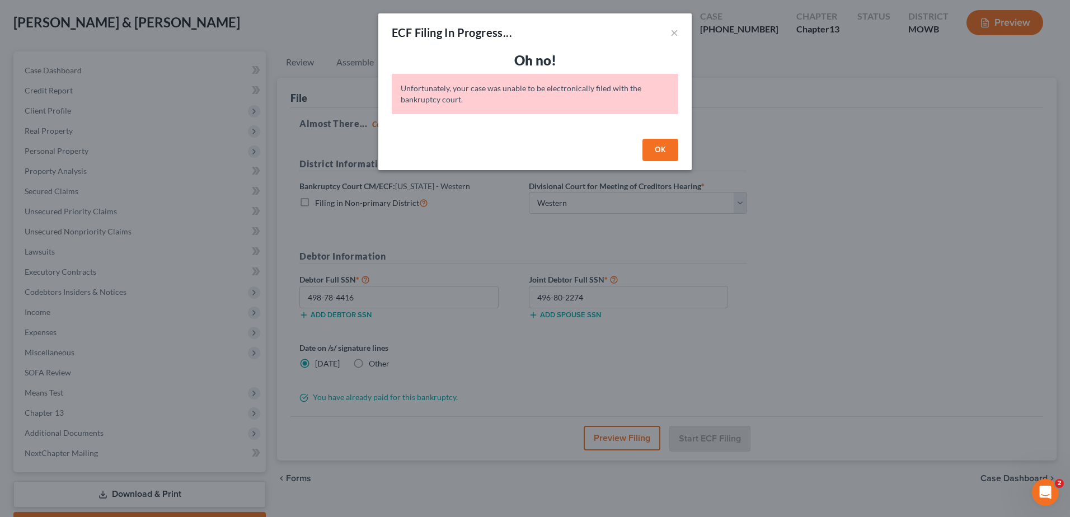
click at [658, 149] on button "OK" at bounding box center [660, 150] width 36 height 22
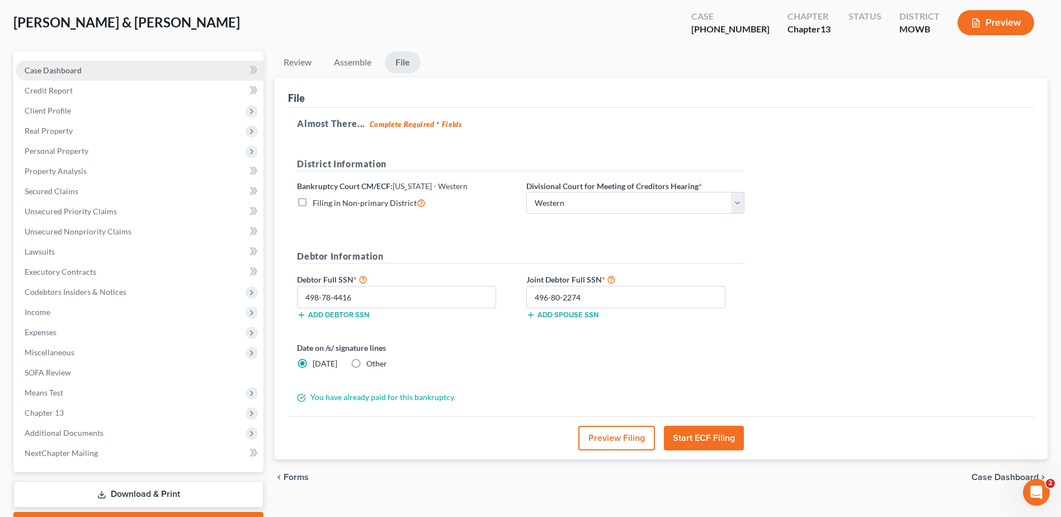
click at [68, 65] on span "Case Dashboard" at bounding box center [53, 70] width 57 height 10
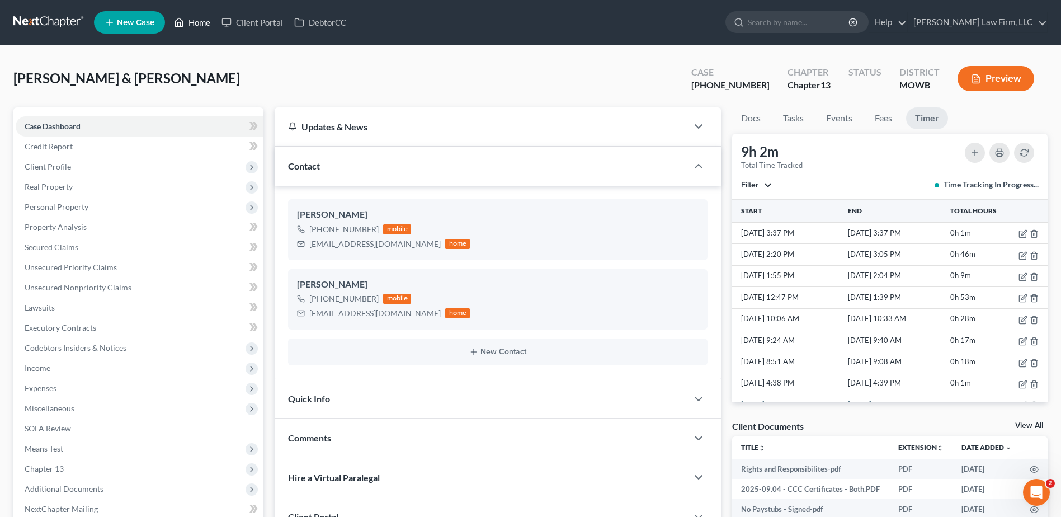
click at [194, 27] on link "Home" at bounding box center [192, 22] width 48 height 20
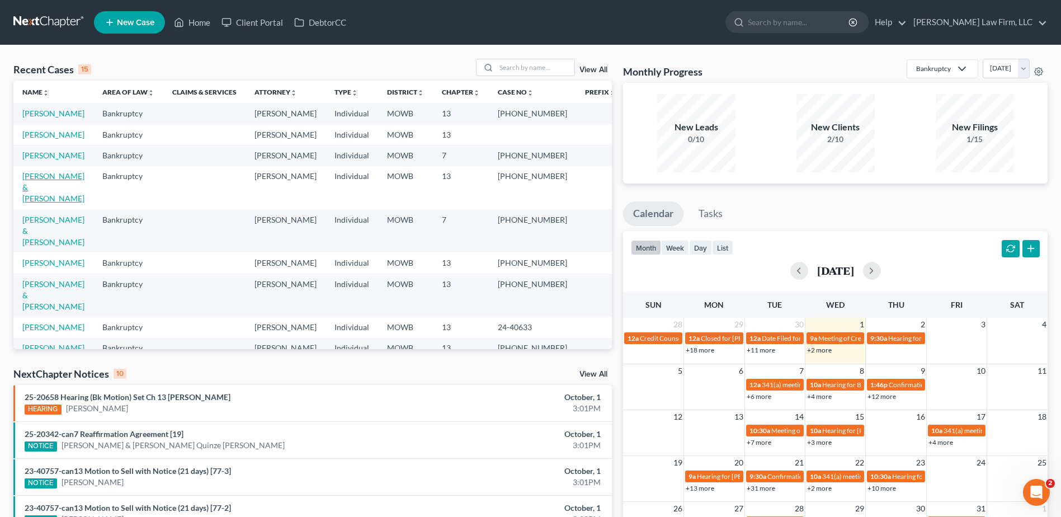
click at [66, 199] on link "[PERSON_NAME] & [PERSON_NAME]" at bounding box center [53, 187] width 62 height 32
select select "4"
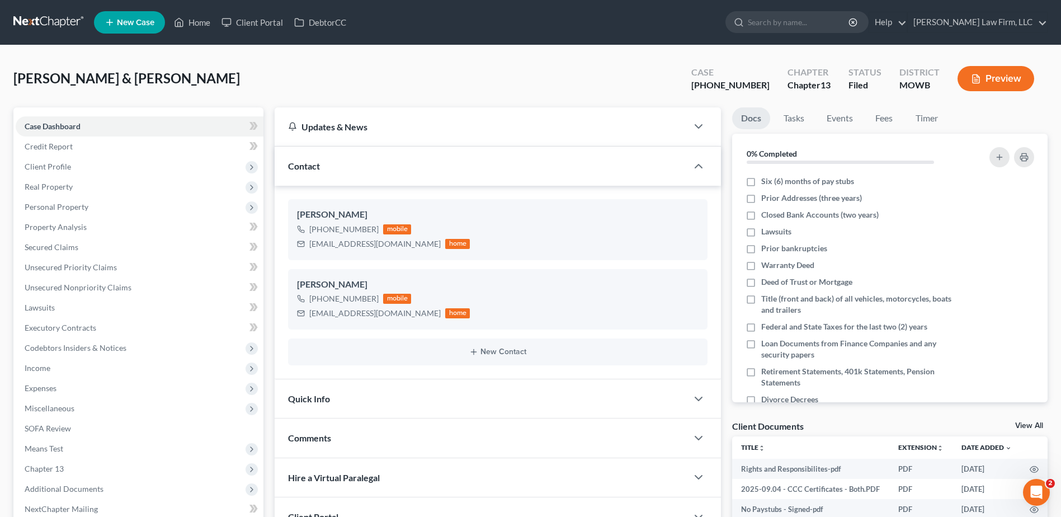
click at [299, 405] on div "Quick Info" at bounding box center [481, 398] width 413 height 39
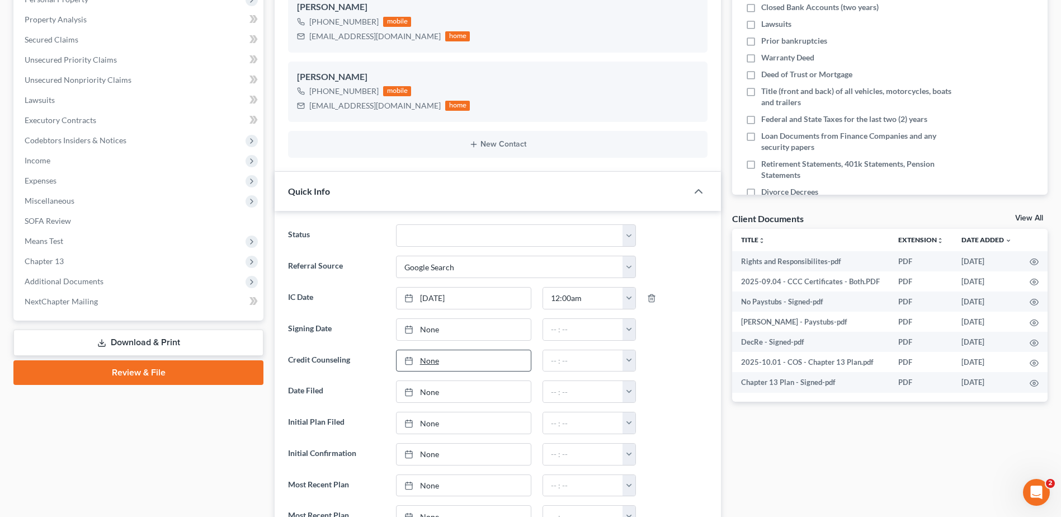
scroll to position [224, 0]
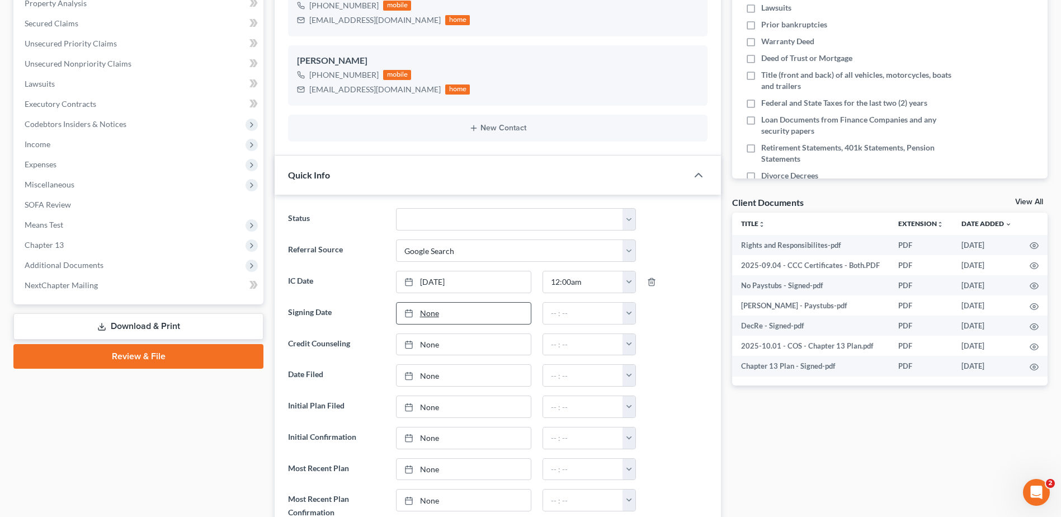
type input "[DATE]"
click at [425, 311] on link "None" at bounding box center [464, 313] width 134 height 21
drag, startPoint x: 468, startPoint y: 402, endPoint x: 504, endPoint y: 377, distance: 43.5
click at [635, 309] on button "button" at bounding box center [629, 313] width 13 height 21
click at [645, 333] on link "12:00am" at bounding box center [654, 337] width 63 height 19
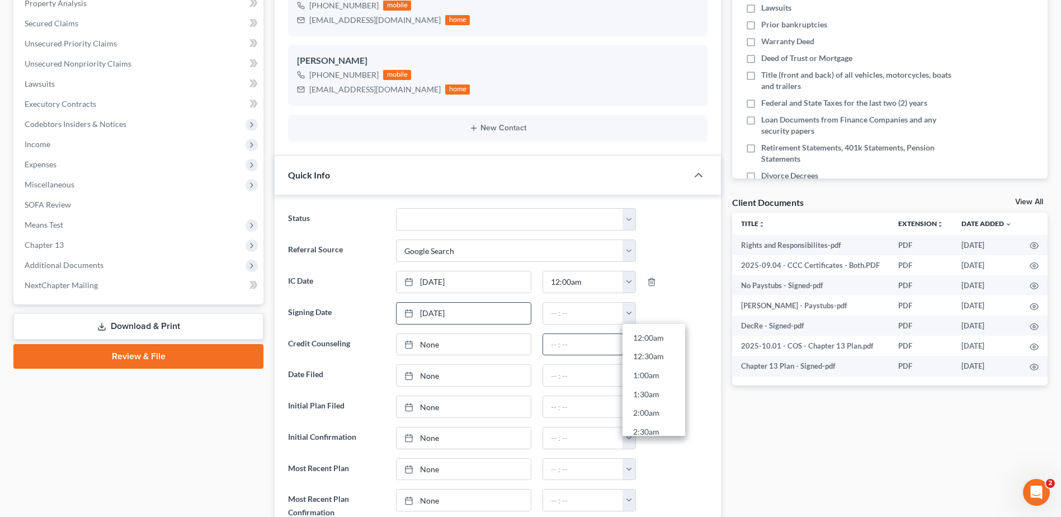
type input "12:00am"
type input "[DATE]"
click at [431, 345] on link "[DATE]" at bounding box center [464, 344] width 134 height 21
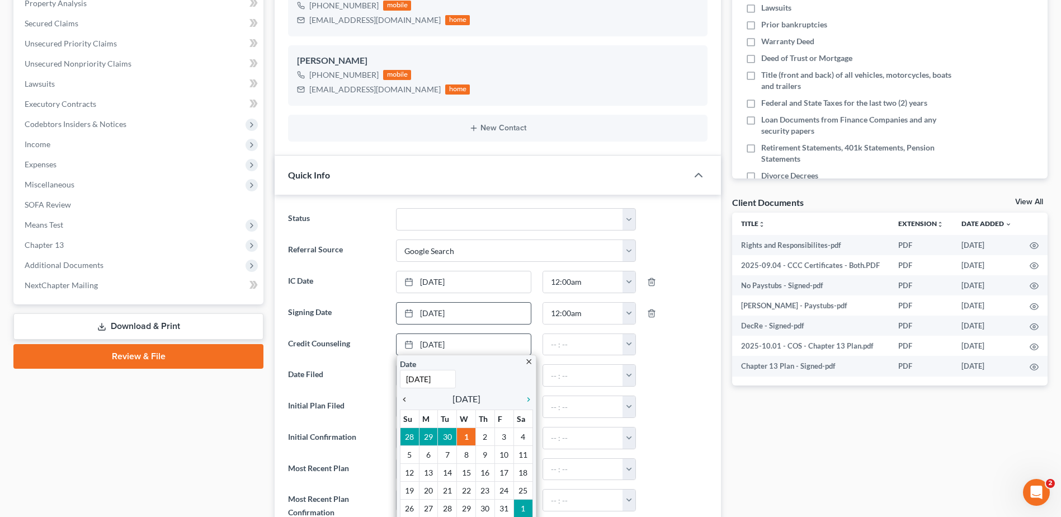
click at [402, 399] on icon "chevron_left" at bounding box center [407, 399] width 15 height 9
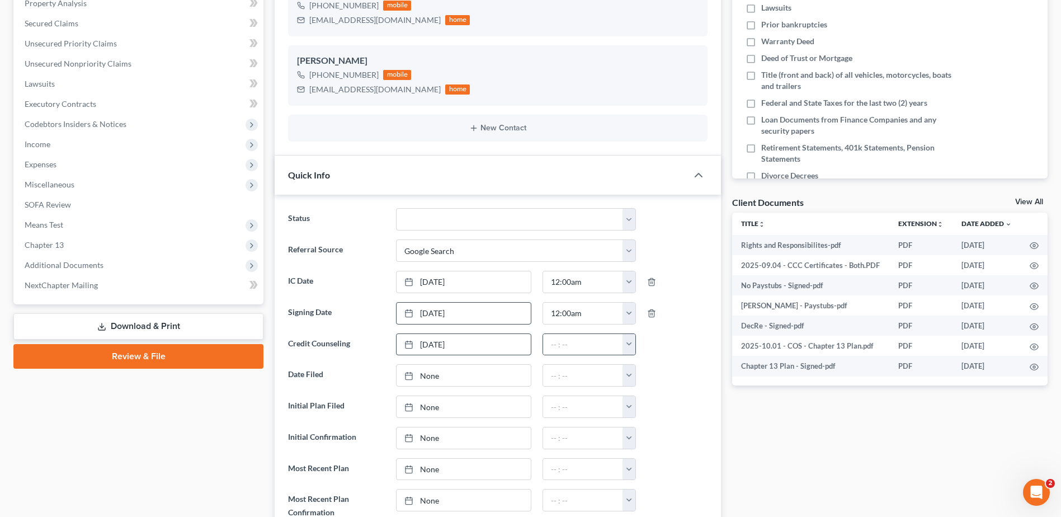
click at [629, 341] on button "button" at bounding box center [629, 344] width 13 height 21
click at [643, 364] on link "12:00am" at bounding box center [654, 369] width 63 height 19
type input "12:00am"
type input "[DATE]"
click at [424, 376] on link "None" at bounding box center [464, 375] width 134 height 21
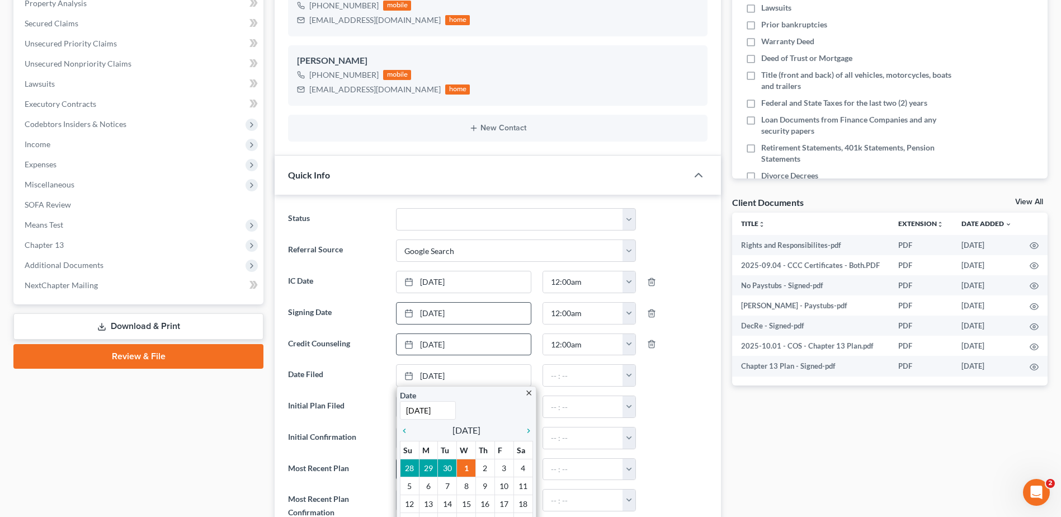
drag, startPoint x: 460, startPoint y: 469, endPoint x: 464, endPoint y: 459, distance: 10.8
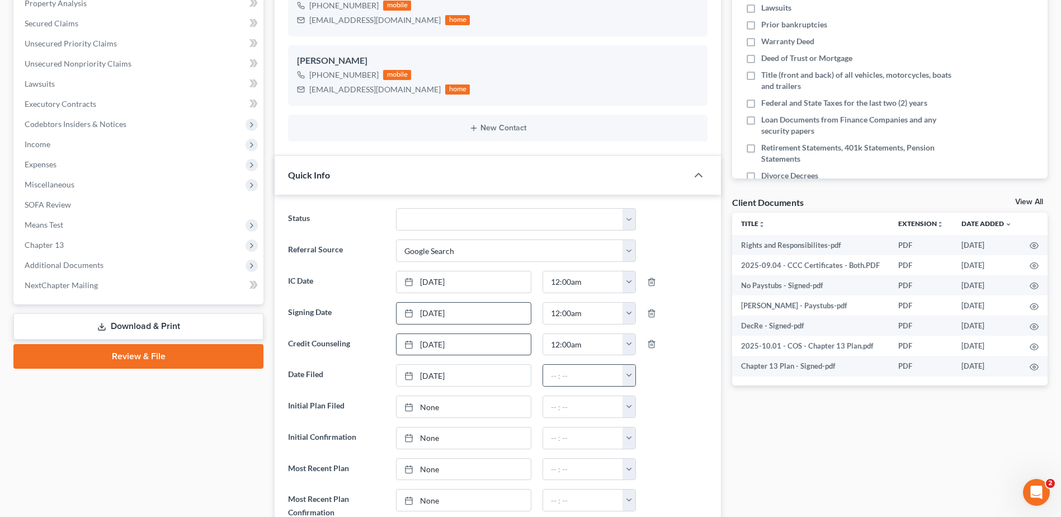
click at [633, 377] on button "button" at bounding box center [629, 375] width 13 height 21
click at [645, 397] on link "12:00am" at bounding box center [654, 400] width 63 height 19
type input "12:00am"
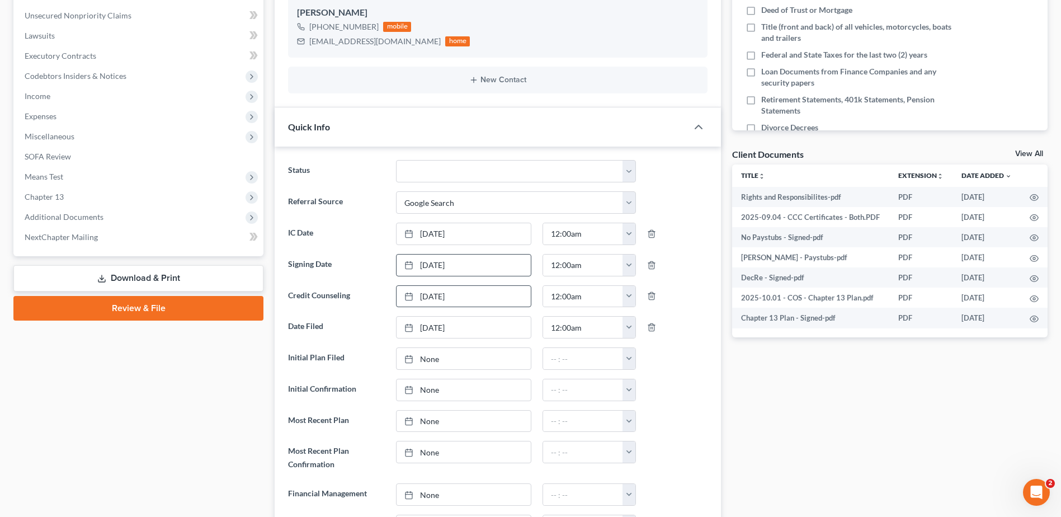
scroll to position [294, 0]
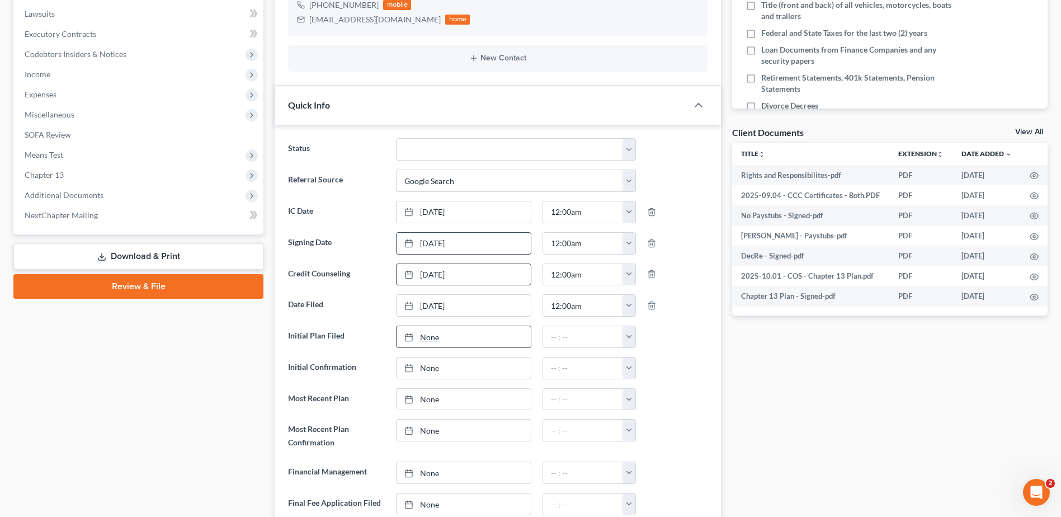
click at [426, 337] on link "None" at bounding box center [464, 336] width 134 height 21
type input "[DATE]"
click at [635, 331] on button "button" at bounding box center [629, 336] width 13 height 21
click at [653, 365] on link "12:00am" at bounding box center [654, 361] width 63 height 19
type input "12:00am"
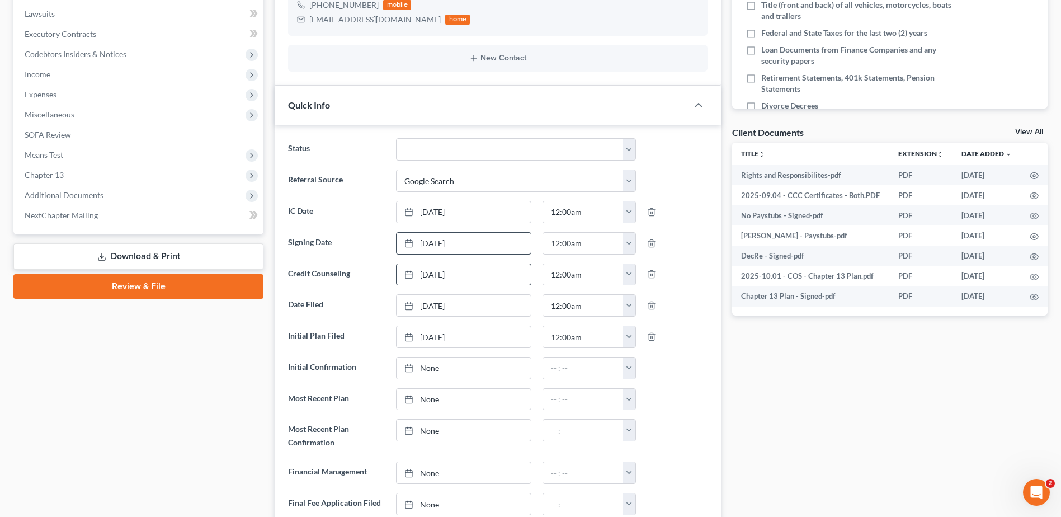
click at [789, 420] on div "Docs Tasks Events Fees Timer 0% Completed Nothing here yet! Six (6) months of p…" at bounding box center [890, 499] width 327 height 1370
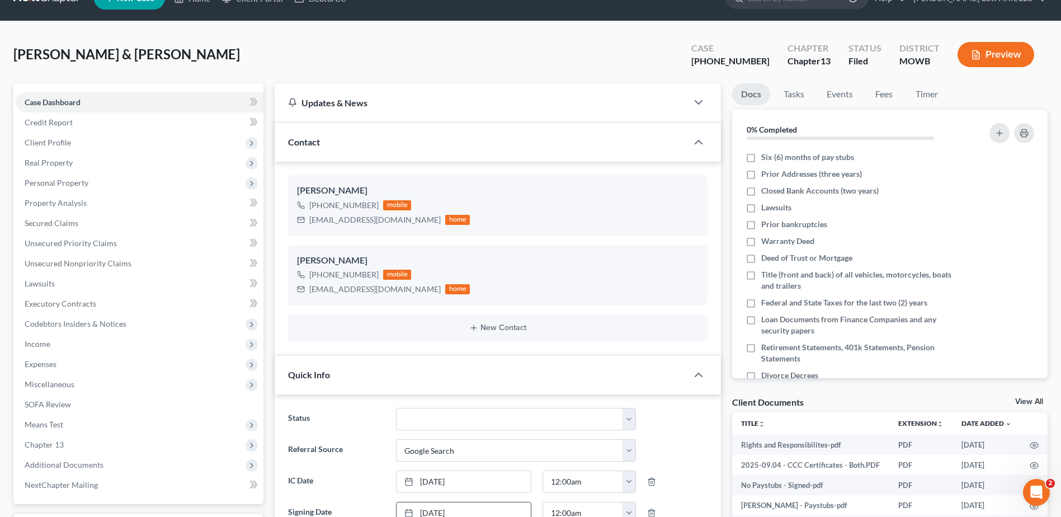
scroll to position [0, 0]
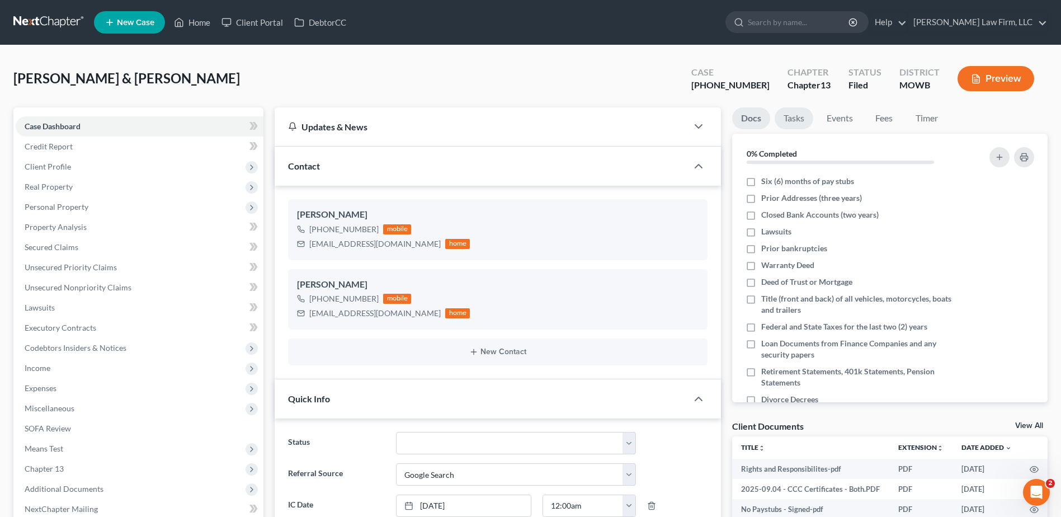
click at [788, 118] on link "Tasks" at bounding box center [794, 118] width 39 height 22
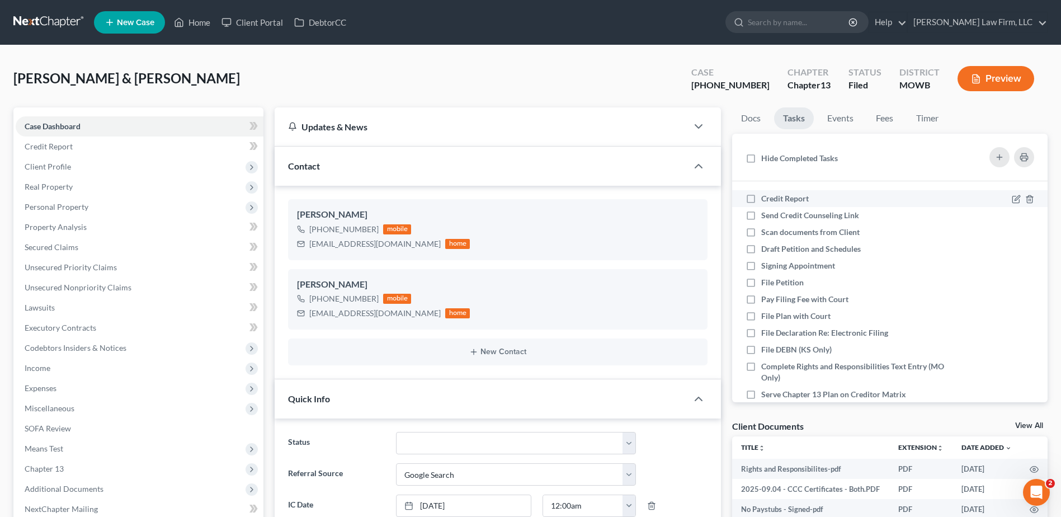
click at [761, 199] on label "Credit Report" at bounding box center [789, 198] width 57 height 11
click at [766, 199] on input "Credit Report" at bounding box center [769, 196] width 7 height 7
checkbox input "true"
click at [761, 213] on label "Send Credit Counseling Link" at bounding box center [814, 215] width 107 height 11
click at [766, 213] on input "Send Credit Counseling Link" at bounding box center [769, 213] width 7 height 7
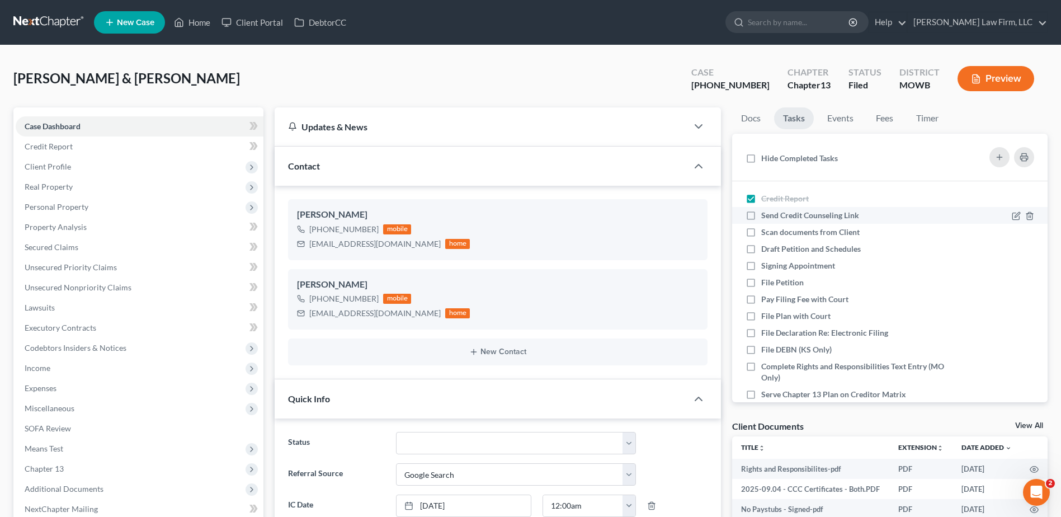
checkbox input "true"
click at [761, 231] on label "Scan documents from Client" at bounding box center [814, 232] width 107 height 11
click at [766, 231] on input "Scan documents from Client" at bounding box center [769, 230] width 7 height 7
checkbox input "true"
click at [761, 248] on label "Draft Petition and Schedules" at bounding box center [815, 248] width 109 height 11
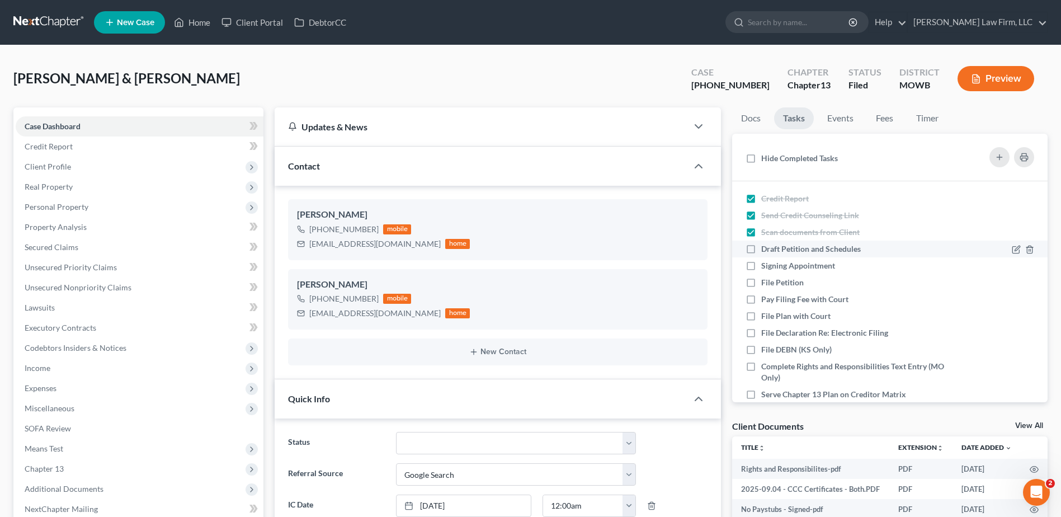
click at [766, 248] on input "Draft Petition and Schedules" at bounding box center [769, 246] width 7 height 7
checkbox input "true"
click at [761, 266] on label "Signing Appointment" at bounding box center [802, 265] width 83 height 11
click at [766, 266] on input "Signing Appointment" at bounding box center [769, 263] width 7 height 7
checkbox input "true"
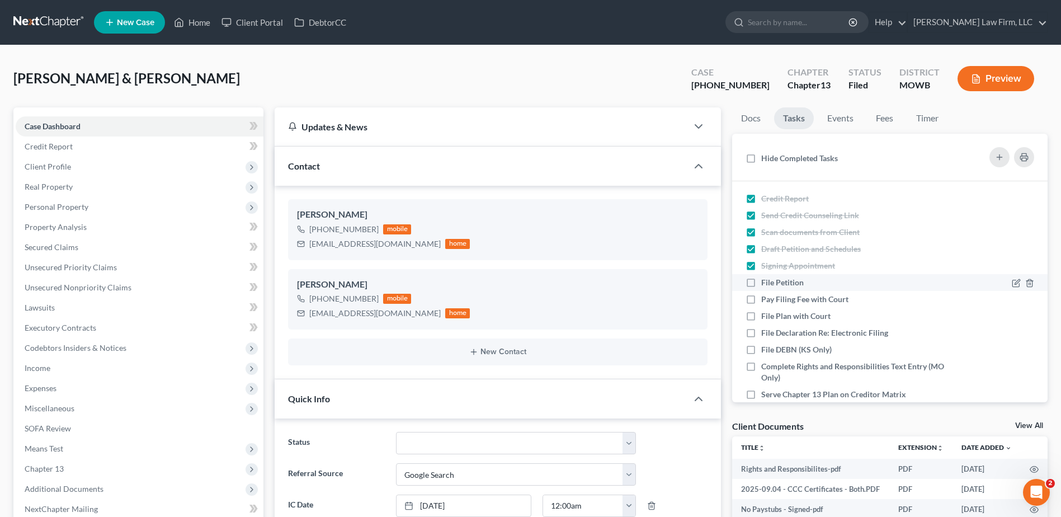
click at [761, 280] on label "File Petition" at bounding box center [786, 282] width 51 height 11
click at [766, 280] on input "File Petition" at bounding box center [769, 280] width 7 height 7
checkbox input "true"
